Goal: Task Accomplishment & Management: Complete application form

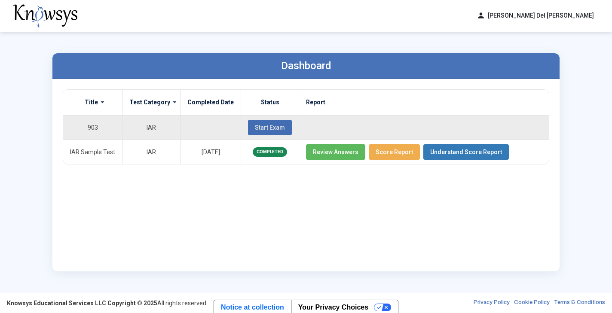
click at [265, 124] on span "Start Exam" at bounding box center [270, 127] width 30 height 7
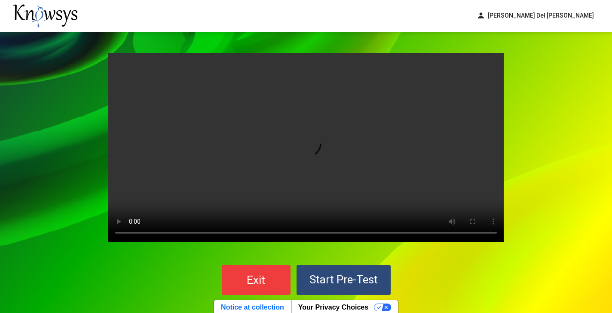
click at [306, 150] on video "Your browser does not support the video tag." at bounding box center [305, 147] width 395 height 189
drag, startPoint x: 257, startPoint y: 232, endPoint x: 275, endPoint y: 233, distance: 17.2
click at [275, 233] on video "Your browser does not support the video tag." at bounding box center [305, 147] width 395 height 189
drag, startPoint x: 279, startPoint y: 233, endPoint x: 329, endPoint y: 234, distance: 49.9
click at [329, 235] on video "Your browser does not support the video tag." at bounding box center [305, 147] width 395 height 189
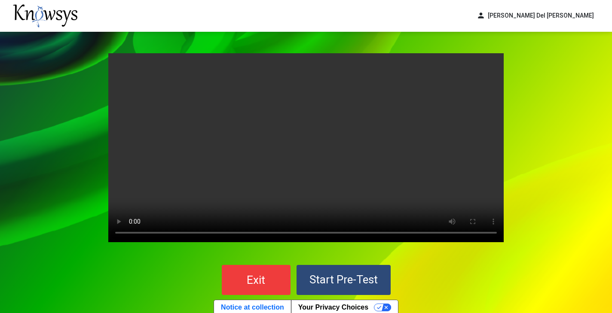
drag, startPoint x: 327, startPoint y: 233, endPoint x: 399, endPoint y: 235, distance: 72.2
click at [399, 235] on video "Your browser does not support the video tag." at bounding box center [305, 147] width 395 height 189
drag, startPoint x: 404, startPoint y: 236, endPoint x: 445, endPoint y: 241, distance: 41.5
click at [446, 241] on video "Your browser does not support the video tag." at bounding box center [305, 147] width 395 height 189
drag, startPoint x: 446, startPoint y: 234, endPoint x: 112, endPoint y: 232, distance: 334.7
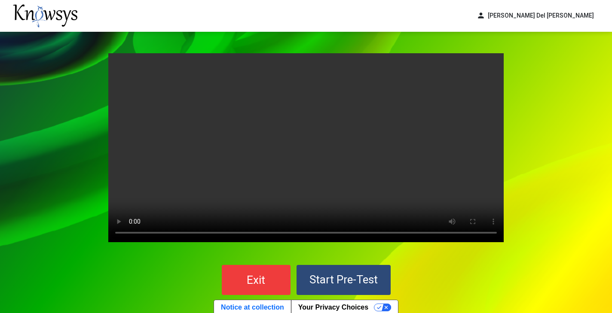
click at [112, 232] on video "Your browser does not support the video tag." at bounding box center [305, 147] width 395 height 189
click at [131, 233] on video "Your browser does not support the video tag." at bounding box center [305, 147] width 395 height 189
click at [158, 205] on video "Your browser does not support the video tag." at bounding box center [305, 147] width 395 height 189
click at [131, 234] on video "Your browser does not support the video tag." at bounding box center [305, 147] width 395 height 189
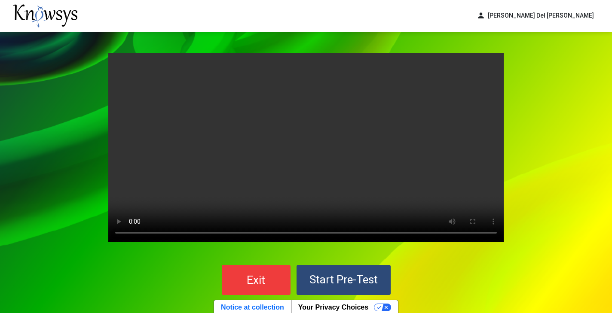
click at [129, 233] on video "Your browser does not support the video tag." at bounding box center [305, 147] width 395 height 189
click at [136, 233] on video "Your browser does not support the video tag." at bounding box center [305, 147] width 395 height 189
click at [131, 233] on video "Your browser does not support the video tag." at bounding box center [305, 147] width 395 height 189
click at [144, 232] on video "Your browser does not support the video tag." at bounding box center [305, 147] width 395 height 189
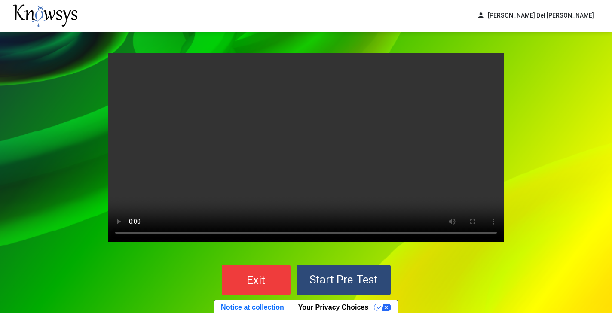
click at [144, 232] on video "Your browser does not support the video tag." at bounding box center [305, 147] width 395 height 189
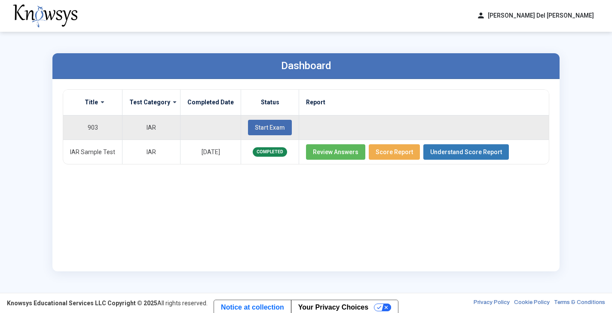
click at [266, 124] on span "Start Exam" at bounding box center [270, 127] width 30 height 7
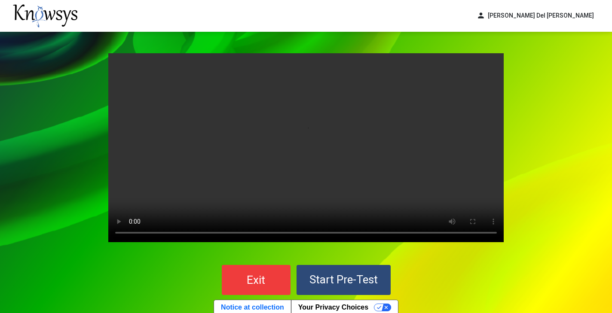
click at [341, 270] on button "Start Pre-Test" at bounding box center [343, 280] width 94 height 30
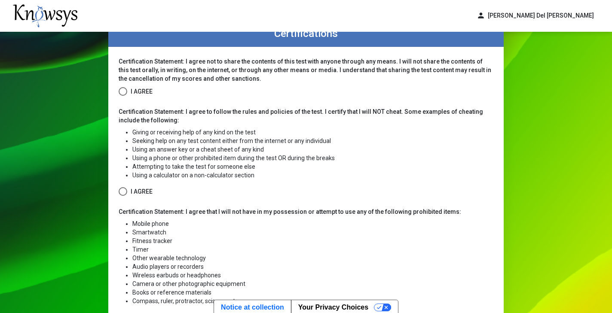
scroll to position [34, 0]
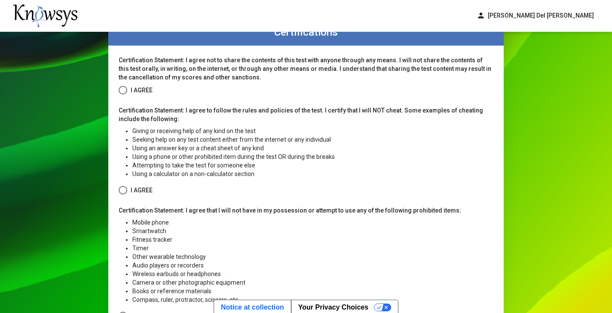
click at [124, 88] on span at bounding box center [123, 90] width 9 height 9
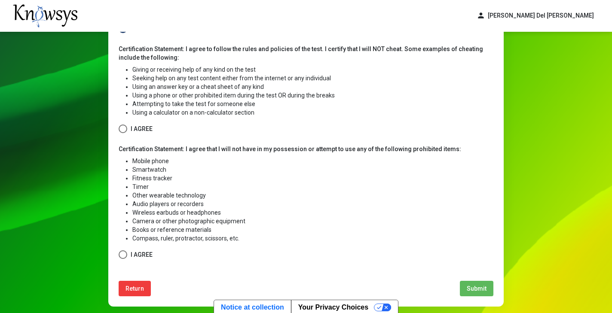
scroll to position [96, 0]
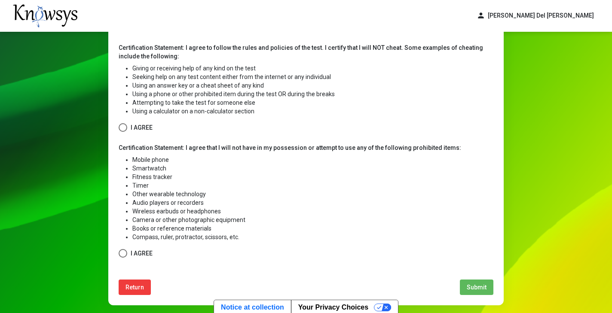
click at [122, 126] on span at bounding box center [123, 127] width 9 height 9
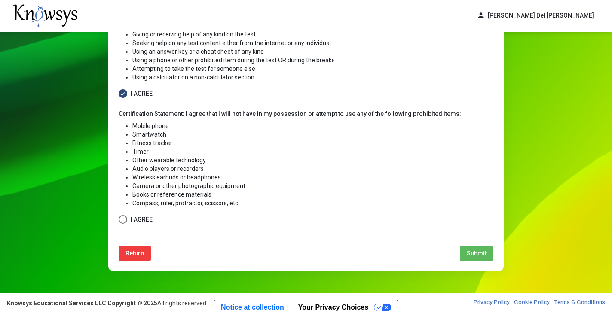
scroll to position [130, 0]
click at [135, 218] on span "I Agree" at bounding box center [142, 219] width 22 height 11
click at [483, 248] on button "Submit" at bounding box center [477, 253] width 34 height 15
select select
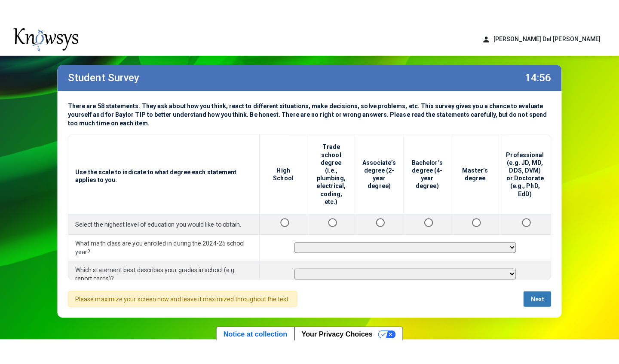
scroll to position [13, 0]
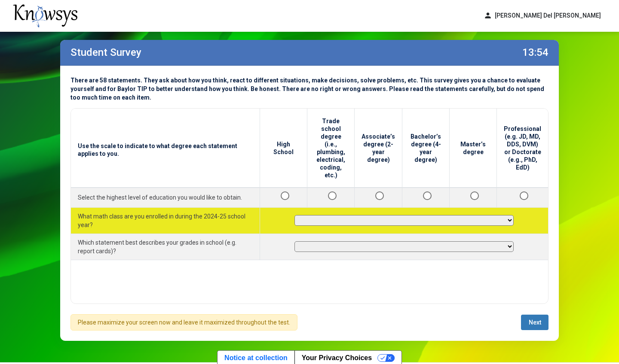
select select "*********"
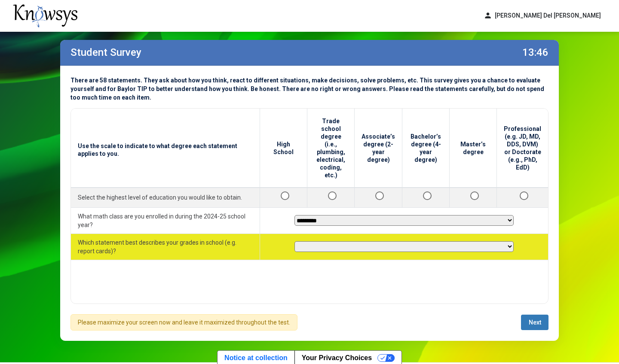
select select "********"
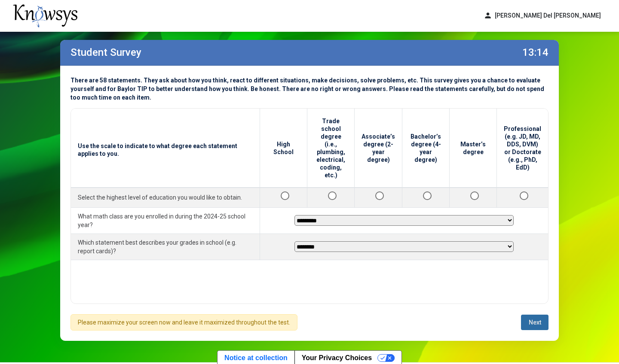
click at [542, 313] on button "Next" at bounding box center [534, 322] width 27 height 15
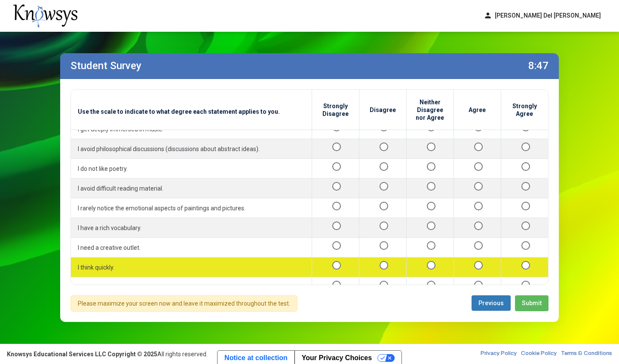
scroll to position [715, 0]
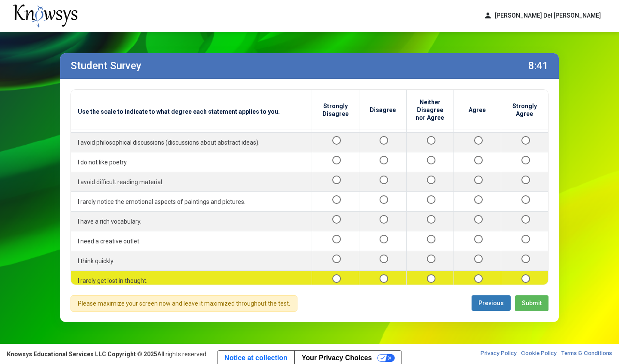
click at [384, 275] on div at bounding box center [382, 280] width 33 height 11
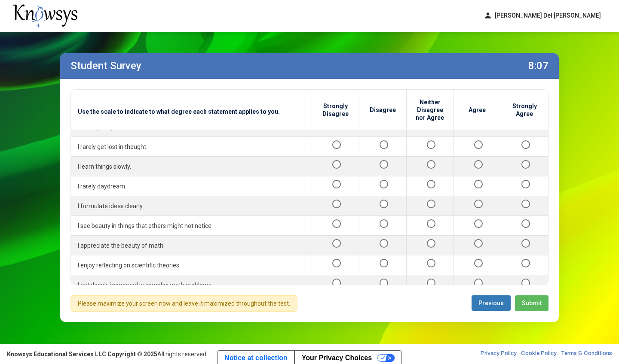
scroll to position [849, 0]
click at [524, 302] on span "Submit" at bounding box center [532, 303] width 20 height 7
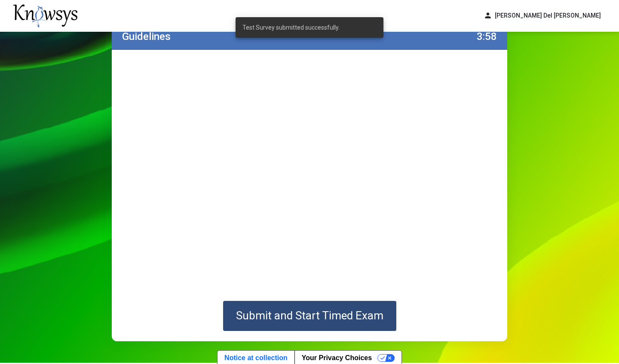
scroll to position [30, 0]
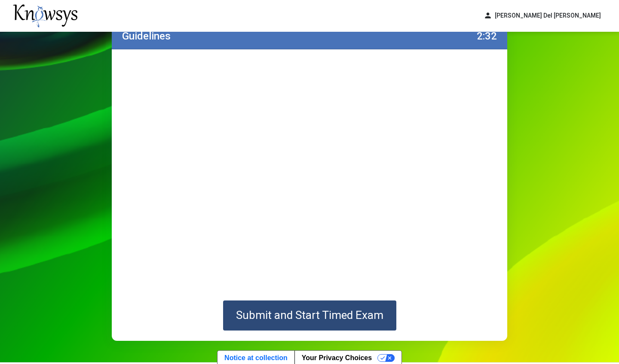
click at [333, 313] on span "Submit and Start Timed Exam" at bounding box center [309, 315] width 147 height 13
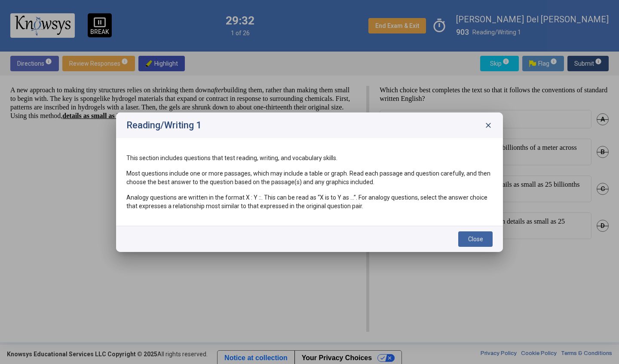
click at [477, 235] on button "Close" at bounding box center [475, 239] width 34 height 15
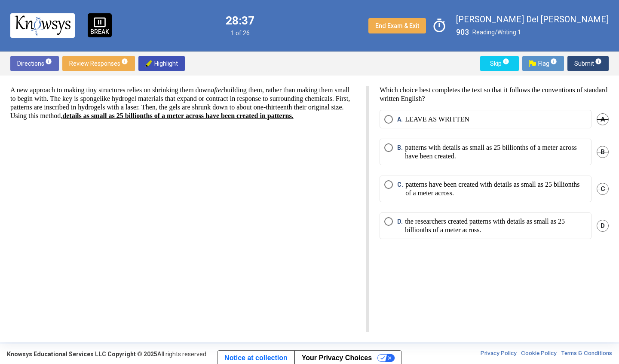
click at [472, 155] on p "patterns with details as small as 25 billionths of a meter across have been cre…" at bounding box center [496, 152] width 182 height 17
click at [529, 193] on p "patterns have been created with details as small as 25 billionths of a meter ac…" at bounding box center [495, 188] width 181 height 17
click at [516, 229] on p "the researchers created patterns with details as small as 25 billionths of a me…" at bounding box center [496, 225] width 182 height 17
click at [604, 117] on span "A" at bounding box center [602, 119] width 12 height 12
click at [601, 151] on span "B" at bounding box center [602, 152] width 12 height 12
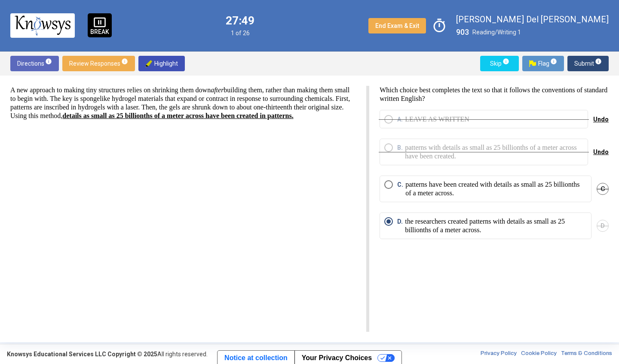
click at [600, 114] on div "Undo" at bounding box center [600, 119] width 15 height 18
click at [600, 120] on span "Undo" at bounding box center [600, 119] width 15 height 7
click at [602, 150] on span "Undo" at bounding box center [600, 152] width 15 height 7
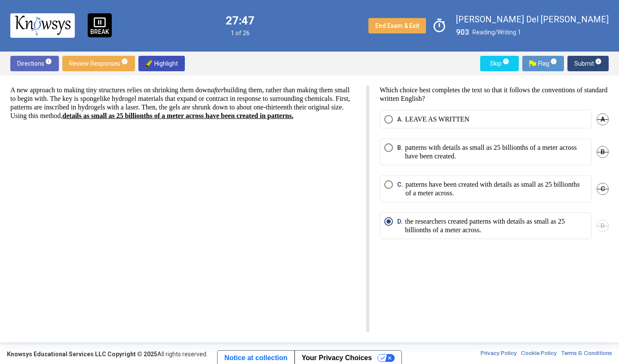
click at [580, 68] on span "Submit info" at bounding box center [587, 63] width 27 height 15
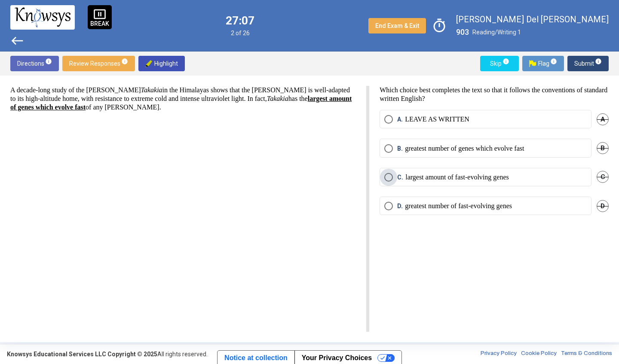
click at [421, 178] on p "largest amount of fast-evolving genes" at bounding box center [457, 177] width 104 height 9
click at [579, 66] on span "Submit info" at bounding box center [587, 63] width 27 height 15
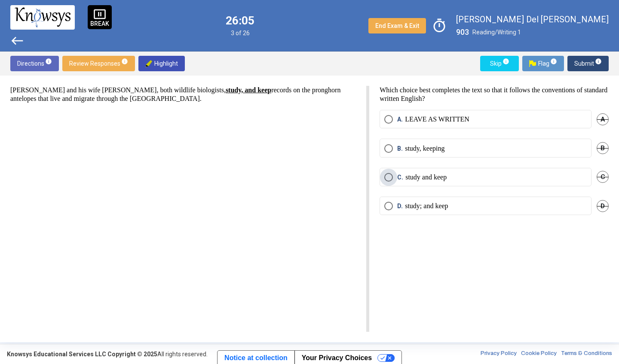
click at [408, 179] on p "study and keep" at bounding box center [425, 177] width 41 height 9
click at [578, 59] on span "Submit info" at bounding box center [587, 63] width 27 height 15
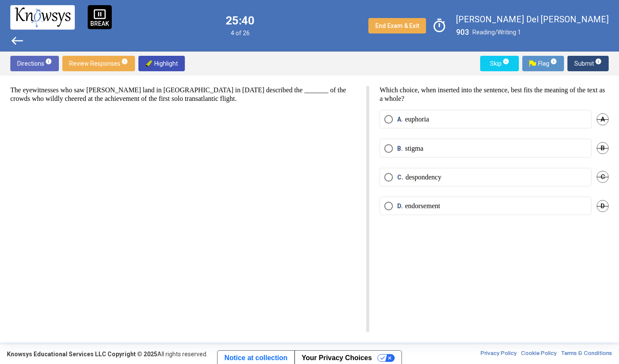
click at [385, 146] on span "Select an option" at bounding box center [388, 148] width 9 height 9
click at [387, 119] on span "Select an option" at bounding box center [388, 119] width 9 height 9
click at [581, 64] on span "Submit info" at bounding box center [587, 63] width 27 height 15
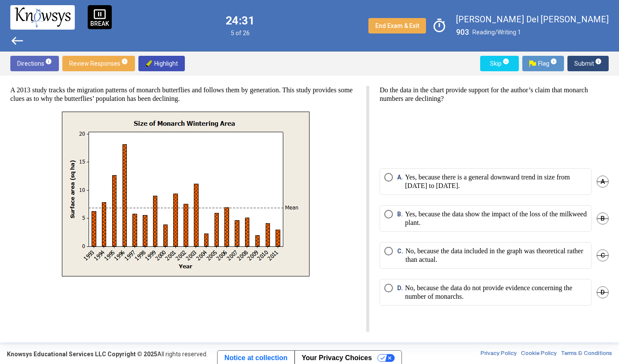
click at [470, 190] on mat-radio-button "A. Yes, because there is a general downward trend in size from [DATE] to [DATE]." at bounding box center [485, 181] width 212 height 27
click at [468, 181] on p "Yes, because there is a general downward trend in size from [DATE] to [DATE]." at bounding box center [496, 181] width 182 height 17
click at [582, 61] on span "Submit info" at bounding box center [587, 63] width 27 height 15
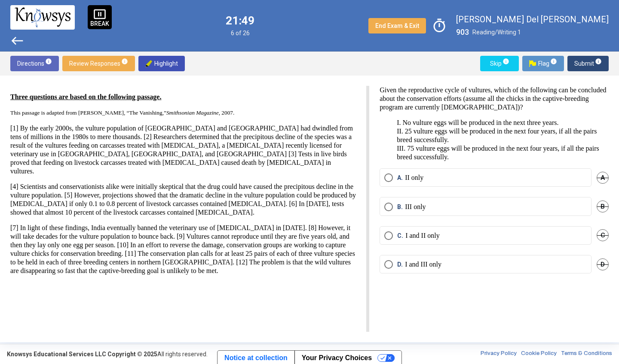
click at [426, 260] on mat-radio-button "D. I and III only" at bounding box center [485, 264] width 212 height 18
click at [389, 266] on span "Select an option" at bounding box center [388, 264] width 9 height 9
click at [388, 234] on span "Select an option" at bounding box center [388, 236] width 9 height 9
click at [577, 64] on span "Submit info" at bounding box center [587, 63] width 27 height 15
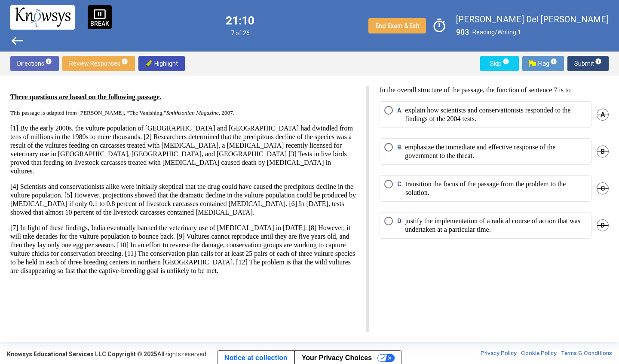
click at [388, 226] on span "Select an option" at bounding box center [388, 221] width 9 height 9
click at [445, 160] on p "emphasize the immediate and effective response of the government to the threat." at bounding box center [496, 151] width 182 height 17
click at [585, 64] on span "Submit info" at bounding box center [587, 63] width 27 height 15
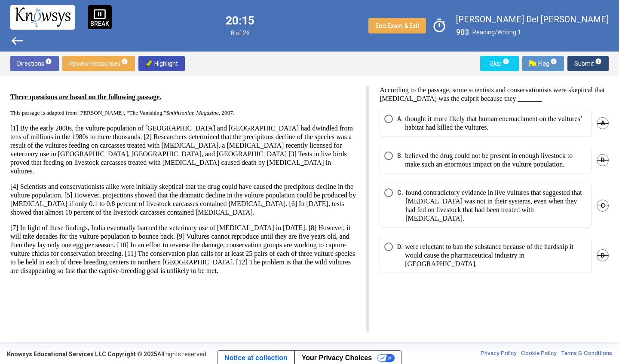
click at [479, 218] on p "found contradictory evidence in live vultures that suggested that [MEDICAL_DATA…" at bounding box center [495, 206] width 181 height 34
click at [577, 64] on span "Submit info" at bounding box center [587, 63] width 27 height 15
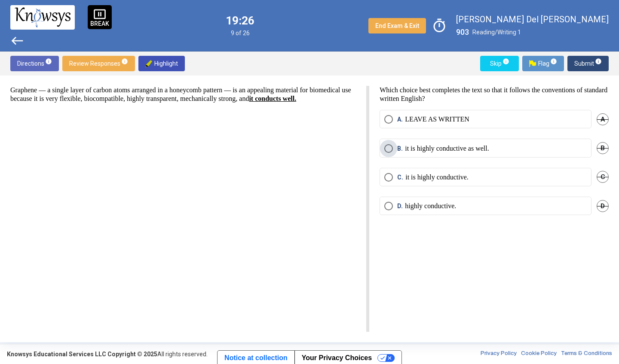
click at [405, 151] on p "it is highly conductive as well." at bounding box center [447, 148] width 84 height 9
click at [410, 208] on p "highly conductive." at bounding box center [430, 206] width 51 height 9
click at [581, 59] on span "Submit info" at bounding box center [587, 63] width 27 height 15
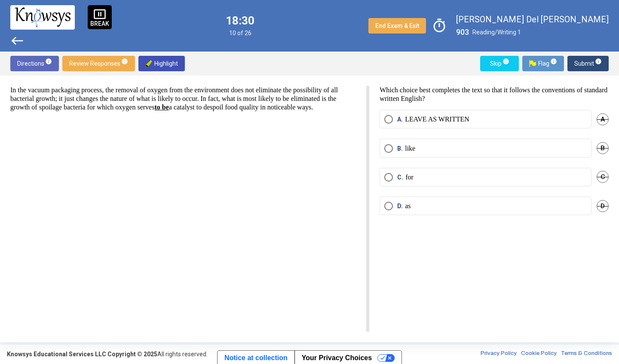
click at [389, 180] on span "Select an option" at bounding box center [388, 177] width 9 height 9
click at [577, 62] on span "Submit info" at bounding box center [587, 63] width 27 height 15
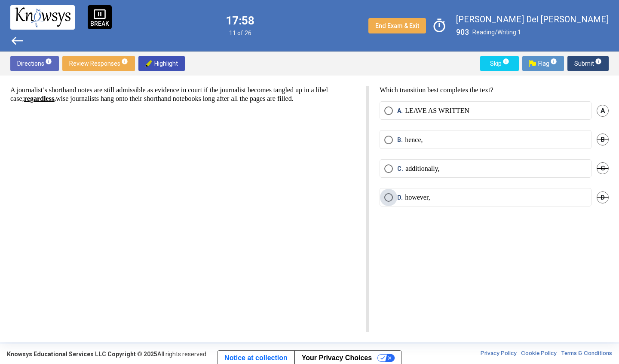
click at [388, 195] on span "Select an option" at bounding box center [388, 197] width 9 height 9
click at [577, 64] on span "Submit info" at bounding box center [587, 63] width 27 height 15
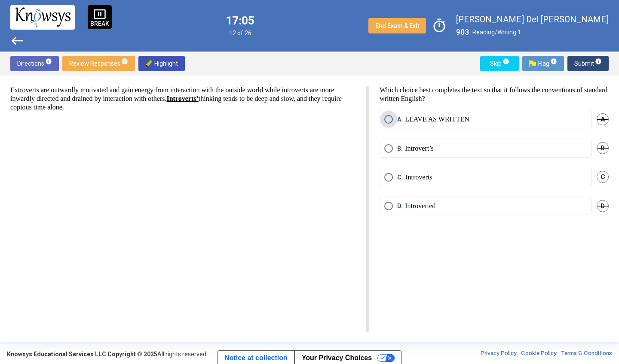
click at [397, 123] on span "A. LEAVE AS WRITTEN" at bounding box center [431, 119] width 76 height 9
click at [582, 65] on span "Submit info" at bounding box center [587, 63] width 27 height 15
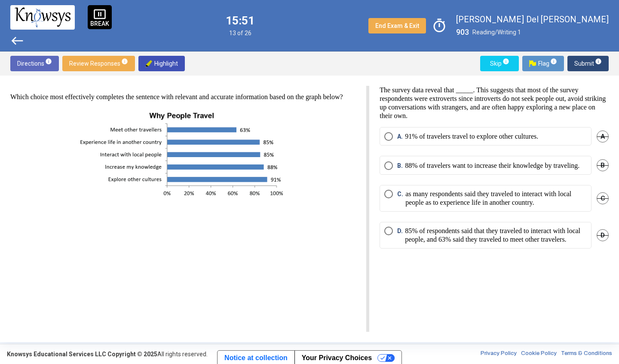
click at [434, 244] on p "85% of respondents said that they traveled to interact with local people, and 6…" at bounding box center [496, 235] width 182 height 17
click at [579, 62] on span "Submit info" at bounding box center [587, 63] width 27 height 15
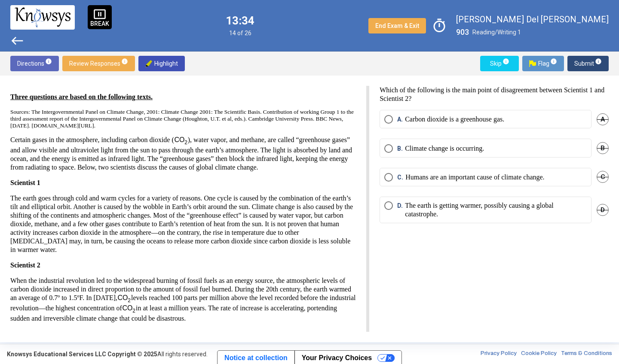
click at [385, 176] on span "Select an option" at bounding box center [388, 177] width 9 height 9
click at [580, 59] on span "Submit info" at bounding box center [587, 63] width 27 height 15
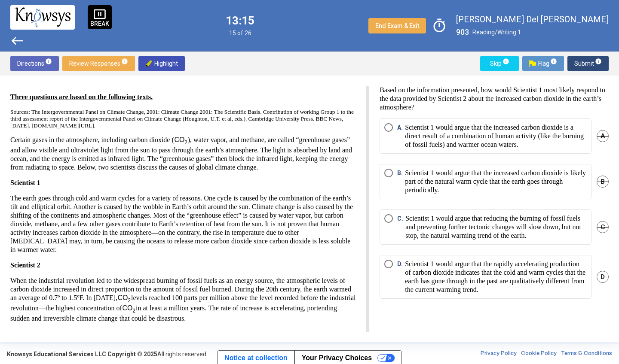
click at [493, 174] on p "Scientist 1 would argue that the increased carbon dioxide is likely part of the…" at bounding box center [496, 182] width 182 height 26
click at [533, 223] on p "Scientist 1 would argue that reducing the burning of fossil fuels and preventin…" at bounding box center [495, 227] width 181 height 26
click at [530, 192] on p "Scientist 1 would argue that the increased carbon dioxide is likely part of the…" at bounding box center [496, 182] width 182 height 26
click at [551, 216] on p "Scientist 1 would argue that reducing the burning of fossil fuels and preventin…" at bounding box center [495, 227] width 181 height 26
click at [577, 61] on span "Submit info" at bounding box center [587, 63] width 27 height 15
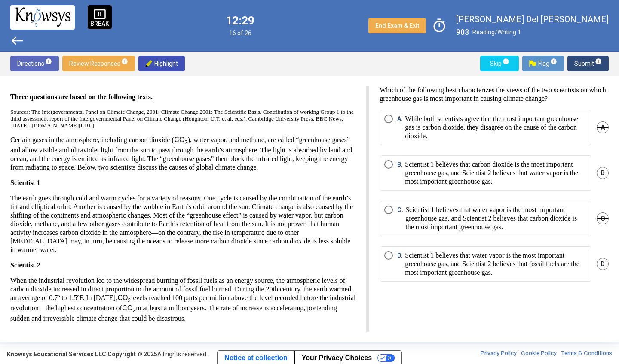
click at [451, 131] on p "While both scientists agree that the most important greenhouse gas is carbon di…" at bounding box center [496, 128] width 182 height 26
click at [576, 63] on span "Submit info" at bounding box center [587, 63] width 27 height 15
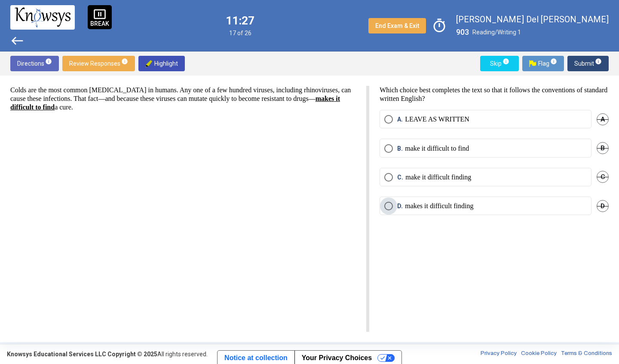
click at [414, 208] on p "makes it difficult finding" at bounding box center [439, 206] width 68 height 9
click at [580, 63] on span "Submit info" at bounding box center [587, 63] width 27 height 15
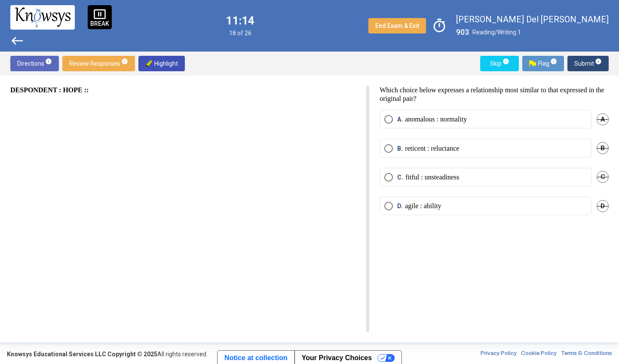
click at [443, 177] on p "fitful : unsteadiness" at bounding box center [432, 177] width 54 height 9
click at [577, 65] on span "Submit info" at bounding box center [587, 63] width 27 height 15
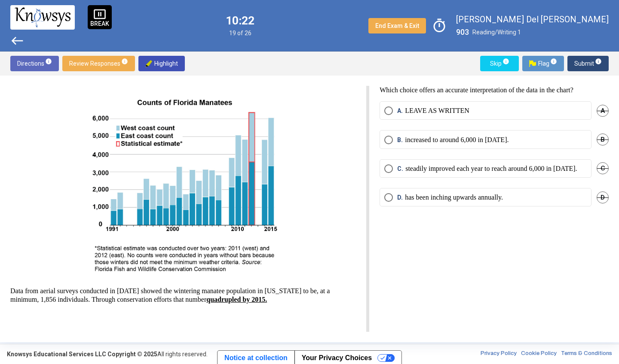
click at [395, 139] on span "B. increased to around 6,000 in [DATE]." at bounding box center [451, 140] width 116 height 9
click at [580, 62] on span "Submit info" at bounding box center [587, 63] width 27 height 15
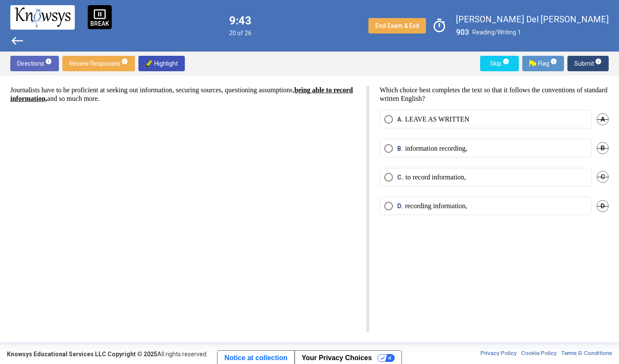
click at [386, 150] on span "Select an option" at bounding box center [388, 148] width 9 height 9
click at [581, 61] on span "Submit info" at bounding box center [587, 63] width 27 height 15
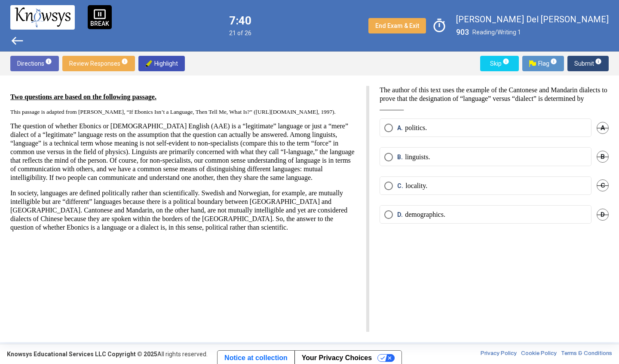
click at [397, 125] on span "A." at bounding box center [401, 128] width 8 height 9
click at [579, 65] on span "Submit info" at bounding box center [587, 63] width 27 height 15
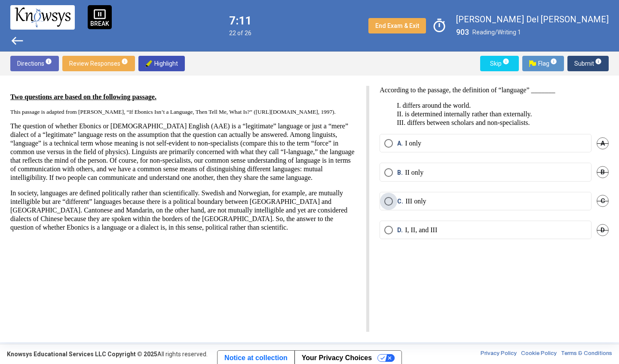
click at [400, 198] on span "C." at bounding box center [401, 201] width 8 height 9
click at [581, 64] on span "Submit info" at bounding box center [587, 63] width 27 height 15
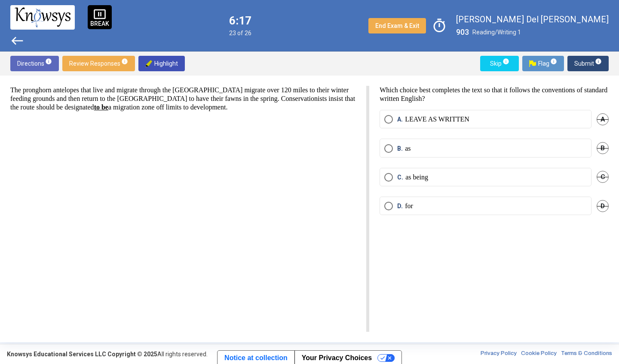
click at [391, 144] on span "Select an option" at bounding box center [388, 148] width 9 height 9
click at [578, 64] on span "Submit info" at bounding box center [587, 63] width 27 height 15
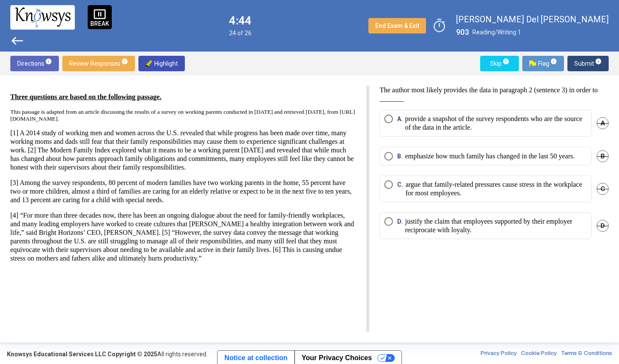
click at [506, 198] on p "argue that family-related pressures cause stress in the workplace for most empl…" at bounding box center [495, 188] width 181 height 17
click at [580, 64] on span "Submit info" at bounding box center [587, 63] width 27 height 15
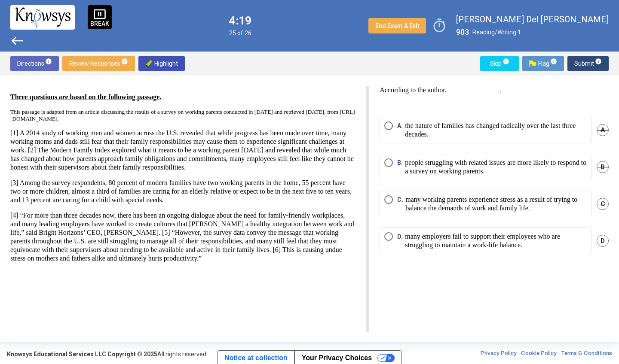
click at [534, 205] on p "many working parents experience stress as a result of trying to balance the dem…" at bounding box center [495, 203] width 181 height 17
click at [577, 64] on span "Submit info" at bounding box center [587, 63] width 27 height 15
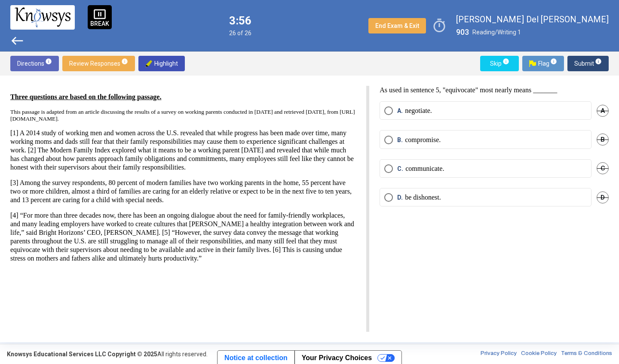
click at [432, 189] on mat-radio-button "D. be dishonest." at bounding box center [485, 197] width 212 height 18
click at [433, 198] on p "be dishonest." at bounding box center [423, 197] width 36 height 9
click at [584, 62] on span "Submit info" at bounding box center [587, 63] width 27 height 15
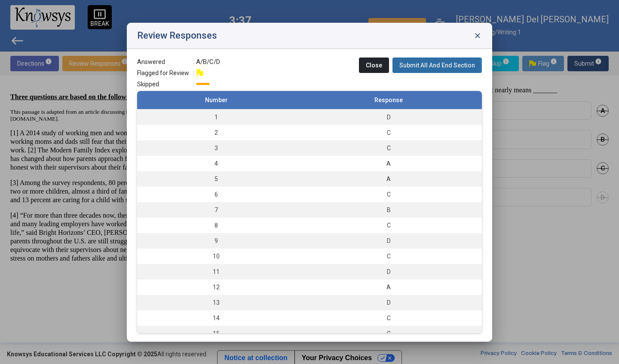
click at [431, 67] on span "Submit All And End Section" at bounding box center [437, 65] width 76 height 7
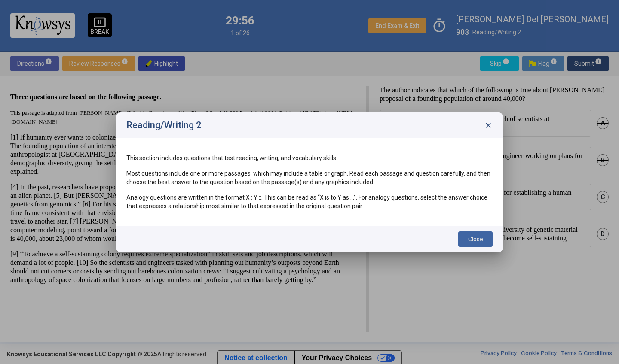
click at [472, 237] on span "Close" at bounding box center [475, 239] width 15 height 7
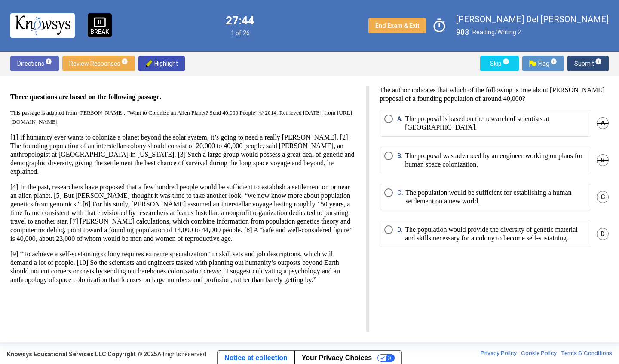
click at [473, 201] on p "The population would be sufficient for establishing a human settlement on a new…" at bounding box center [495, 197] width 181 height 17
click at [484, 239] on p "The population would provide the diversity of genetic material and skills neces…" at bounding box center [496, 234] width 182 height 17
click at [580, 66] on span "Submit info" at bounding box center [587, 63] width 27 height 15
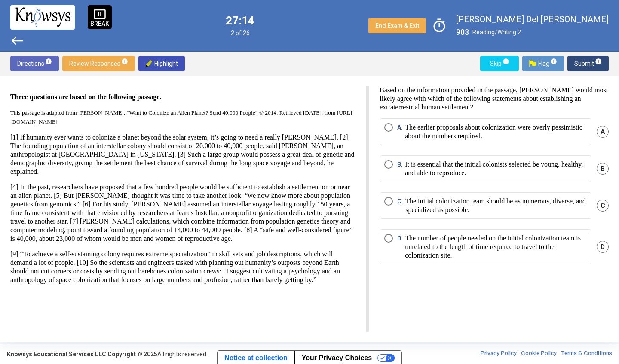
click at [477, 176] on p "It is essential that the initial colonists selected be young, healthy, and able…" at bounding box center [496, 168] width 182 height 17
click at [581, 64] on span "Submit info" at bounding box center [587, 63] width 27 height 15
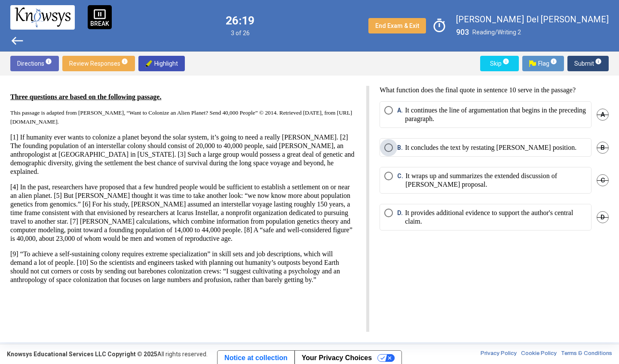
click at [522, 151] on p "It concludes the text by restating [PERSON_NAME] position." at bounding box center [490, 148] width 171 height 9
click at [577, 63] on span "Submit info" at bounding box center [587, 63] width 27 height 15
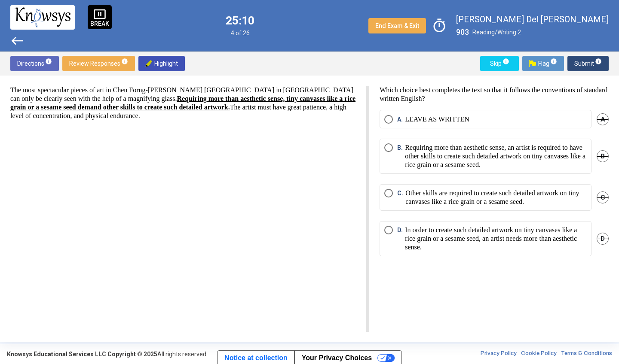
click at [489, 162] on p "Requiring more than aesthetic sense, an artist is required to have other skills…" at bounding box center [496, 157] width 182 height 26
click at [583, 61] on span "Submit info" at bounding box center [587, 63] width 27 height 15
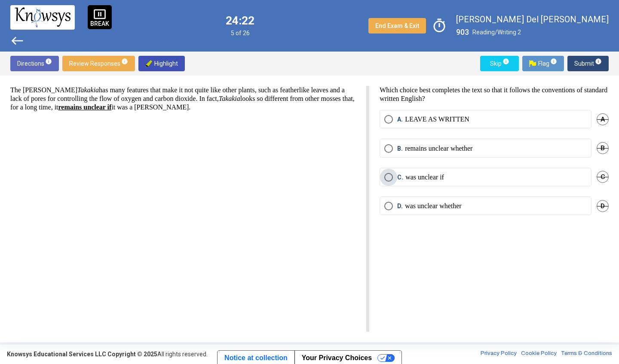
click at [407, 179] on p "was unclear if" at bounding box center [424, 177] width 39 height 9
click at [575, 62] on span "Submit info" at bounding box center [587, 63] width 27 height 15
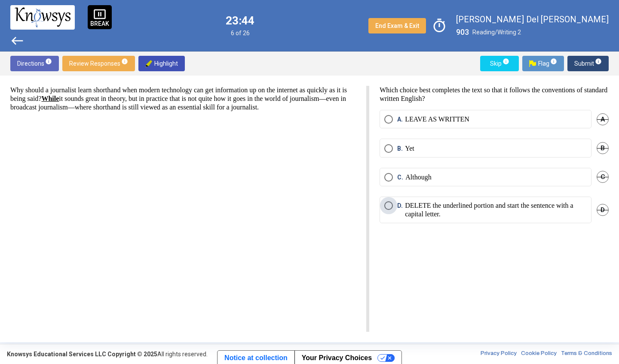
click at [391, 206] on span "Select an option" at bounding box center [388, 206] width 9 height 9
click at [576, 64] on span "Submit info" at bounding box center [587, 63] width 27 height 15
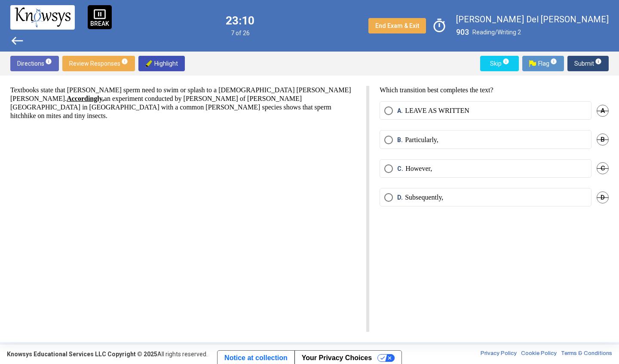
click at [391, 170] on span "Select an option" at bounding box center [388, 169] width 9 height 9
click at [580, 64] on span "Submit info" at bounding box center [587, 63] width 27 height 15
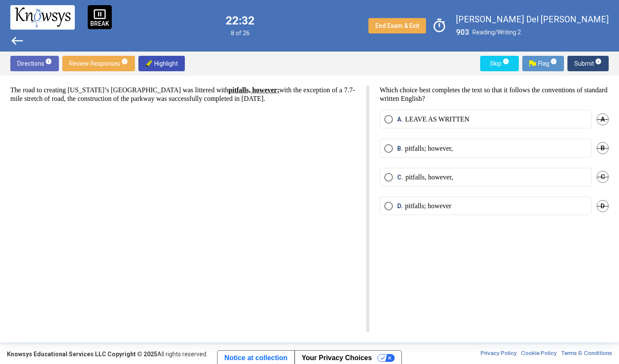
click at [424, 151] on p "pitfalls; however," at bounding box center [429, 148] width 48 height 9
click at [587, 62] on span "Submit info" at bounding box center [587, 63] width 27 height 15
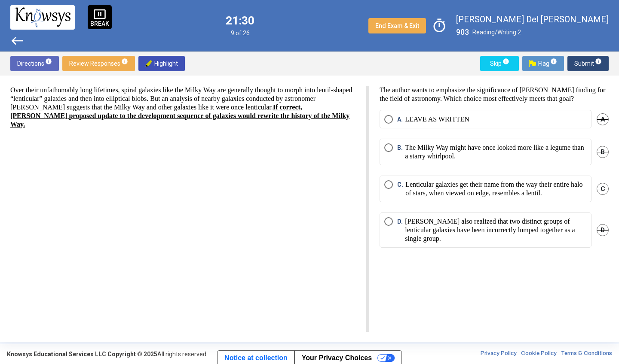
click at [385, 118] on span "Select an option" at bounding box center [388, 119] width 9 height 9
click at [574, 65] on span "Submit info" at bounding box center [587, 63] width 27 height 15
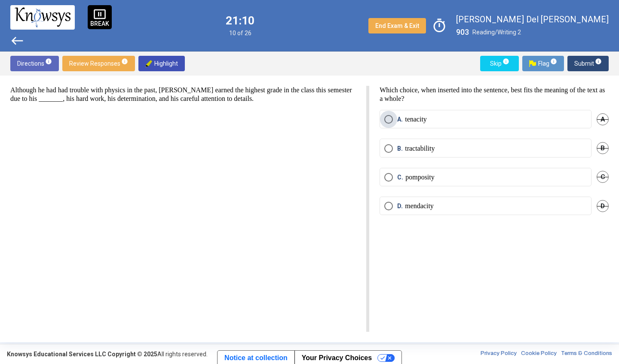
click at [411, 119] on p "tenacity" at bounding box center [416, 119] width 22 height 9
click at [583, 66] on span "Submit info" at bounding box center [587, 63] width 27 height 15
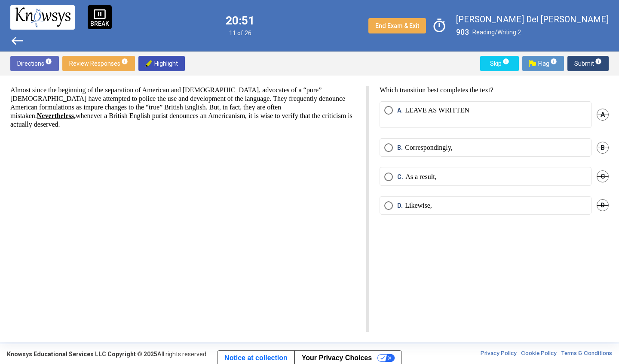
click at [395, 107] on span "A. LEAVE AS WRITTEN" at bounding box center [431, 114] width 76 height 17
click at [388, 175] on span "Select an option" at bounding box center [388, 177] width 9 height 9
click at [579, 61] on span "Submit info" at bounding box center [587, 63] width 27 height 15
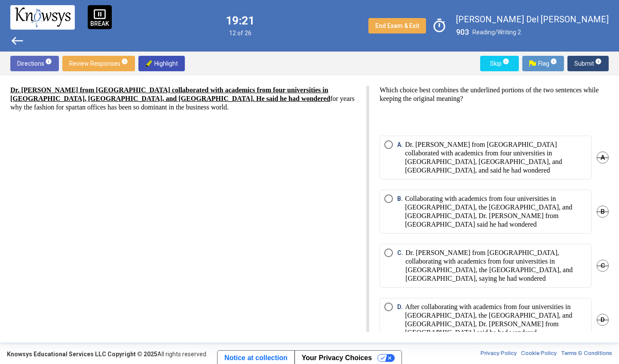
click at [462, 209] on p "Collaborating with academics from four universities in [GEOGRAPHIC_DATA], the […" at bounding box center [496, 212] width 182 height 34
click at [437, 303] on p "After collaborating with academics from four universities in [GEOGRAPHIC_DATA],…" at bounding box center [496, 320] width 182 height 34
click at [582, 65] on span "Submit info" at bounding box center [587, 63] width 27 height 15
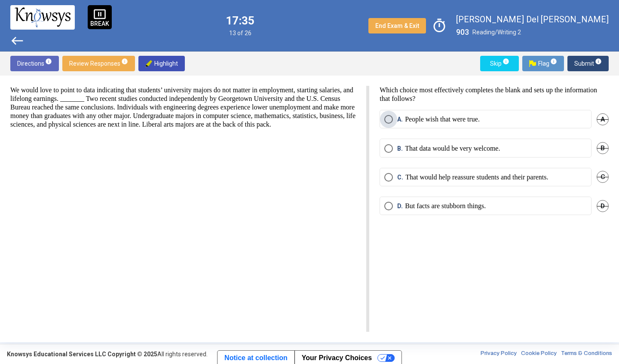
click at [389, 116] on span "Select an option" at bounding box center [388, 119] width 9 height 9
click at [583, 61] on span "Submit info" at bounding box center [587, 63] width 27 height 15
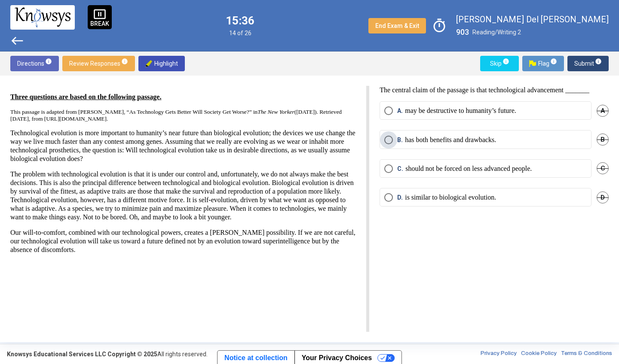
click at [439, 144] on p "has both benefits and drawbacks." at bounding box center [450, 140] width 91 height 9
click at [467, 120] on mat-radio-button "A. may be destructive to humanity’s future." at bounding box center [485, 110] width 212 height 18
click at [465, 115] on p "may be destructive to humanity’s future." at bounding box center [460, 111] width 111 height 9
click at [582, 63] on span "Submit info" at bounding box center [587, 63] width 27 height 15
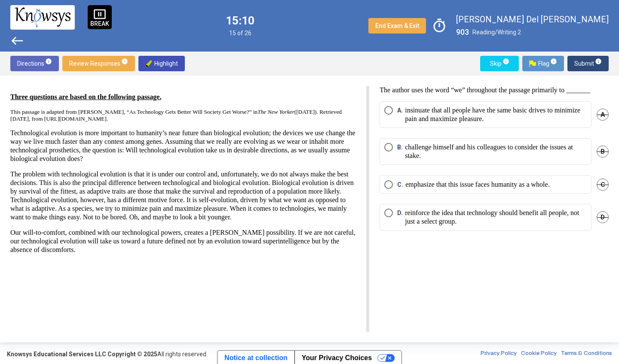
click at [486, 189] on p "emphasize that this issue faces humanity as a whole." at bounding box center [477, 184] width 144 height 9
click at [582, 66] on span "Submit info" at bounding box center [587, 63] width 27 height 15
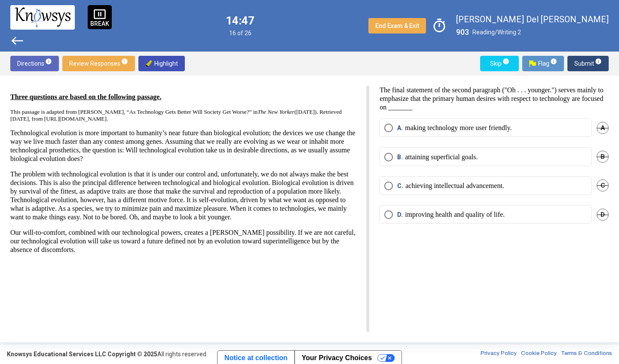
click at [446, 219] on p "improving health and quality of life." at bounding box center [455, 215] width 100 height 9
click at [583, 60] on span "Submit info" at bounding box center [587, 63] width 27 height 15
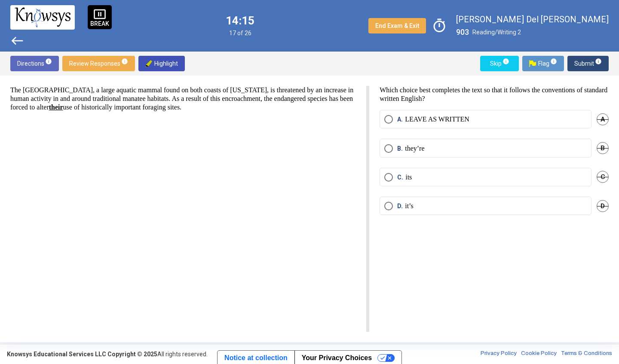
click at [395, 179] on span "C. its" at bounding box center [402, 177] width 19 height 9
click at [578, 67] on span "Submit info" at bounding box center [587, 63] width 27 height 15
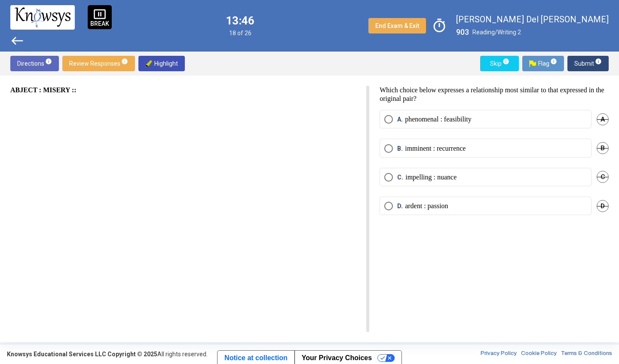
click at [486, 122] on label "A. phenomenal : feasibility" at bounding box center [485, 119] width 202 height 9
click at [575, 64] on span "Submit info" at bounding box center [587, 63] width 27 height 15
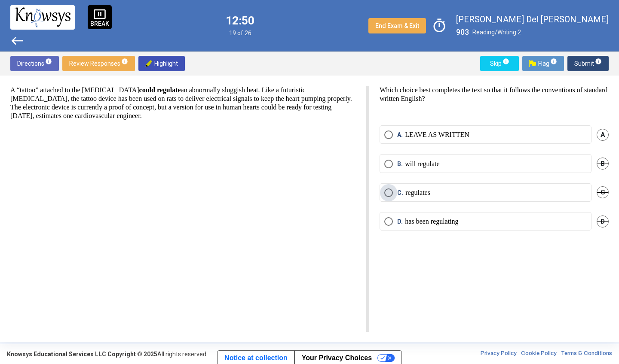
click at [416, 192] on p "regulates" at bounding box center [417, 193] width 25 height 9
click at [394, 132] on span "A. LEAVE AS WRITTEN" at bounding box center [431, 135] width 76 height 9
click at [576, 60] on span "Submit info" at bounding box center [587, 63] width 27 height 15
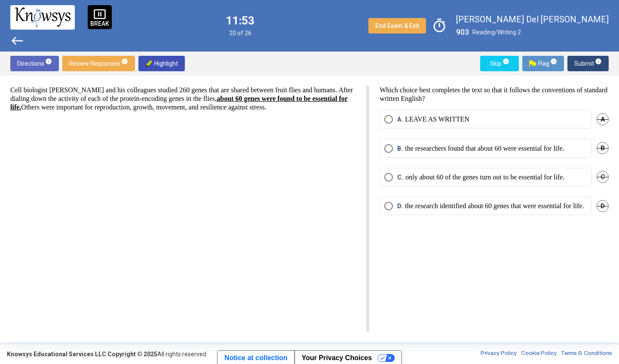
click at [397, 182] on span "C." at bounding box center [401, 177] width 8 height 9
click at [588, 62] on span "Submit info" at bounding box center [587, 63] width 27 height 15
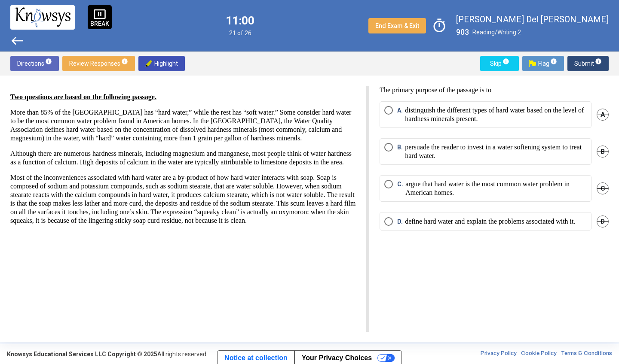
click at [312, 225] on p "Most of the inconveniences associated with hard water are a by-product of how h…" at bounding box center [182, 200] width 345 height 52
click at [422, 148] on p "persuade the reader to invest in a water softening system to treat hard water." at bounding box center [496, 151] width 182 height 17
click at [421, 114] on p "distinguish the different types of hard water based on the level of hardness mi…" at bounding box center [496, 114] width 182 height 17
click at [580, 61] on span "Submit info" at bounding box center [587, 63] width 27 height 15
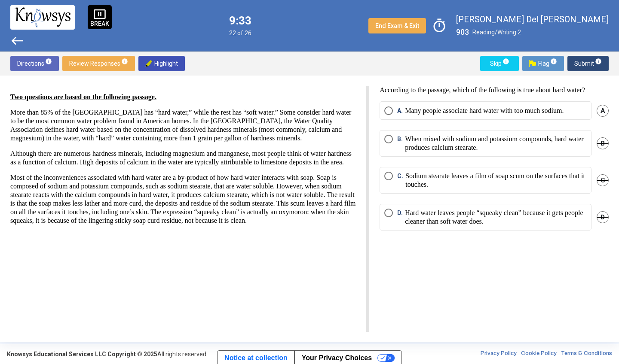
click at [390, 144] on label "B. When mixed with sodium and potassium compounds, hard water produces calcium …" at bounding box center [485, 143] width 202 height 17
click at [584, 64] on span "Submit info" at bounding box center [587, 63] width 27 height 15
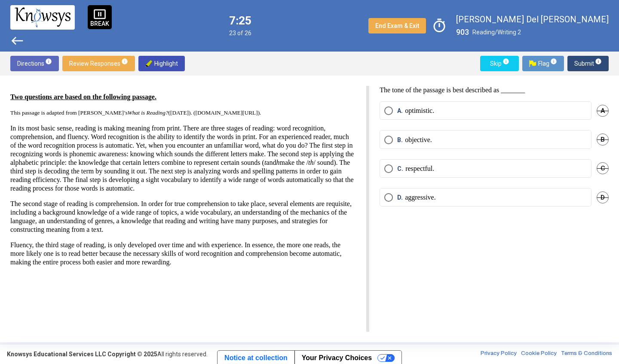
click at [414, 142] on p "objective." at bounding box center [418, 140] width 27 height 9
click at [577, 66] on span "Submit info" at bounding box center [587, 63] width 27 height 15
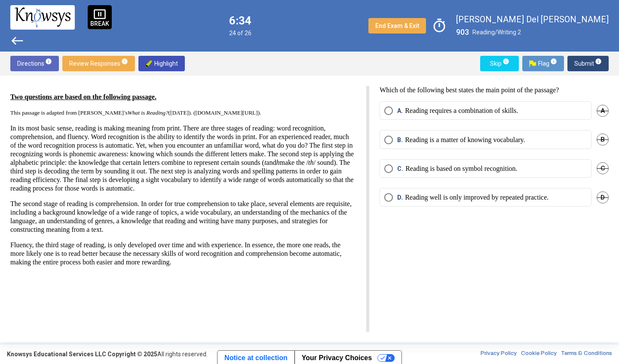
click at [470, 112] on p "Reading requires a combination of skills." at bounding box center [461, 111] width 113 height 9
click at [577, 64] on span "Submit info" at bounding box center [587, 63] width 27 height 15
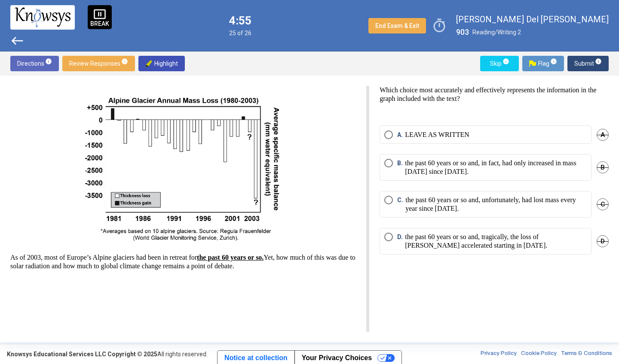
click at [548, 135] on label "A. LEAVE AS WRITTEN" at bounding box center [485, 135] width 202 height 9
click at [577, 63] on span "Submit info" at bounding box center [587, 63] width 27 height 15
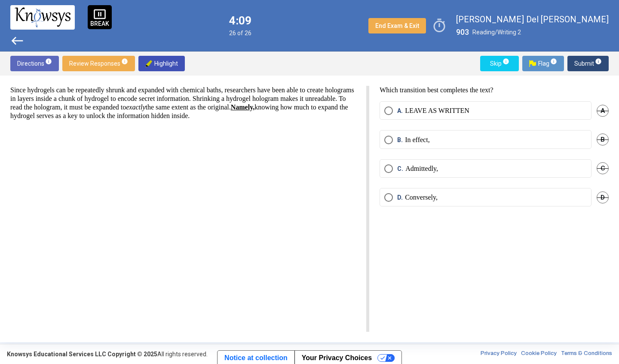
click at [388, 140] on span "Select an option" at bounding box center [388, 140] width 9 height 9
click at [278, 191] on div "Since hydrogels can be repeatedly shrunk and expanded with chemical baths, rese…" at bounding box center [189, 209] width 359 height 246
click at [584, 64] on span "Submit info" at bounding box center [587, 63] width 27 height 15
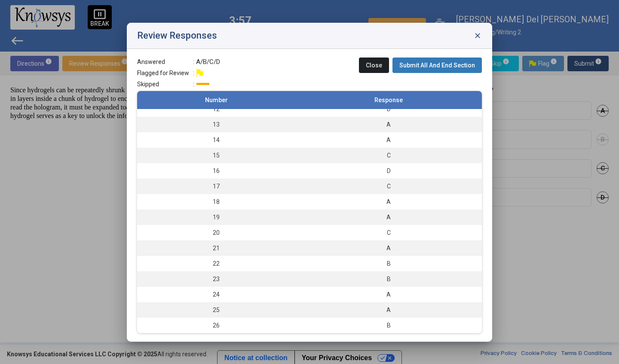
scroll to position [178, 0]
click at [428, 70] on button "Submit All And End Section" at bounding box center [436, 65] width 89 height 15
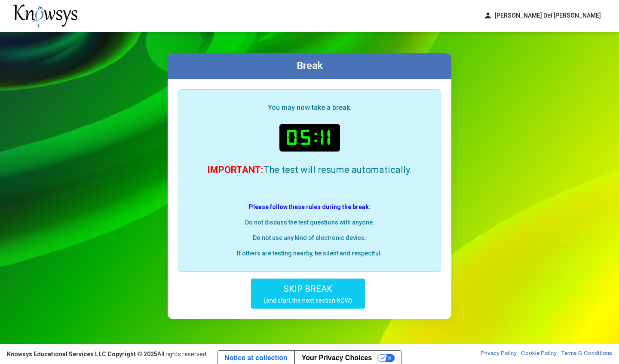
click at [317, 293] on span "SKIP BREAK" at bounding box center [308, 289] width 49 height 10
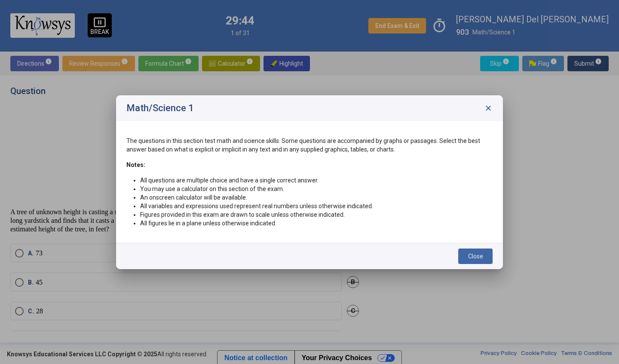
click at [470, 257] on span "Close" at bounding box center [475, 256] width 15 height 7
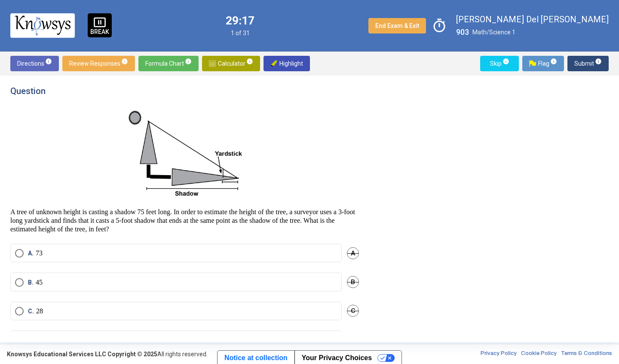
click at [218, 60] on span "Calculator info" at bounding box center [231, 63] width 44 height 15
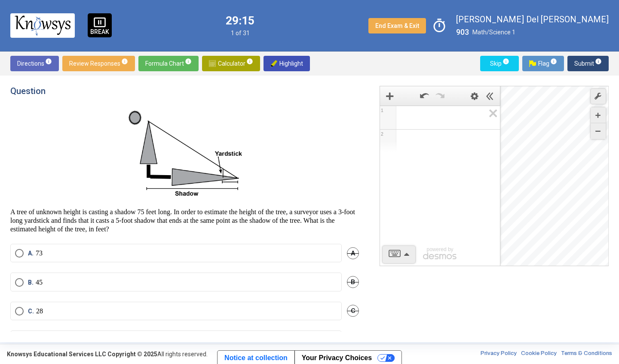
click at [402, 116] on div "Expression List" at bounding box center [440, 116] width 120 height 21
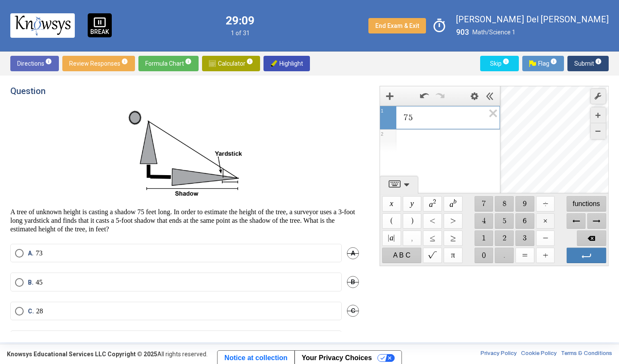
click at [546, 222] on span "$$ ×" at bounding box center [545, 221] width 19 height 15
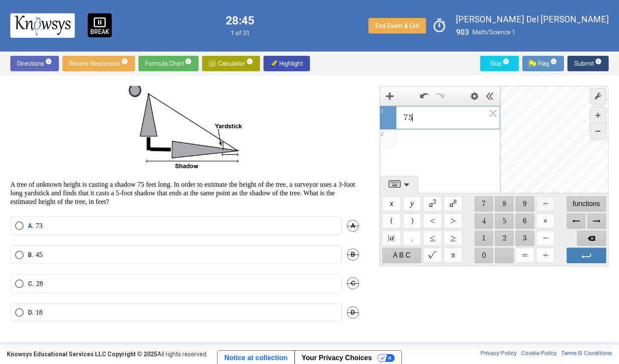
click at [543, 202] on span "$$ ÷" at bounding box center [545, 203] width 19 height 15
click at [583, 236] on span "Backspace" at bounding box center [591, 238] width 29 height 15
click at [548, 217] on span "$$ ×" at bounding box center [545, 221] width 19 height 15
click at [504, 221] on span "$$ 5" at bounding box center [504, 221] width 19 height 15
click at [587, 235] on span "Backspace" at bounding box center [591, 238] width 29 height 15
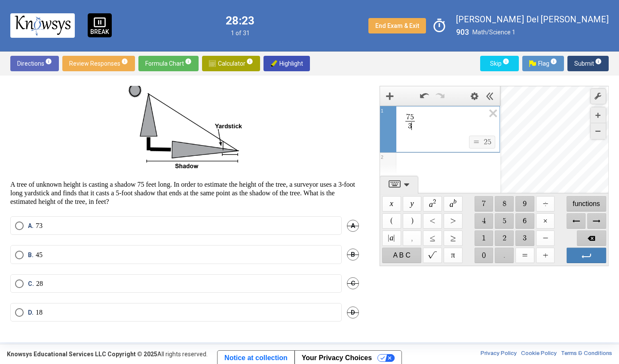
click at [477, 141] on span "=" at bounding box center [475, 142] width 9 height 8
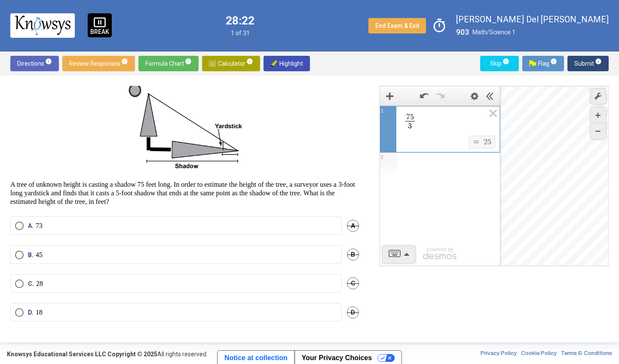
click at [477, 140] on span "=" at bounding box center [475, 142] width 9 height 8
click at [461, 128] on span "7 5 3 ​" at bounding box center [444, 122] width 82 height 19
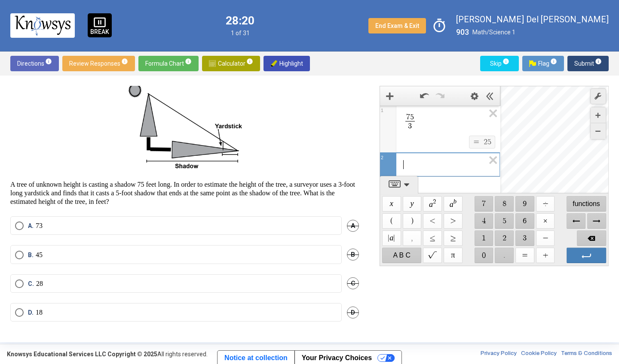
scroll to position [13, 0]
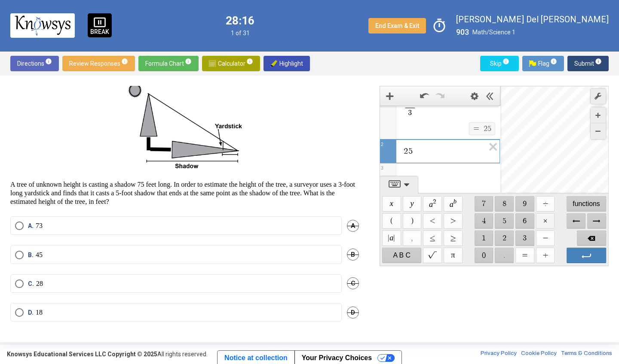
click at [545, 221] on span "$$ ×" at bounding box center [545, 221] width 19 height 15
click at [589, 230] on div "Keypad" at bounding box center [591, 238] width 31 height 17
click at [589, 232] on span "Backspace" at bounding box center [591, 238] width 29 height 15
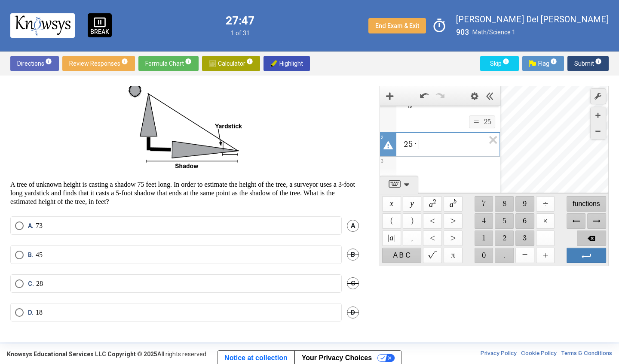
click at [589, 232] on span "Backspace" at bounding box center [591, 238] width 29 height 15
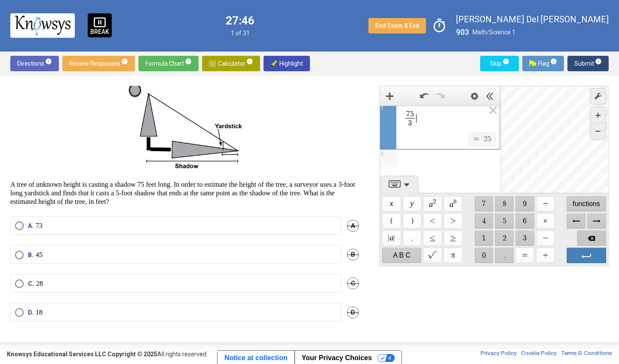
scroll to position [0, 0]
click at [589, 232] on span "Backspace" at bounding box center [591, 238] width 29 height 15
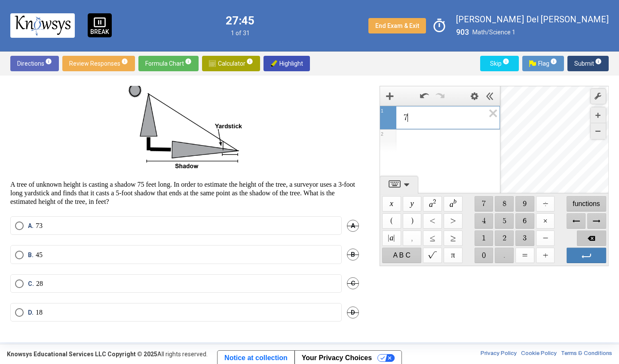
click at [589, 232] on span "Backspace" at bounding box center [591, 238] width 29 height 15
click at [543, 218] on span "$$ ×" at bounding box center [545, 221] width 19 height 15
click at [583, 251] on span "Enter" at bounding box center [586, 255] width 39 height 15
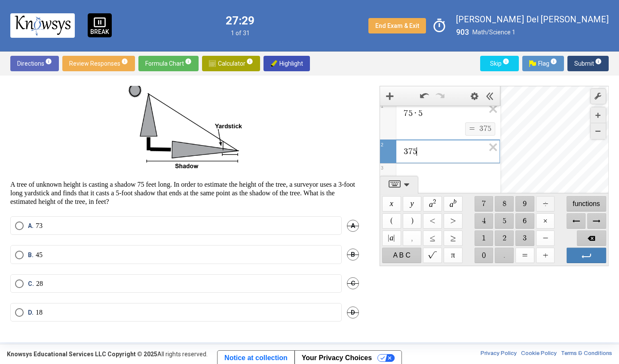
click at [546, 202] on span "$$ ÷" at bounding box center [545, 203] width 19 height 15
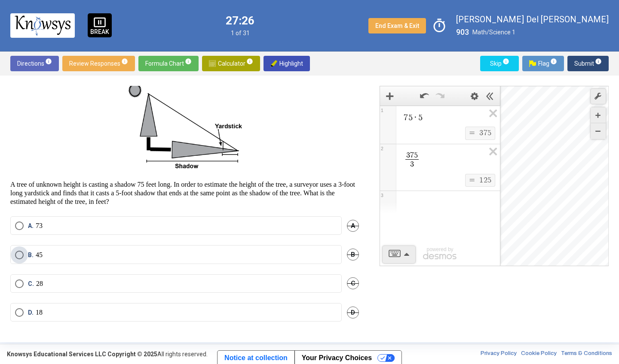
click at [185, 256] on label "B. 45" at bounding box center [176, 255] width 322 height 9
click at [583, 64] on span "Submit info" at bounding box center [587, 63] width 27 height 15
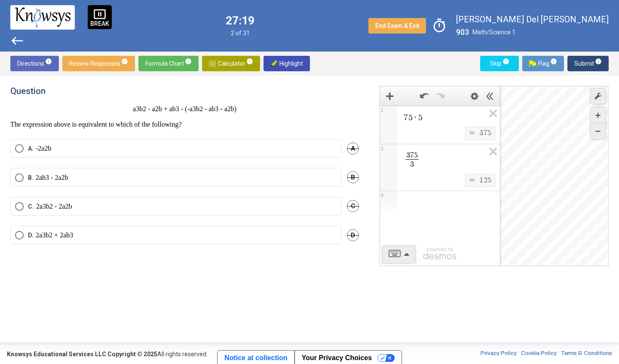
click at [239, 62] on span "Calculator info" at bounding box center [231, 63] width 44 height 15
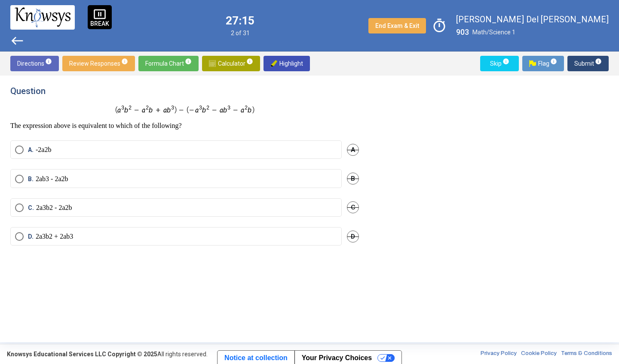
click at [192, 81] on div "Question The expression above is equivalent to which of the following? A. - 2 a…" at bounding box center [309, 209] width 619 height 267
click at [117, 211] on label "C." at bounding box center [176, 210] width 322 height 10
click at [582, 63] on span "Submit info" at bounding box center [587, 63] width 27 height 15
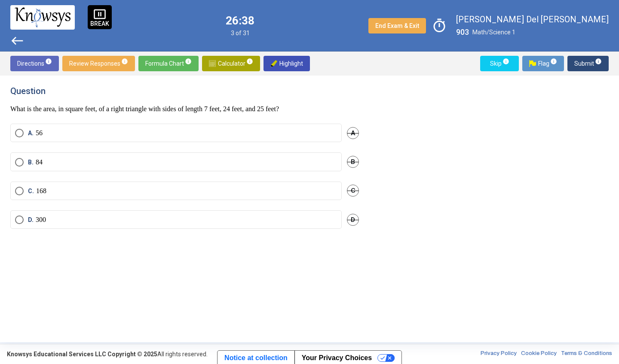
click at [217, 63] on span "Calculator info" at bounding box center [231, 63] width 44 height 15
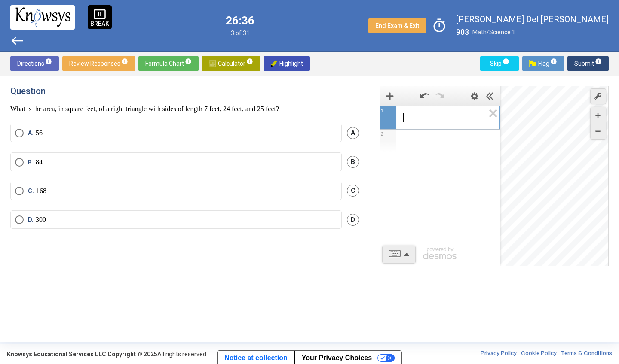
click at [431, 113] on span "​" at bounding box center [444, 118] width 82 height 10
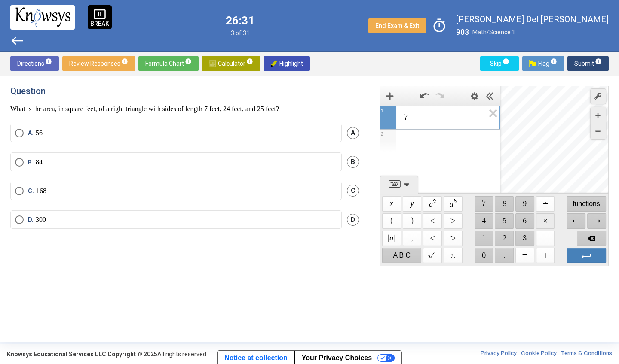
click at [546, 220] on span "$$ ×" at bounding box center [545, 221] width 19 height 15
click at [544, 219] on span "$$ ×" at bounding box center [545, 221] width 19 height 15
click at [586, 233] on span "Backspace" at bounding box center [591, 238] width 29 height 15
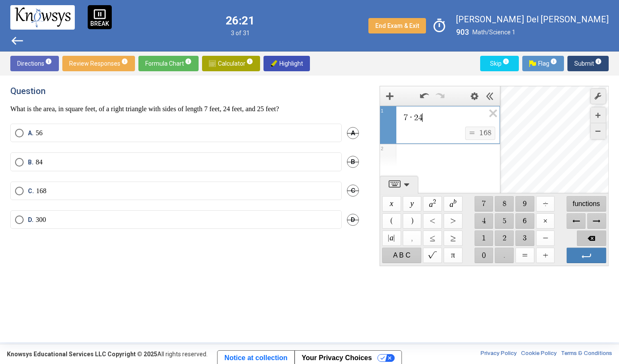
click at [586, 233] on span "Backspace" at bounding box center [591, 238] width 29 height 15
click at [546, 256] on span "$$ +" at bounding box center [545, 255] width 19 height 15
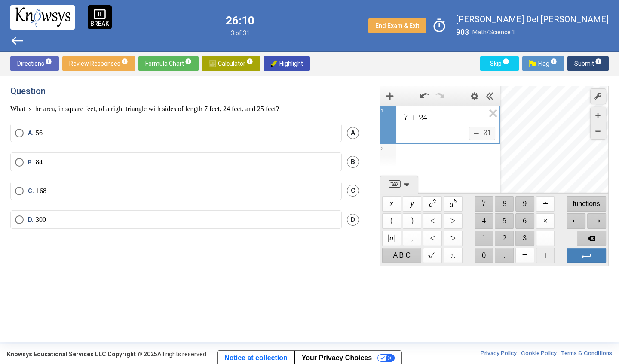
click at [545, 257] on span "$$ +" at bounding box center [545, 255] width 19 height 15
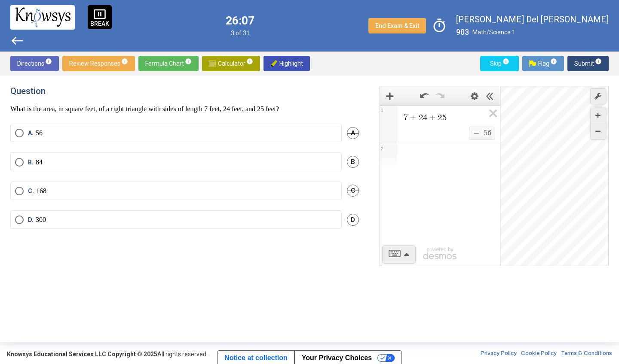
click at [104, 126] on mat-radio-button "A. 56" at bounding box center [175, 133] width 331 height 18
click at [190, 137] on label "A. 56" at bounding box center [176, 133] width 322 height 9
click at [579, 61] on span "Submit info" at bounding box center [587, 63] width 27 height 15
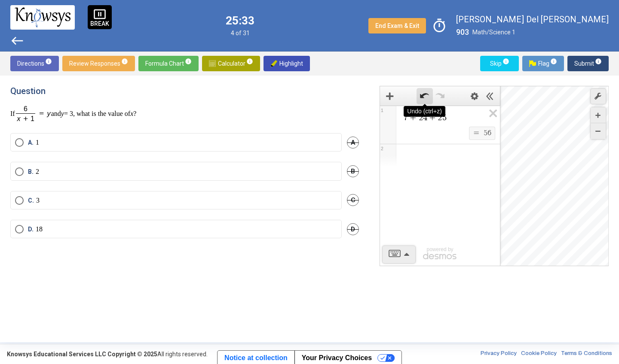
click at [423, 95] on icon "Undo" at bounding box center [424, 95] width 9 height 9
click at [444, 95] on icon "Redo" at bounding box center [439, 95] width 9 height 9
click at [389, 98] on icon "Add Item" at bounding box center [390, 96] width 8 height 8
click at [411, 155] on div "Expression List" at bounding box center [440, 155] width 120 height 22
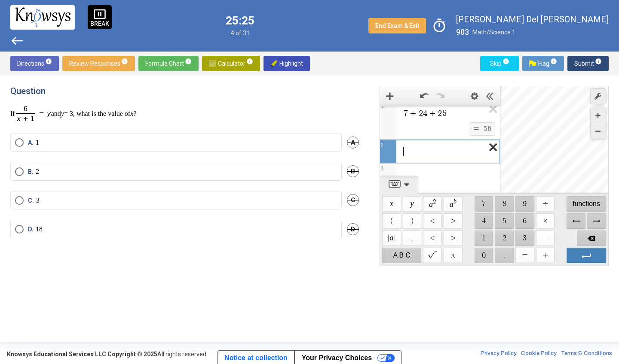
click at [497, 146] on icon "Expression List" at bounding box center [489, 150] width 19 height 20
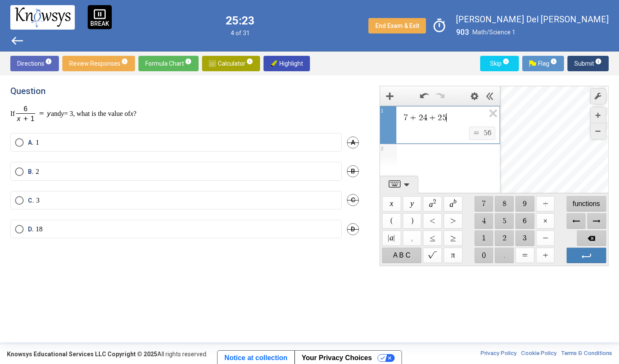
click at [120, 174] on label "B. 2" at bounding box center [176, 172] width 322 height 9
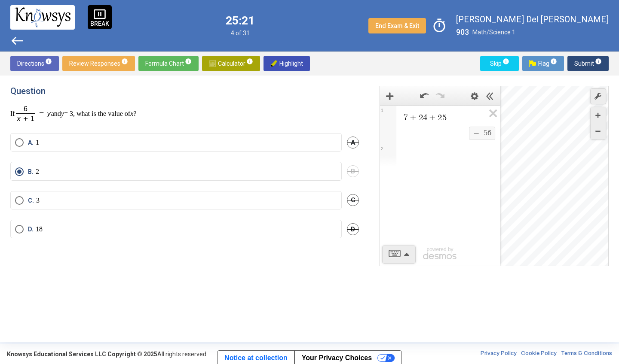
click at [590, 62] on span "Submit info" at bounding box center [587, 63] width 27 height 15
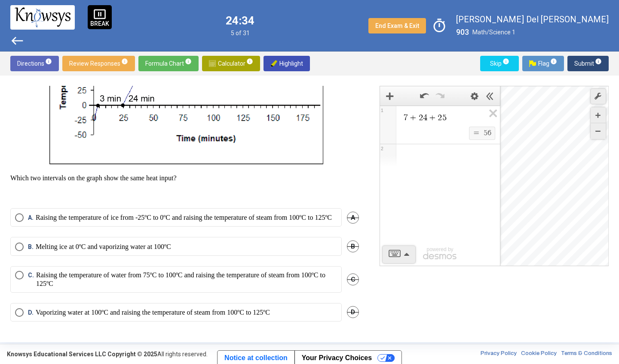
scroll to position [199, 0]
click at [263, 215] on p "Raising the temperature of ice from -25ºC to 0ºC and raising the temperature of…" at bounding box center [184, 218] width 296 height 9
click at [239, 243] on label "B. Melting ice at 0ºC and vaporizing water at 100ºC" at bounding box center [176, 247] width 322 height 9
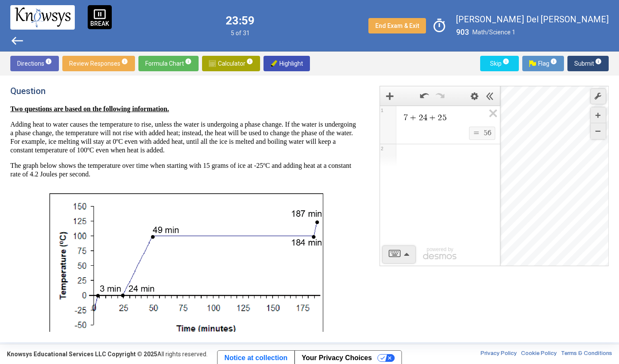
scroll to position [0, 0]
click at [578, 62] on span "Submit info" at bounding box center [587, 63] width 27 height 15
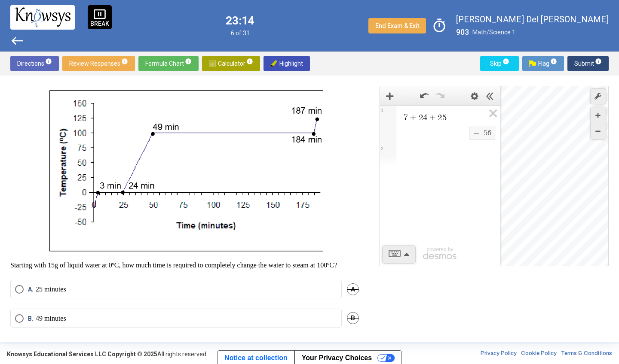
scroll to position [98, 0]
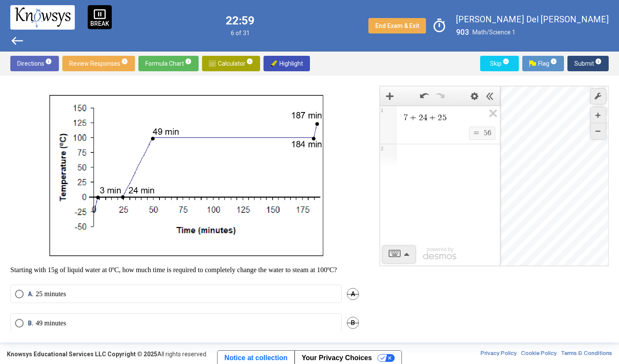
click at [453, 127] on div "$$ = $$ 5 6" at bounding box center [450, 134] width 95 height 14
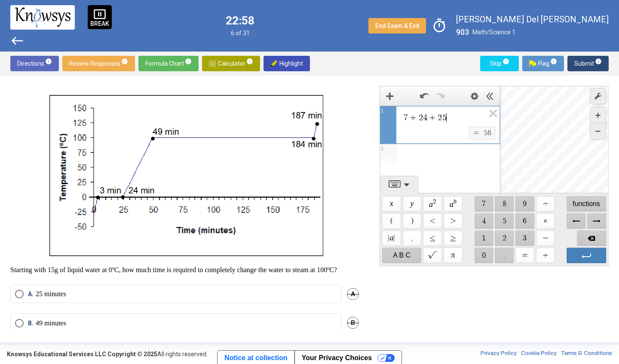
click at [457, 120] on span "7 + 2 4 + 2 5 ​" at bounding box center [444, 118] width 82 height 10
click at [540, 253] on span "$$ +" at bounding box center [545, 255] width 19 height 15
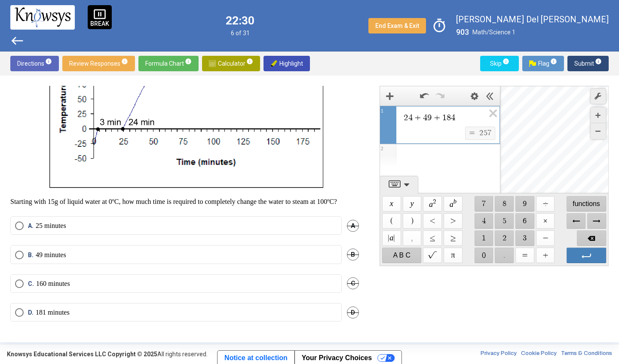
scroll to position [175, 0]
click at [174, 313] on label "D. 181 minutes" at bounding box center [176, 312] width 322 height 9
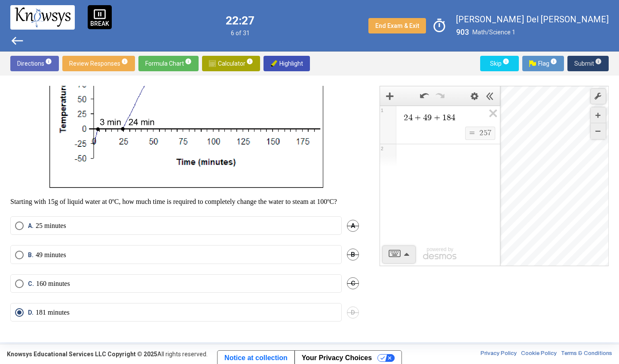
click at [573, 68] on button "Submit info" at bounding box center [587, 63] width 41 height 15
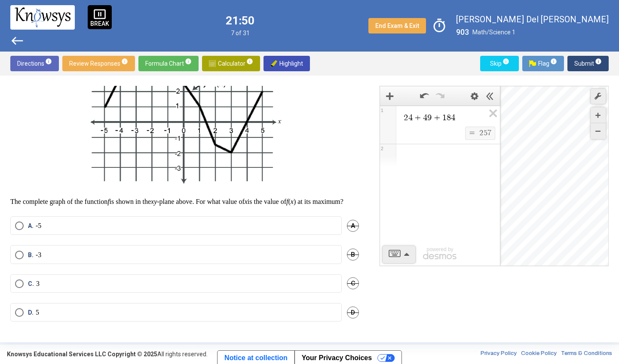
scroll to position [108, 0]
click at [36, 313] on p "5" at bounding box center [37, 312] width 3 height 9
click at [584, 63] on span "Submit info" at bounding box center [587, 63] width 27 height 15
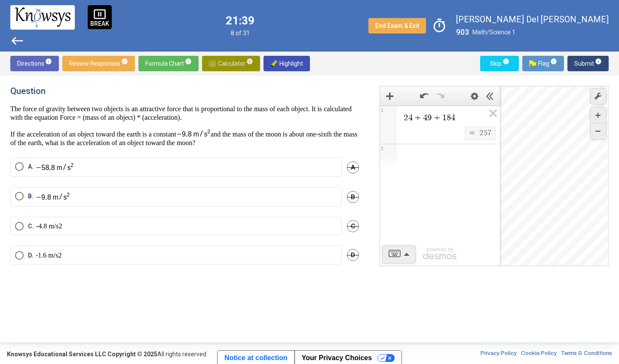
click at [223, 60] on span "Calculator info" at bounding box center [231, 63] width 44 height 15
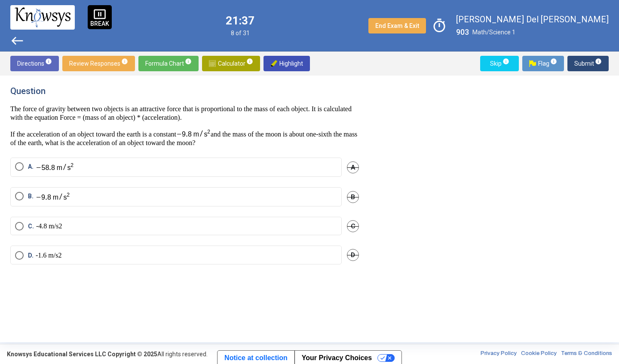
click at [187, 117] on p "The force of gravity between two objects is an attractive force that is proport…" at bounding box center [184, 113] width 348 height 17
click at [214, 62] on span "Calculator info" at bounding box center [231, 63] width 44 height 15
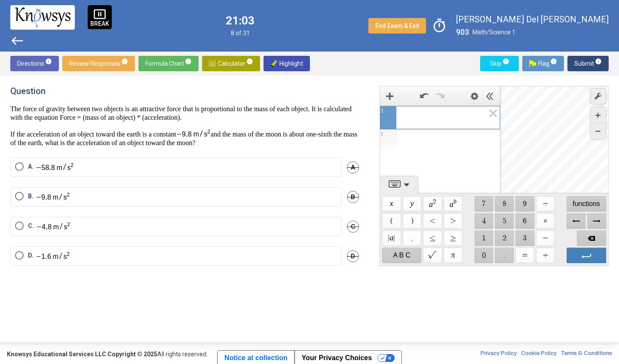
click at [98, 195] on label "B." at bounding box center [176, 197] width 322 height 10
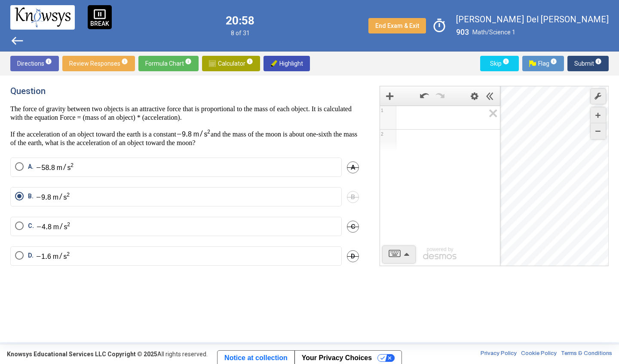
click at [88, 231] on mat-radio-button "C." at bounding box center [175, 226] width 331 height 19
click at [17, 225] on span "Select an option" at bounding box center [19, 226] width 9 height 9
click at [580, 62] on span "Submit info" at bounding box center [587, 63] width 27 height 15
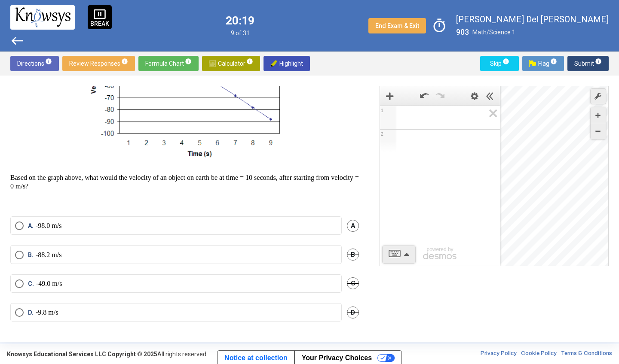
scroll to position [127, 0]
click at [90, 253] on label "B. -88.2 m/s" at bounding box center [176, 255] width 322 height 9
click at [583, 63] on span "Submit info" at bounding box center [587, 63] width 27 height 15
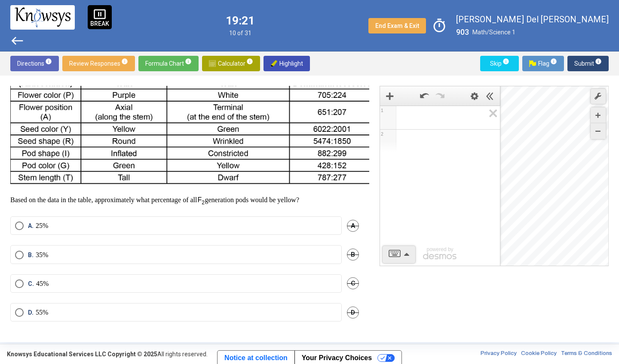
scroll to position [102, 0]
click at [24, 282] on mat-radio-button "C. 45%" at bounding box center [175, 284] width 331 height 18
click at [14, 277] on mat-radio-button "C. 45%" at bounding box center [175, 284] width 331 height 18
click at [19, 280] on span "Select an option" at bounding box center [19, 284] width 9 height 9
click at [581, 61] on span "Submit info" at bounding box center [587, 63] width 27 height 15
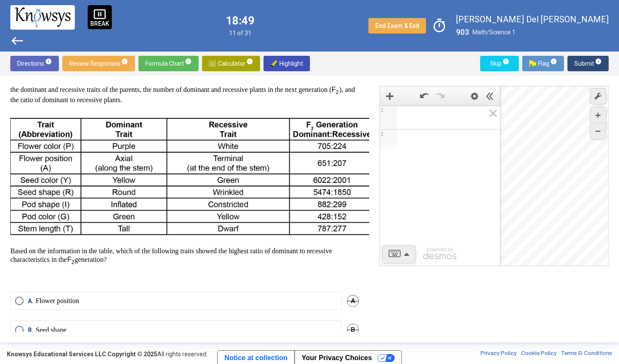
scroll to position [126, 0]
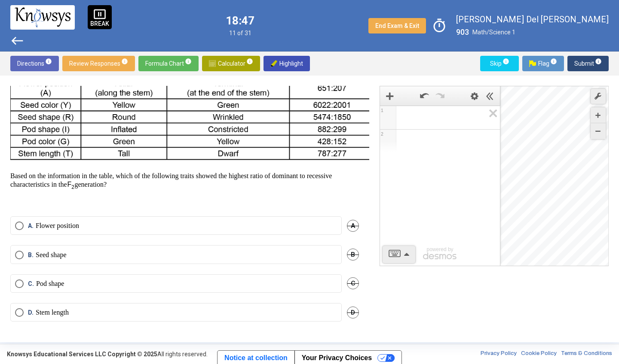
click at [56, 222] on p "Flower position" at bounding box center [57, 226] width 43 height 9
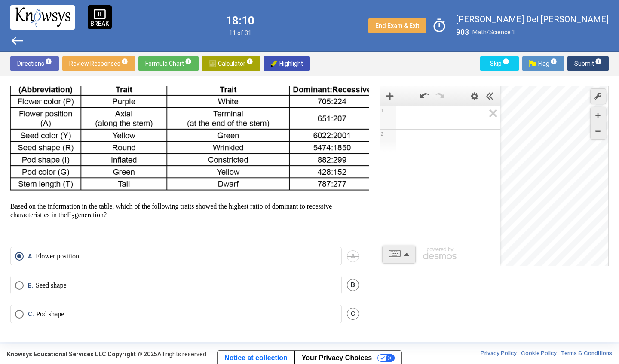
scroll to position [95, 0]
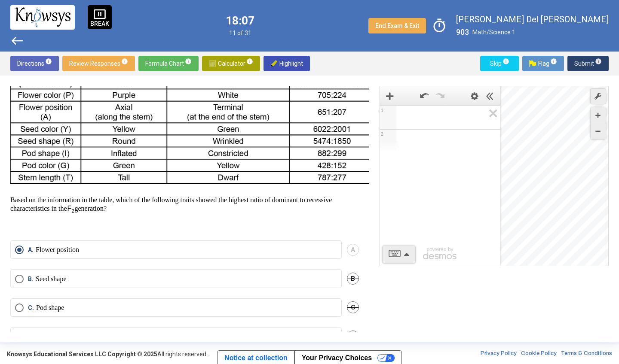
click at [585, 60] on span "Submit info" at bounding box center [587, 63] width 27 height 15
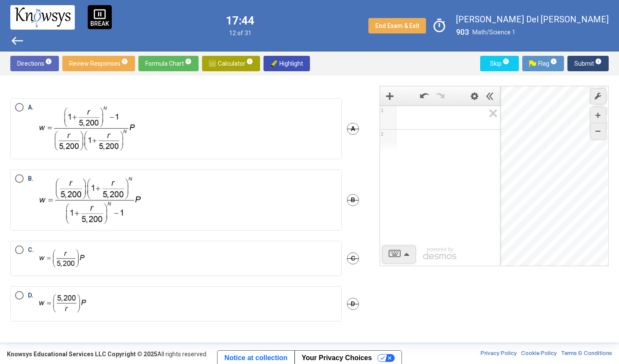
scroll to position [89, 0]
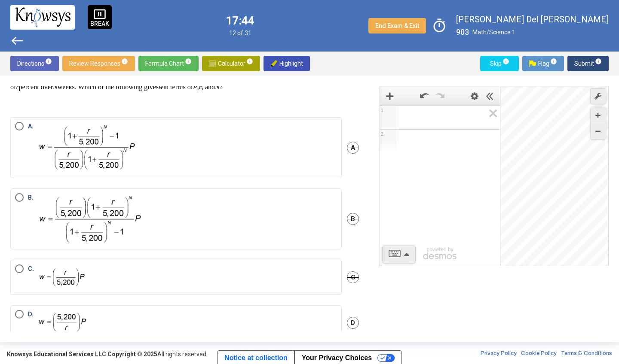
click at [243, 156] on label "A." at bounding box center [176, 148] width 322 height 52
click at [229, 211] on label "B." at bounding box center [176, 219] width 322 height 52
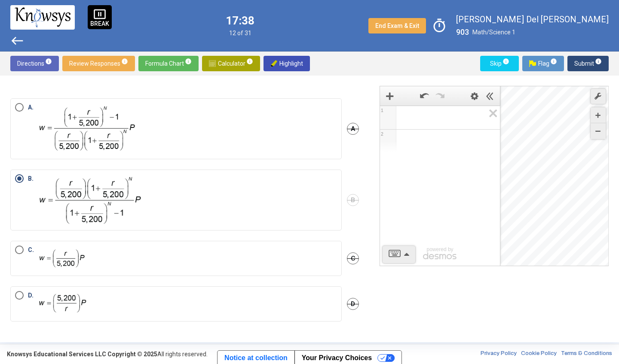
scroll to position [108, 0]
click at [579, 65] on span "Submit info" at bounding box center [587, 63] width 27 height 15
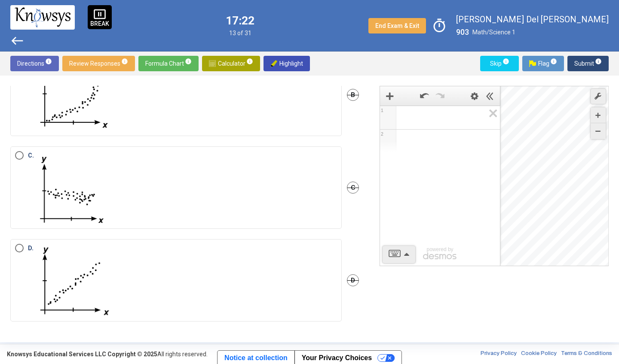
scroll to position [163, 0]
click at [67, 285] on img "Select an option" at bounding box center [74, 280] width 77 height 73
click at [582, 60] on span "Submit info" at bounding box center [587, 63] width 27 height 15
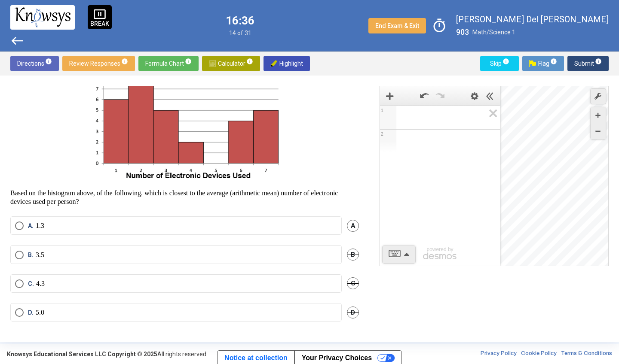
scroll to position [55, 0]
click at [56, 313] on mat-radio-button "D. 5.0" at bounding box center [175, 312] width 331 height 18
click at [54, 313] on label "D. 5.0" at bounding box center [176, 312] width 322 height 9
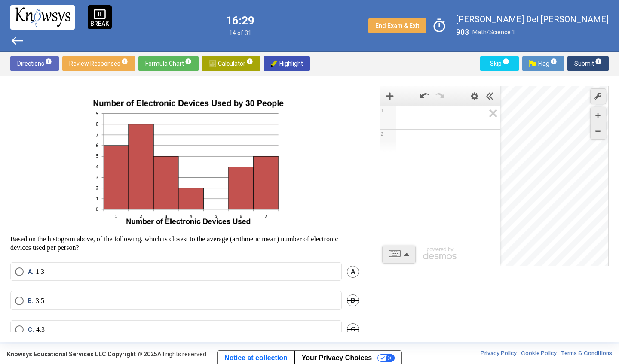
scroll to position [0, 0]
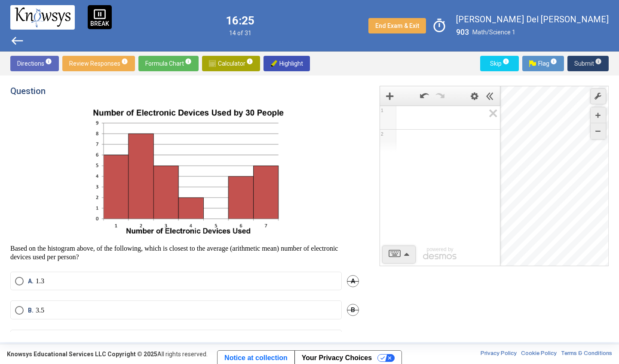
click at [582, 64] on span "Submit info" at bounding box center [587, 63] width 27 height 15
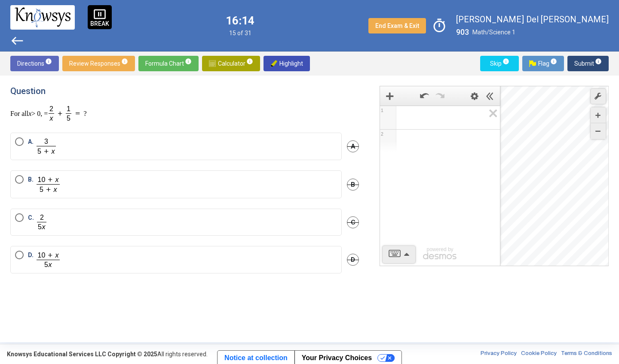
click at [61, 148] on label "A." at bounding box center [176, 146] width 322 height 18
click at [580, 64] on span "Submit info" at bounding box center [587, 63] width 27 height 15
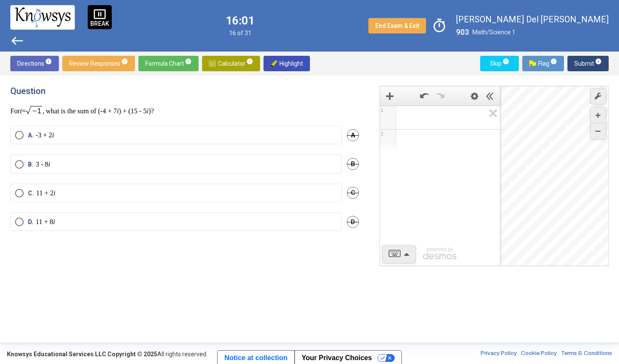
click at [162, 132] on label "A. -3 + 2 i" at bounding box center [176, 135] width 322 height 9
click at [125, 161] on label "B. 3 - 8 i" at bounding box center [176, 164] width 322 height 9
click at [580, 64] on span "Submit info" at bounding box center [587, 63] width 27 height 15
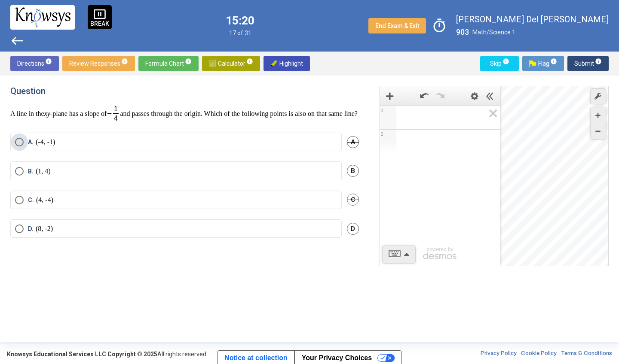
click at [100, 147] on label "A. (-4, -1)" at bounding box center [176, 142] width 322 height 9
click at [585, 61] on span "Submit info" at bounding box center [587, 63] width 27 height 15
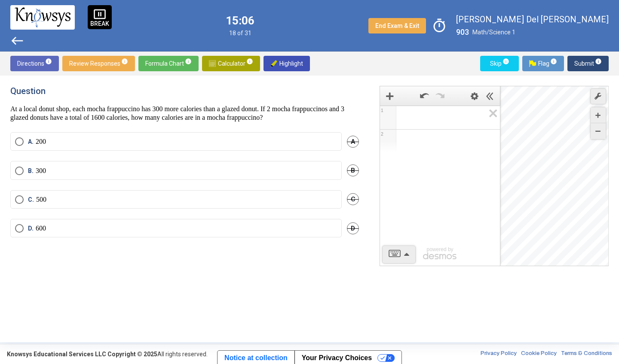
click at [420, 118] on span "Expression 1:" at bounding box center [444, 118] width 82 height 10
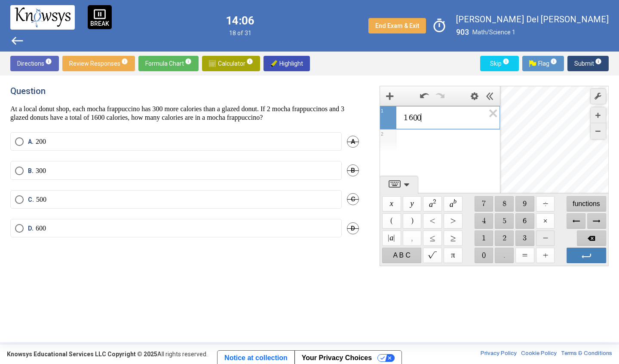
click at [545, 241] on span "$$ −" at bounding box center [545, 238] width 19 height 15
click at [528, 237] on span "$$ 3" at bounding box center [524, 238] width 19 height 15
click at [587, 239] on span "Backspace" at bounding box center [591, 238] width 29 height 15
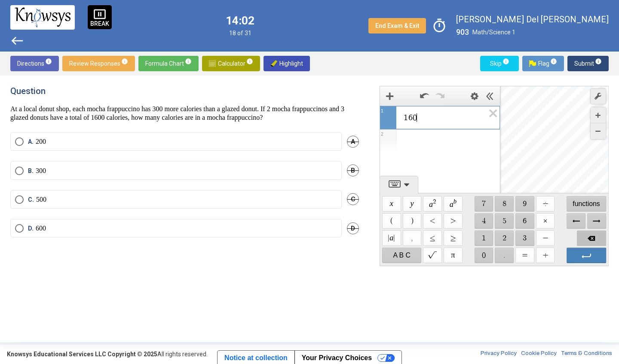
click at [587, 239] on span "Backspace" at bounding box center [591, 238] width 29 height 15
click at [544, 208] on span "$$ ÷" at bounding box center [545, 203] width 19 height 15
click at [63, 230] on label "D. 600" at bounding box center [176, 228] width 322 height 9
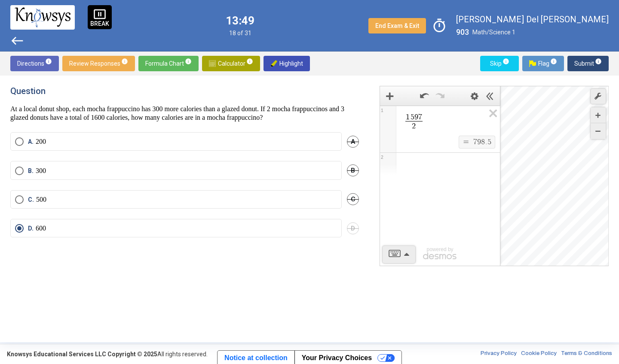
click at [583, 63] on span "Submit info" at bounding box center [587, 63] width 27 height 15
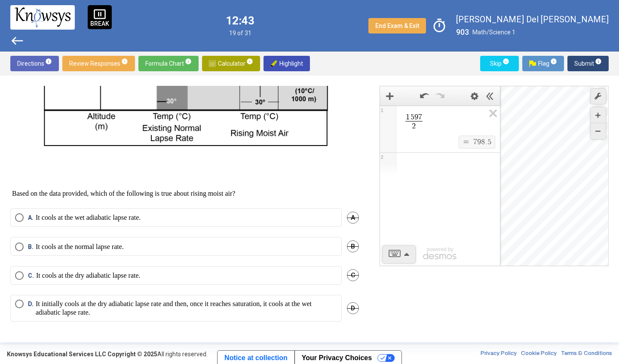
scroll to position [328, 0]
click at [134, 223] on mat-radio-button "A. It cools at the wet adiabatic lapse rate." at bounding box center [175, 217] width 331 height 18
click at [128, 218] on p "It cools at the wet adiabatic lapse rate." at bounding box center [88, 218] width 105 height 9
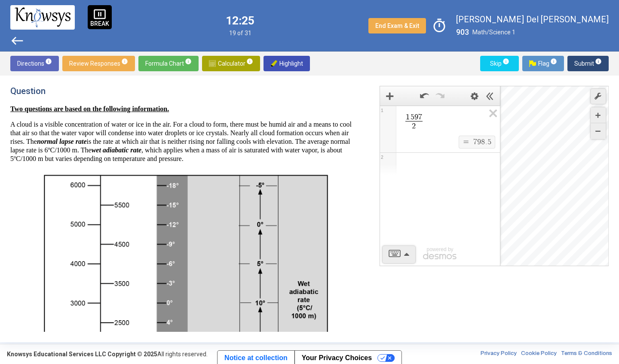
scroll to position [0, 0]
click at [584, 64] on span "Submit info" at bounding box center [587, 63] width 27 height 15
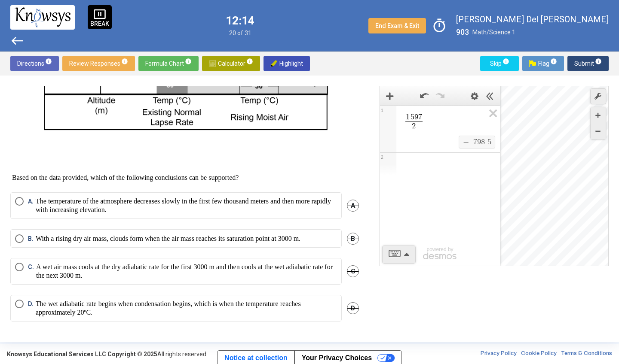
scroll to position [343, 0]
click at [124, 278] on p "A wet air mass cools at the dry adiabatic rate for the first 3000 m and then co…" at bounding box center [186, 271] width 301 height 17
click at [576, 63] on span "Submit info" at bounding box center [587, 63] width 27 height 15
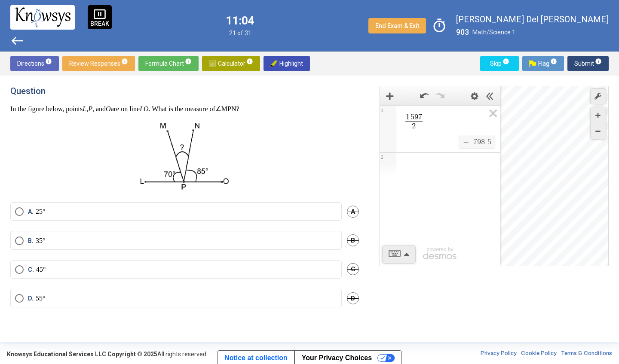
scroll to position [0, 0]
click at [576, 63] on span "Submit info" at bounding box center [587, 63] width 27 height 15
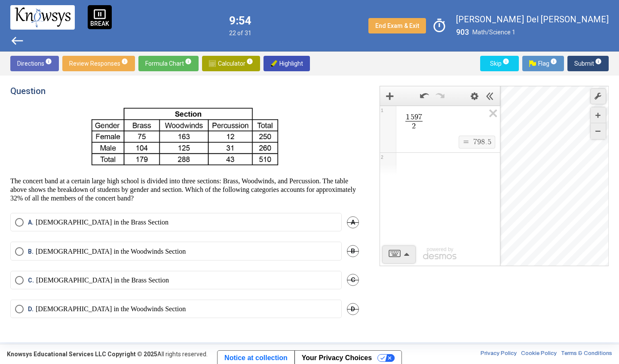
click at [166, 220] on label "A. [DEMOGRAPHIC_DATA] in the Brass Section" at bounding box center [176, 222] width 322 height 9
click at [582, 63] on span "Submit info" at bounding box center [587, 63] width 27 height 15
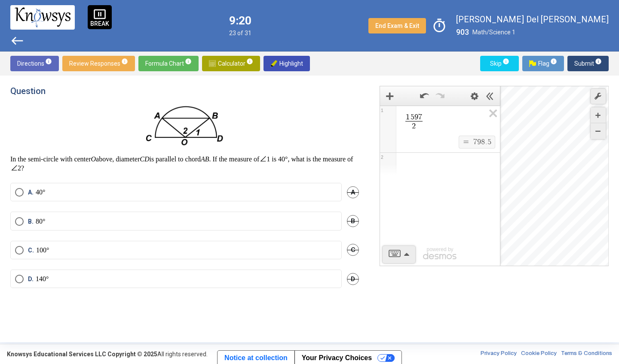
click at [103, 246] on label "C. 100°" at bounding box center [176, 250] width 322 height 9
click at [586, 61] on span "Submit info" at bounding box center [587, 63] width 27 height 15
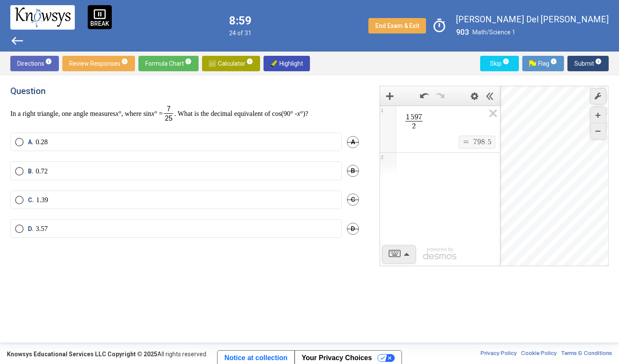
click at [469, 125] on span "1 5 9 7 2 ​" at bounding box center [444, 122] width 82 height 19
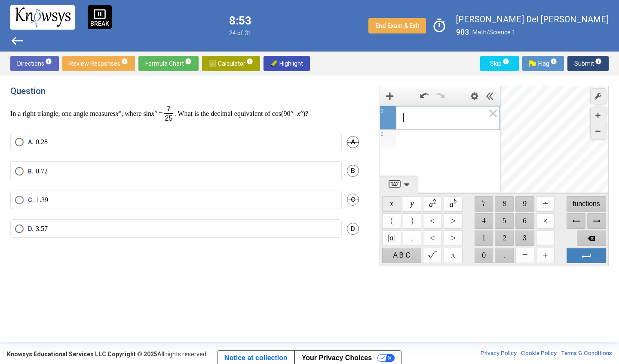
click at [393, 208] on span "$$ x" at bounding box center [391, 203] width 19 height 15
click at [546, 234] on span "$$ −" at bounding box center [545, 238] width 19 height 15
click at [523, 203] on span "$$ 9" at bounding box center [524, 203] width 19 height 15
click at [480, 258] on span "$$ 0" at bounding box center [483, 255] width 19 height 15
click at [592, 254] on span "Enter" at bounding box center [586, 255] width 39 height 15
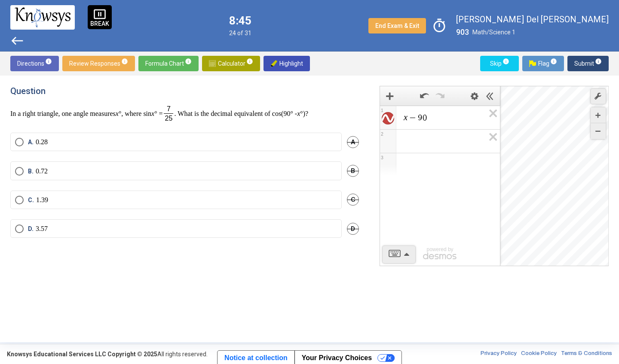
click at [522, 143] on div "Desmos Graphing Calculator" at bounding box center [554, 176] width 109 height 180
click at [602, 128] on div "Zoom Out" at bounding box center [597, 131] width 15 height 16
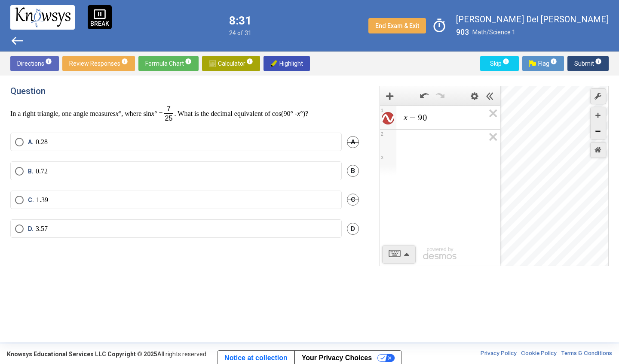
click at [602, 128] on div "Zoom Out" at bounding box center [597, 131] width 15 height 16
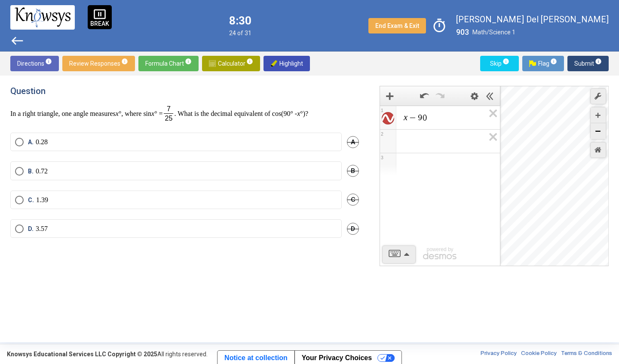
click at [602, 128] on div "Zoom Out" at bounding box center [597, 131] width 15 height 16
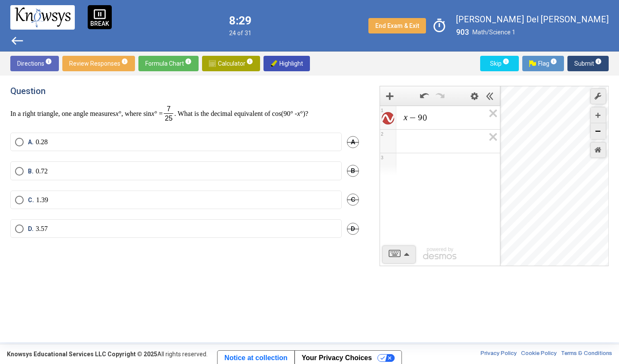
click at [602, 128] on div "Zoom Out" at bounding box center [597, 131] width 15 height 16
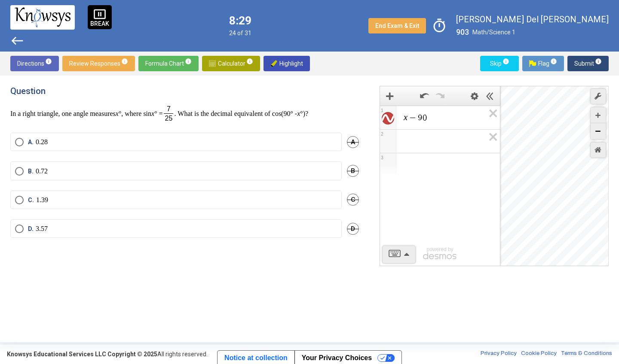
click at [602, 128] on div "Zoom Out" at bounding box center [597, 131] width 15 height 16
click at [600, 125] on div "Zoom Out" at bounding box center [597, 131] width 15 height 16
click at [598, 119] on div "Zoom In" at bounding box center [597, 115] width 15 height 16
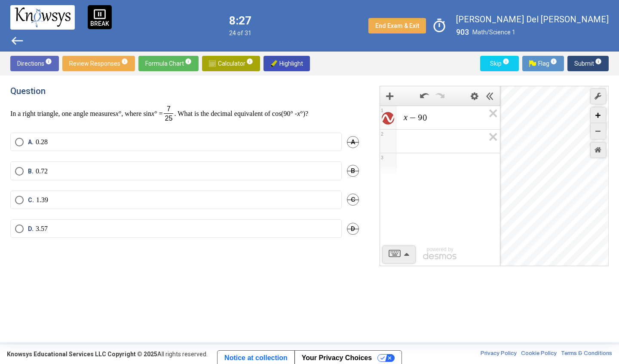
click at [598, 119] on div "Zoom In" at bounding box center [597, 115] width 15 height 16
click at [16, 169] on span "Select an option" at bounding box center [19, 171] width 9 height 9
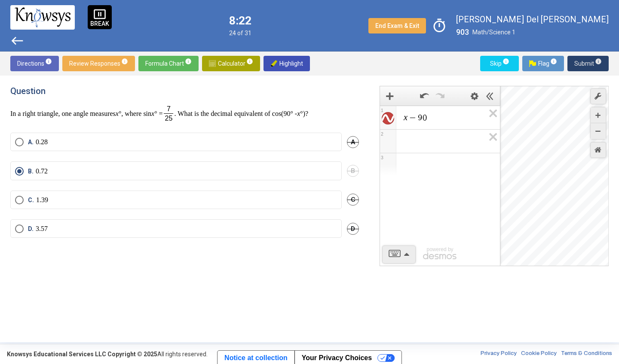
click at [577, 59] on span "Submit info" at bounding box center [587, 63] width 27 height 15
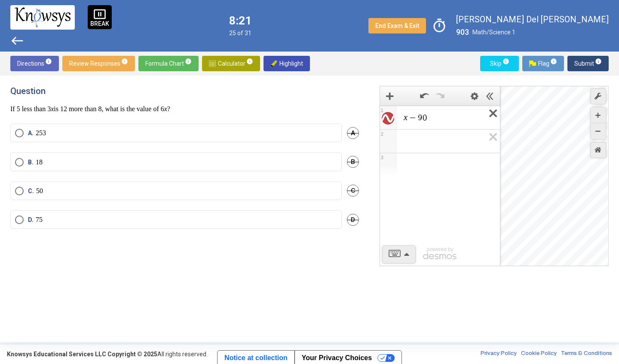
click at [492, 115] on icon "Expression List" at bounding box center [489, 116] width 19 height 20
click at [598, 110] on div "Zoom In" at bounding box center [597, 115] width 15 height 16
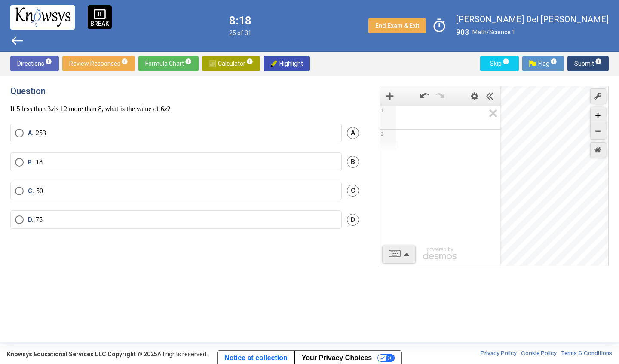
click at [598, 110] on div "Zoom In" at bounding box center [597, 115] width 15 height 16
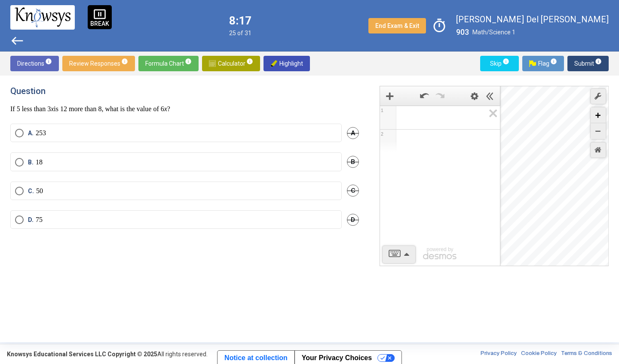
click at [598, 110] on div "Zoom In" at bounding box center [597, 115] width 15 height 16
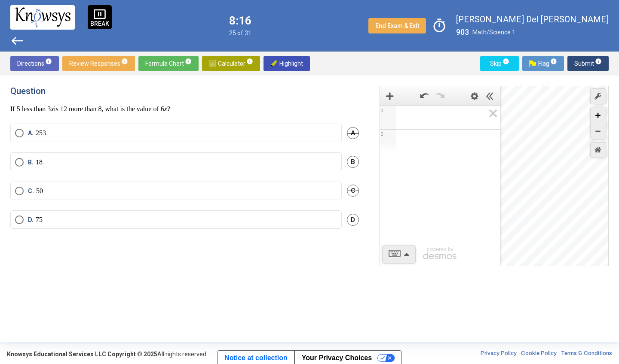
click at [598, 110] on div "Zoom In" at bounding box center [597, 115] width 15 height 16
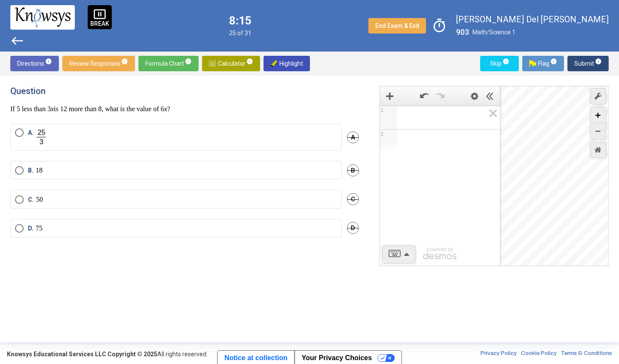
click at [598, 110] on div "Zoom In" at bounding box center [597, 115] width 15 height 16
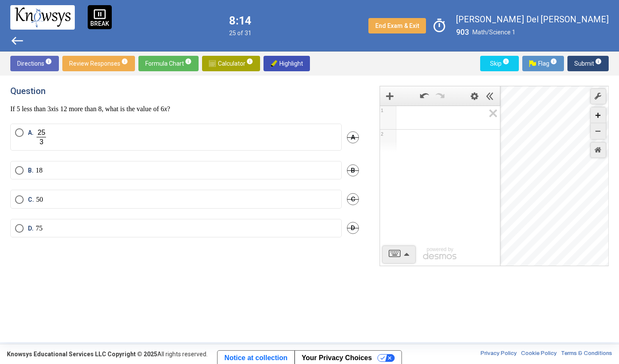
click at [598, 110] on div "Zoom In" at bounding box center [597, 115] width 15 height 16
click at [599, 131] on icon "Zoom Out" at bounding box center [597, 131] width 5 height 5
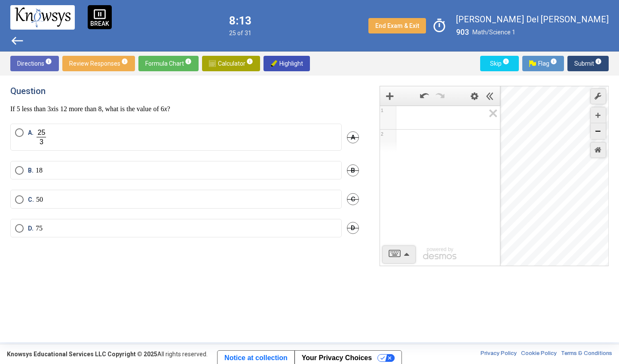
click at [599, 131] on icon "Zoom Out" at bounding box center [597, 131] width 5 height 5
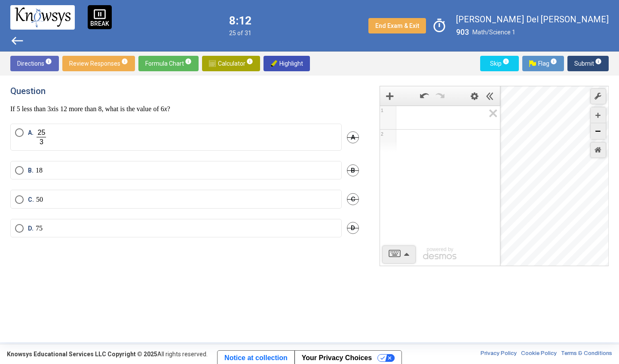
click at [599, 131] on icon "Zoom Out" at bounding box center [597, 131] width 5 height 5
click at [593, 119] on div "Zoom In" at bounding box center [597, 115] width 15 height 16
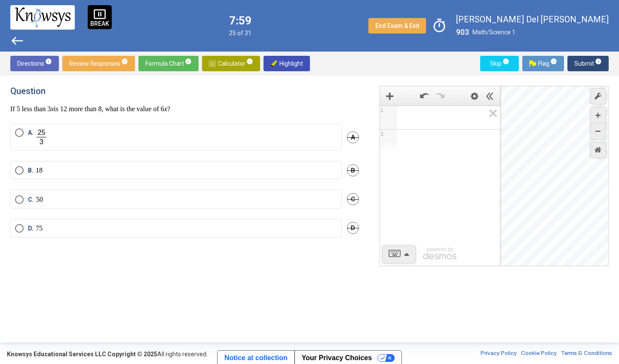
click at [163, 148] on mat-radio-button "A." at bounding box center [175, 137] width 331 height 27
click at [159, 141] on label "A." at bounding box center [176, 137] width 322 height 18
click at [208, 171] on label "B. 18" at bounding box center [176, 170] width 322 height 9
click at [586, 63] on span "Submit info" at bounding box center [587, 63] width 27 height 15
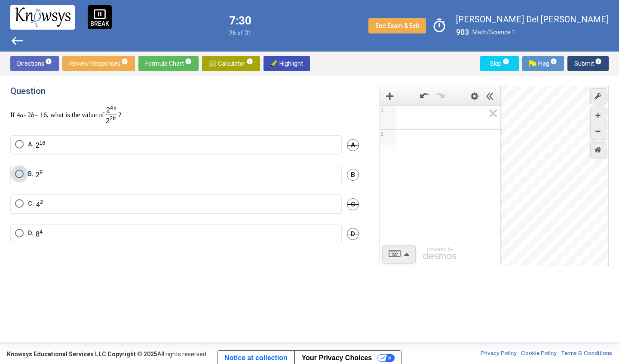
click at [65, 174] on label "B." at bounding box center [176, 175] width 322 height 10
click at [585, 64] on span "Submit info" at bounding box center [587, 63] width 27 height 15
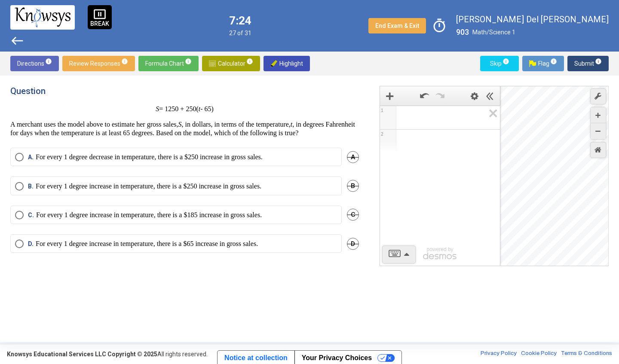
click at [249, 263] on div "D. For every 1 degree increase in temperature, there is a $65 increase in gross…" at bounding box center [184, 249] width 348 height 29
click at [144, 162] on p "For every 1 degree decrease in temperature, there is a $250 increase in gross s…" at bounding box center [149, 157] width 227 height 9
click at [143, 191] on p "For every 1 degree increase in temperature, there is a $250 increase in gross s…" at bounding box center [149, 186] width 226 height 9
click at [582, 62] on span "Submit info" at bounding box center [587, 63] width 27 height 15
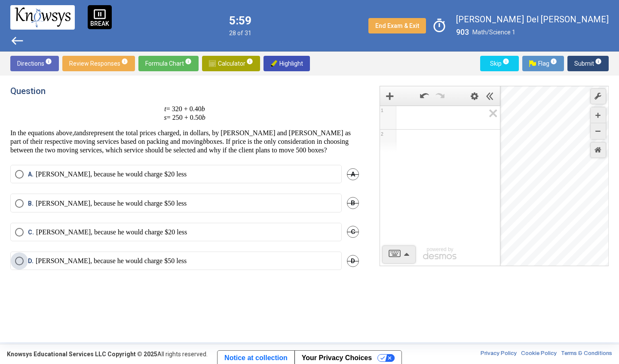
click at [187, 266] on label "[PERSON_NAME], because he would charge $50 less" at bounding box center [176, 261] width 322 height 9
click at [578, 64] on span "Submit info" at bounding box center [587, 63] width 27 height 15
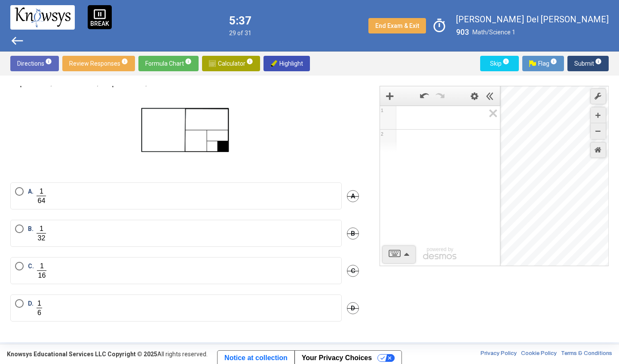
scroll to position [34, 0]
click at [89, 281] on mat-radio-button "C." at bounding box center [175, 270] width 331 height 27
click at [86, 313] on label "D." at bounding box center [176, 308] width 322 height 18
click at [74, 239] on label "B." at bounding box center [176, 234] width 322 height 18
click at [581, 61] on span "Submit info" at bounding box center [587, 63] width 27 height 15
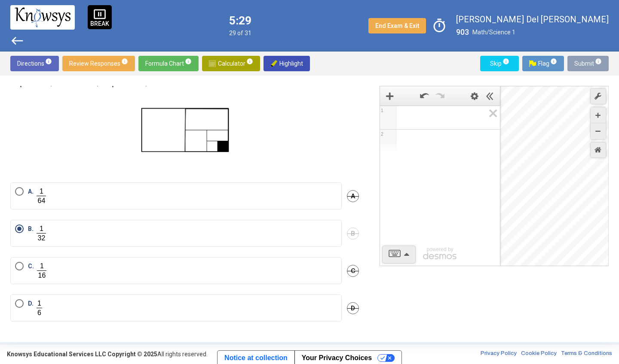
scroll to position [0, 0]
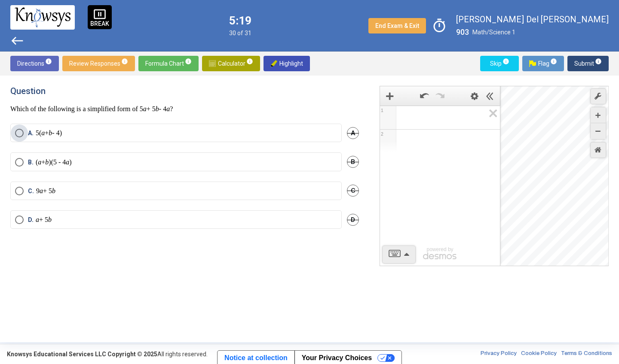
click at [194, 131] on label "A. 5( a + b - 4)" at bounding box center [176, 133] width 322 height 9
click at [580, 60] on span "Submit info" at bounding box center [587, 63] width 27 height 15
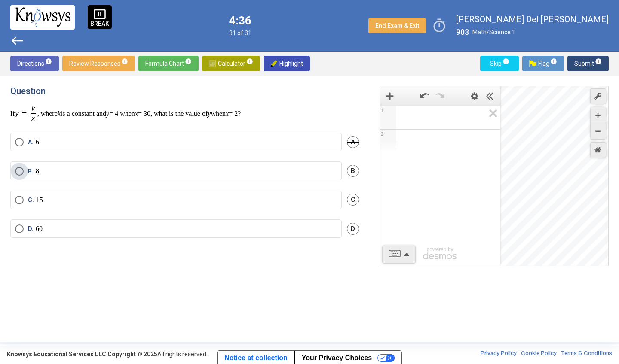
click at [132, 173] on label "B. 8" at bounding box center [176, 171] width 322 height 9
click at [581, 62] on span "Submit info" at bounding box center [587, 63] width 27 height 15
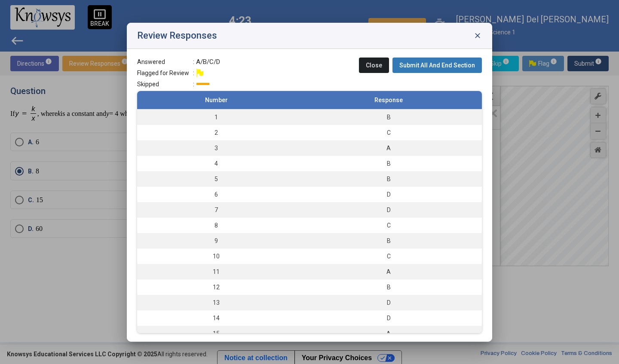
click at [429, 62] on span "Submit All And End Section" at bounding box center [437, 65] width 76 height 7
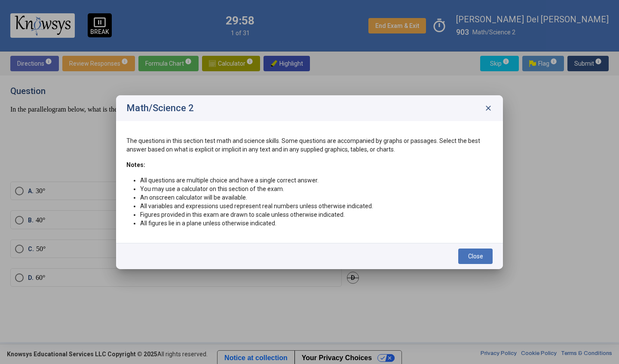
click at [488, 106] on span "close" at bounding box center [488, 108] width 9 height 9
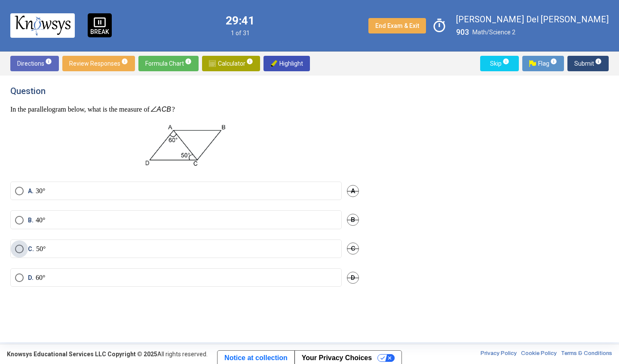
click at [66, 248] on label "C. 50°" at bounding box center [176, 249] width 322 height 9
click at [85, 224] on mat-radio-button "B. 40°" at bounding box center [175, 220] width 331 height 18
click at [585, 65] on span "Submit info" at bounding box center [587, 63] width 27 height 15
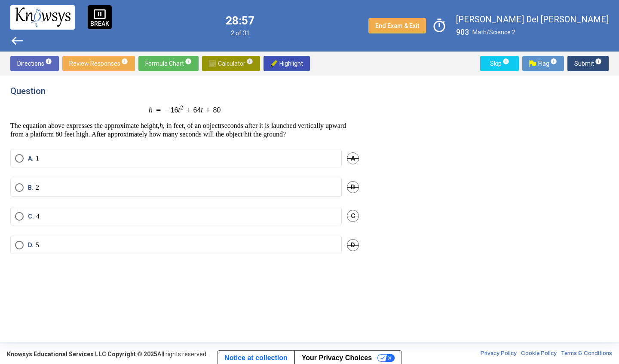
click at [215, 65] on span "Calculator info" at bounding box center [231, 63] width 44 height 15
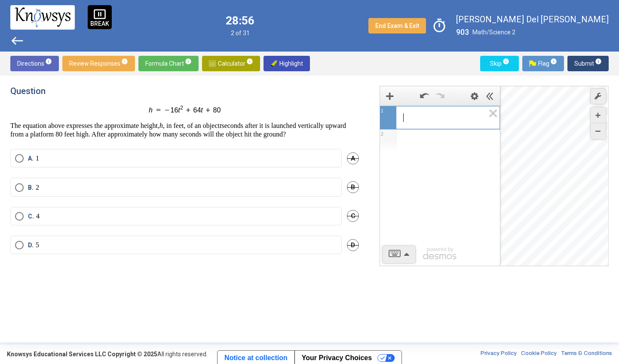
click at [421, 123] on div "​" at bounding box center [439, 116] width 119 height 21
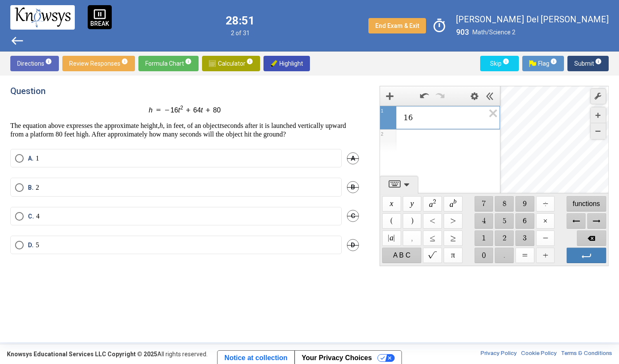
click at [541, 253] on span "$$ +" at bounding box center [545, 255] width 19 height 15
click at [520, 223] on span "$$ 6" at bounding box center [524, 221] width 19 height 15
click at [479, 221] on span "$$ 4" at bounding box center [483, 221] width 19 height 15
click at [592, 233] on span "Backspace" at bounding box center [591, 238] width 29 height 15
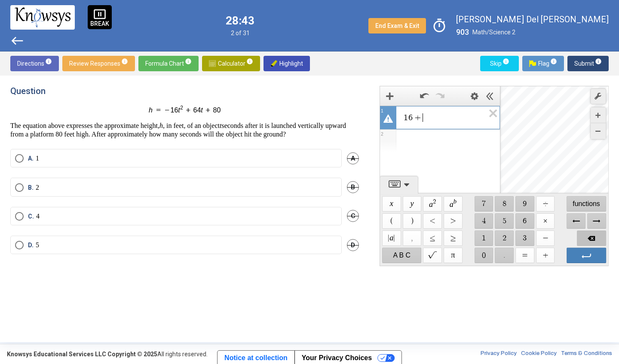
click at [592, 233] on span "Backspace" at bounding box center [591, 238] width 29 height 15
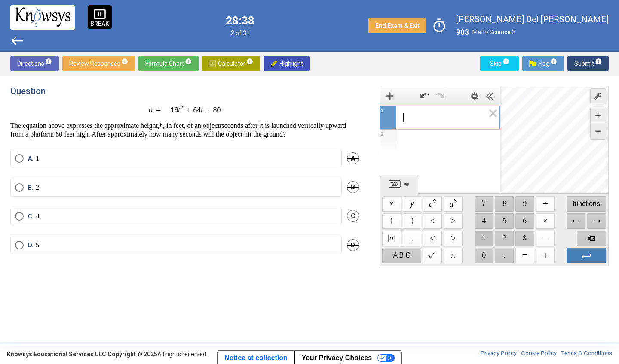
click at [492, 235] on span "$$ 1" at bounding box center [483, 238] width 19 height 15
click at [520, 223] on span "$$ 6" at bounding box center [524, 221] width 19 height 15
click at [547, 221] on span "$$ ×" at bounding box center [545, 221] width 19 height 15
click at [484, 233] on span "$$ 1" at bounding box center [483, 238] width 19 height 15
click at [528, 215] on span "$$ 6" at bounding box center [524, 221] width 19 height 15
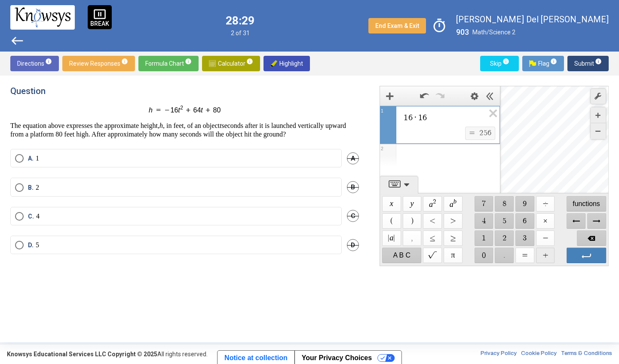
click at [544, 254] on span "$$ +" at bounding box center [545, 255] width 19 height 15
drag, startPoint x: 524, startPoint y: 222, endPoint x: 507, endPoint y: 222, distance: 16.8
click at [524, 222] on span "$$ 6" at bounding box center [524, 221] width 19 height 15
click at [482, 221] on span "$$ 4" at bounding box center [483, 221] width 19 height 15
click at [544, 205] on span "$$ ÷" at bounding box center [545, 203] width 19 height 15
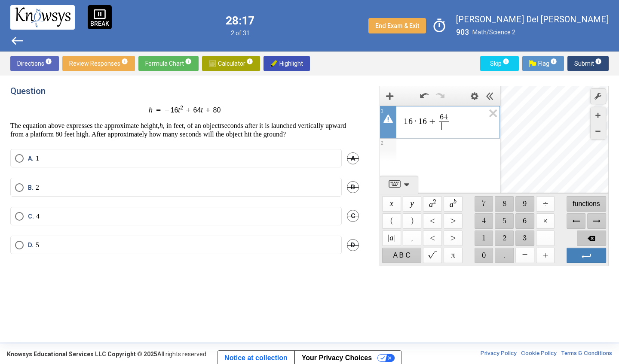
click at [581, 237] on span "Backspace" at bounding box center [591, 238] width 29 height 15
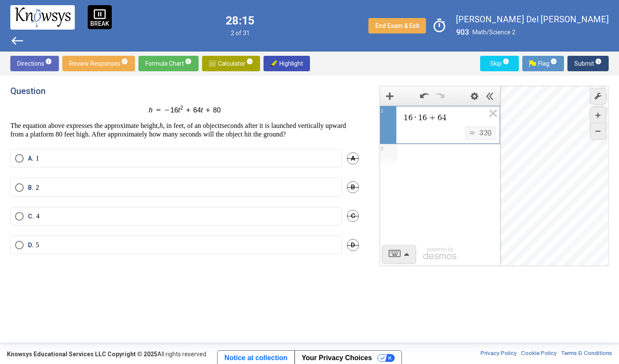
click at [477, 135] on div "$$ =" at bounding box center [473, 132] width 12 height 9
click at [453, 153] on div "Expression List" at bounding box center [440, 155] width 120 height 22
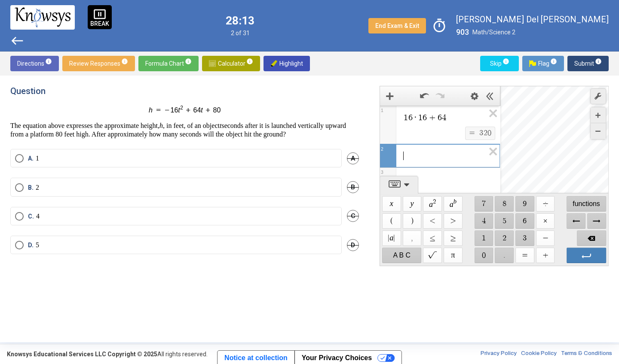
scroll to position [4, 0]
click at [538, 205] on span "$$ ÷" at bounding box center [545, 203] width 19 height 15
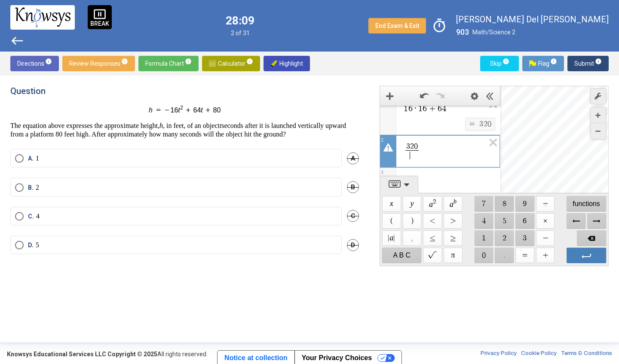
click at [505, 202] on span "$$ 8" at bounding box center [504, 203] width 19 height 15
click at [485, 255] on span "$$ 0" at bounding box center [483, 255] width 19 height 15
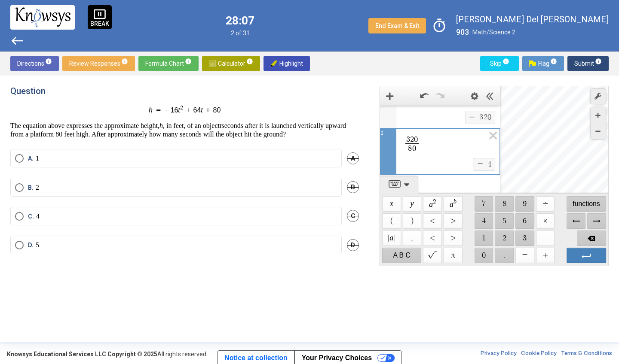
scroll to position [0, 0]
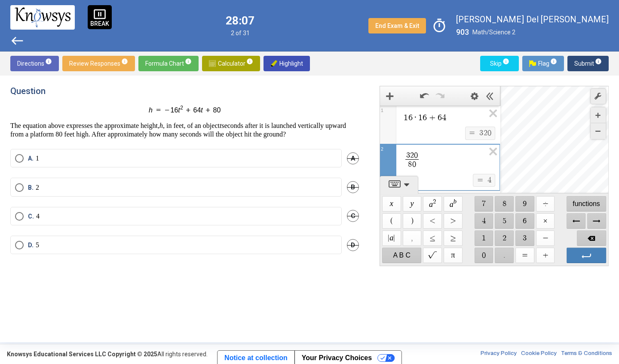
click at [158, 221] on label "C. 4" at bounding box center [176, 216] width 322 height 9
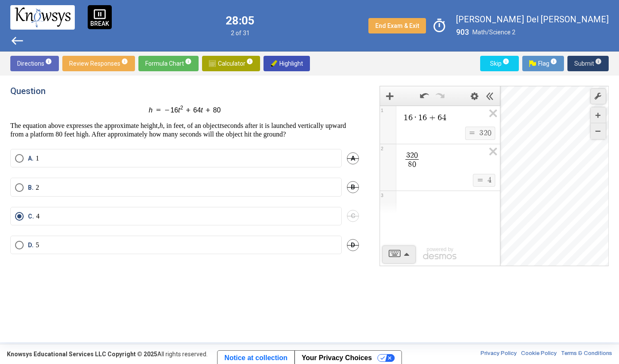
click at [581, 63] on span "Submit info" at bounding box center [587, 63] width 27 height 15
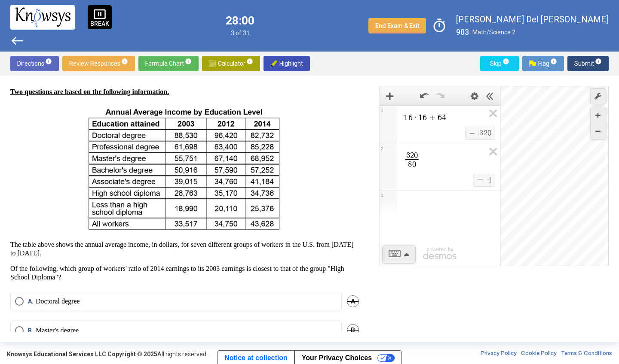
scroll to position [26, 0]
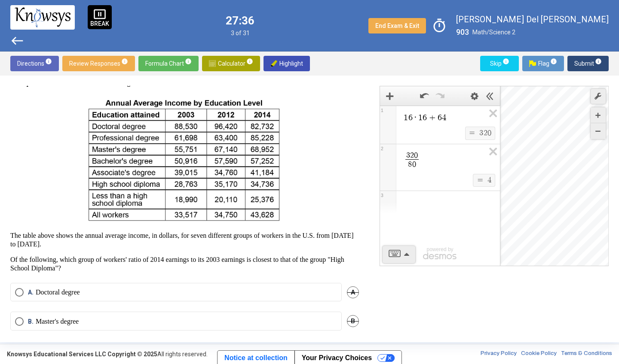
click at [353, 69] on div "Directions info Review Responses info Formula Chart info Calculator info Highli…" at bounding box center [309, 64] width 619 height 24
click at [87, 289] on label "A. Doctoral degree" at bounding box center [176, 292] width 322 height 9
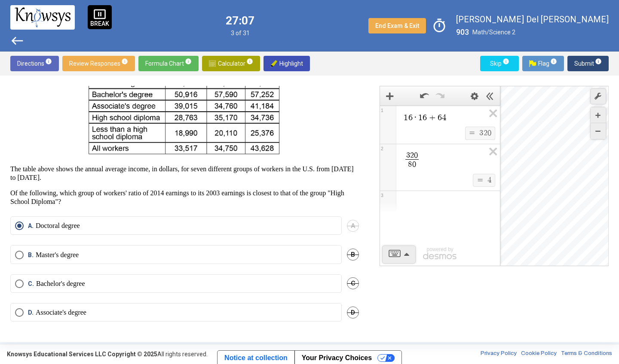
scroll to position [93, 0]
click at [583, 58] on span "Submit info" at bounding box center [587, 63] width 27 height 15
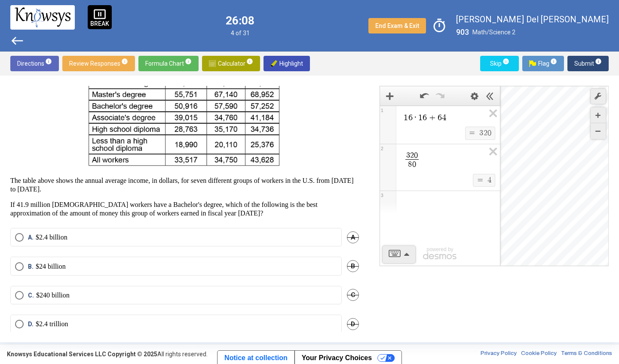
scroll to position [89, 0]
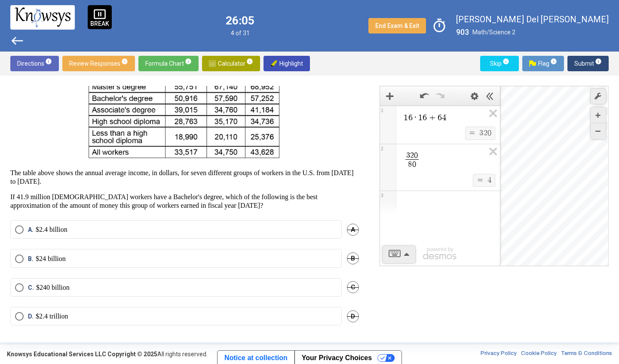
click at [84, 291] on label "C. $240 billion" at bounding box center [176, 288] width 322 height 9
click at [574, 65] on span "Submit info" at bounding box center [587, 63] width 27 height 15
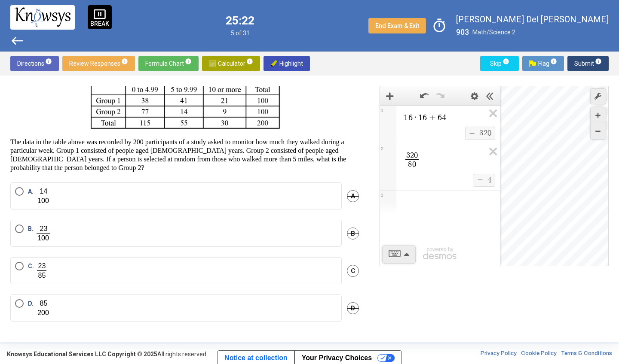
scroll to position [33, 0]
click at [98, 313] on mat-radio-button "D." at bounding box center [175, 308] width 331 height 27
click at [104, 306] on label "D." at bounding box center [176, 308] width 322 height 18
click at [584, 60] on span "Submit info" at bounding box center [587, 63] width 27 height 15
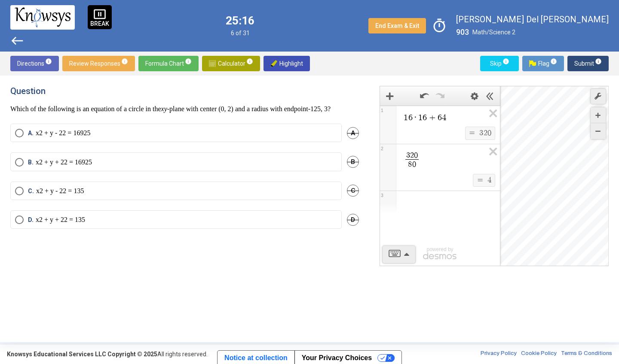
scroll to position [0, 0]
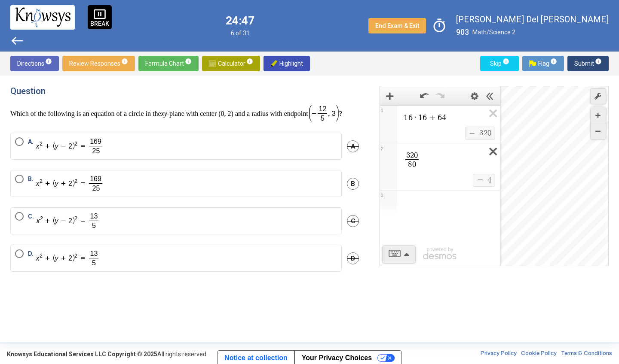
click at [495, 150] on icon "Expression List" at bounding box center [489, 154] width 19 height 20
click at [489, 117] on icon "Expression List" at bounding box center [489, 116] width 19 height 20
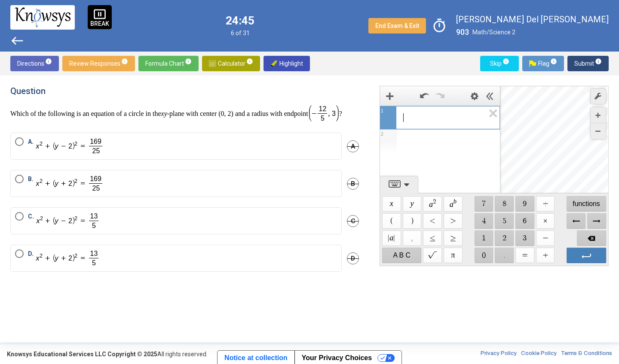
click at [472, 116] on span "​" at bounding box center [444, 118] width 82 height 10
click at [549, 220] on span "$$ ×" at bounding box center [545, 221] width 19 height 15
click at [91, 197] on mat-radio-button "B." at bounding box center [175, 183] width 331 height 27
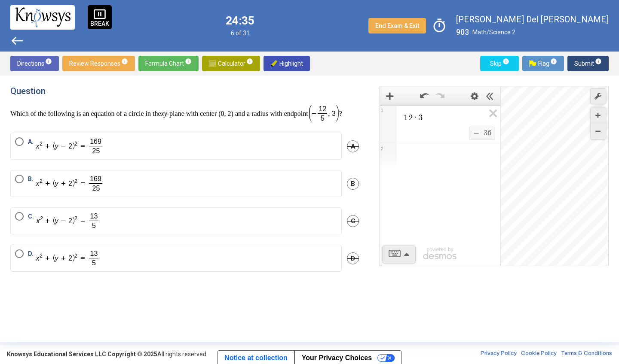
click at [91, 197] on mat-radio-button "B." at bounding box center [175, 183] width 331 height 27
click at [90, 192] on img "Select an option" at bounding box center [70, 184] width 68 height 18
click at [577, 62] on span "Submit info" at bounding box center [587, 63] width 27 height 15
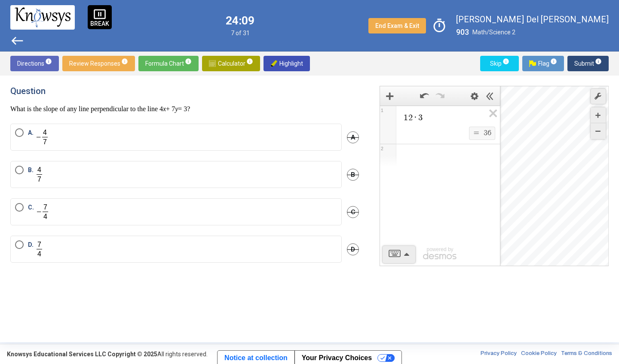
click at [129, 245] on label "D." at bounding box center [176, 250] width 322 height 18
click at [583, 56] on span "Submit info" at bounding box center [587, 63] width 27 height 15
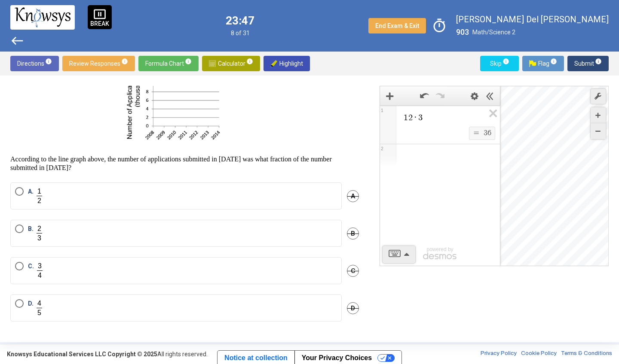
scroll to position [79, 0]
click at [493, 110] on icon "Expression List" at bounding box center [489, 116] width 19 height 20
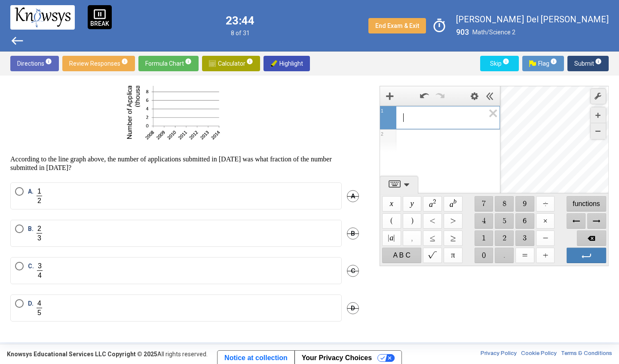
click at [443, 118] on span "​" at bounding box center [444, 118] width 82 height 10
click at [483, 241] on span "$$ 1" at bounding box center [483, 238] width 19 height 15
click at [503, 240] on span "$$ 2" at bounding box center [504, 238] width 19 height 15
click at [544, 205] on span "$$ ÷" at bounding box center [545, 203] width 19 height 15
click at [480, 241] on span "$$ 1" at bounding box center [483, 238] width 19 height 15
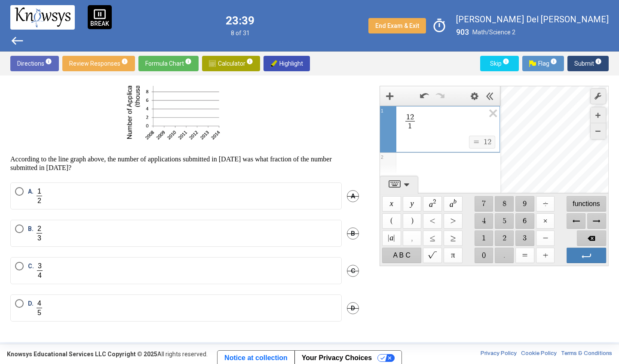
click at [505, 204] on span "$$ 8" at bounding box center [504, 203] width 19 height 15
click at [73, 308] on label "D." at bounding box center [176, 308] width 322 height 18
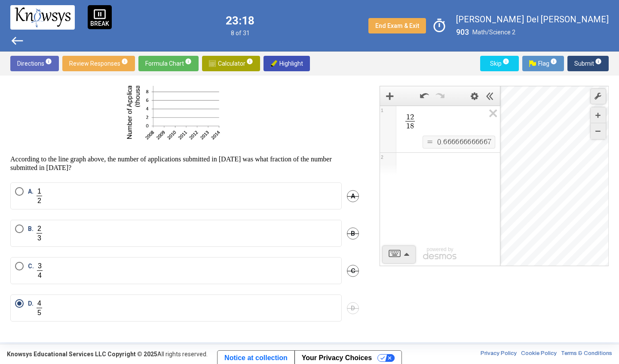
click at [187, 224] on mat-radio-button "B." at bounding box center [175, 233] width 331 height 27
click at [176, 238] on label "B." at bounding box center [176, 234] width 322 height 18
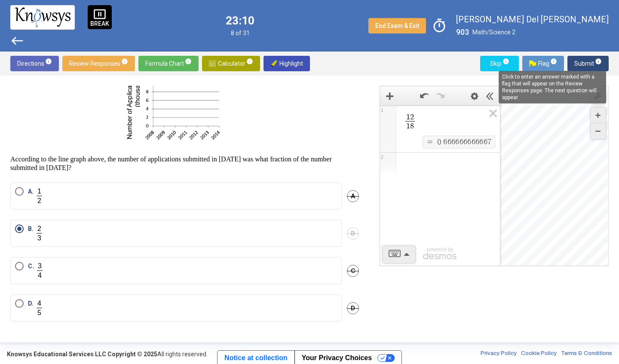
click at [583, 66] on mat-tooltip-component "Click to enter an answer marked with a flag that will appear on the Review Resp…" at bounding box center [551, 87] width 119 height 45
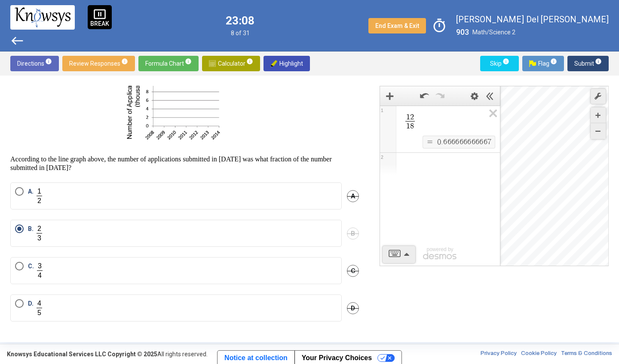
click at [577, 60] on span "Submit info" at bounding box center [587, 63] width 27 height 15
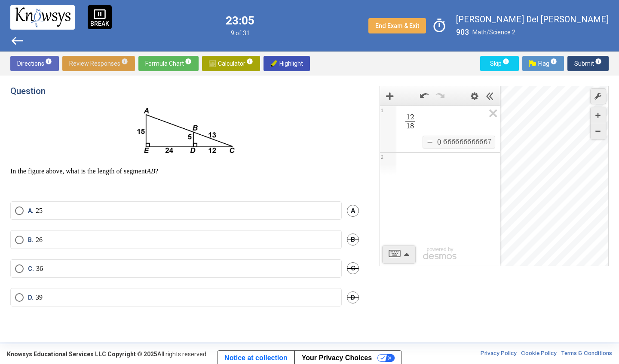
click at [95, 65] on span "Review Responses info" at bounding box center [98, 63] width 59 height 15
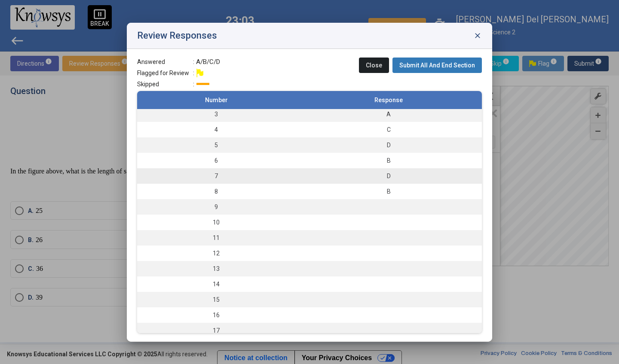
scroll to position [33, 0]
click at [266, 210] on td "9" at bounding box center [216, 207] width 158 height 15
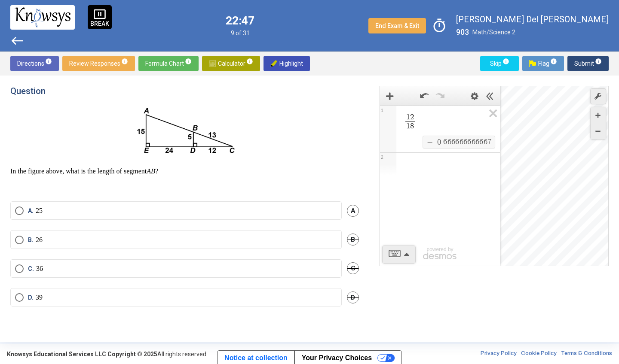
click at [131, 207] on label "A. 25" at bounding box center [176, 211] width 322 height 9
click at [577, 64] on span "Submit info" at bounding box center [587, 63] width 27 height 15
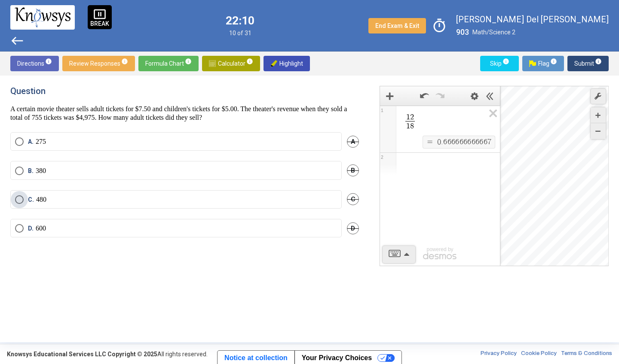
click at [287, 202] on label "C. 480" at bounding box center [176, 199] width 322 height 9
click at [583, 61] on span "Submit info" at bounding box center [587, 63] width 27 height 15
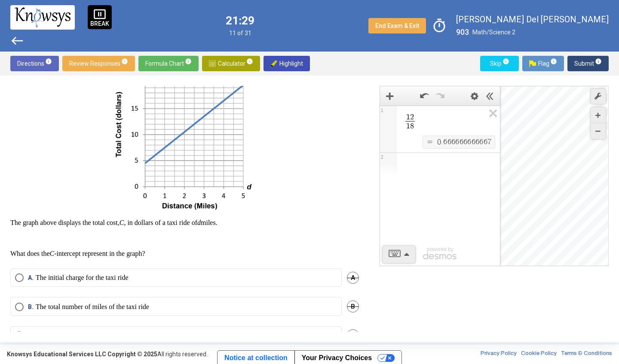
scroll to position [88, 0]
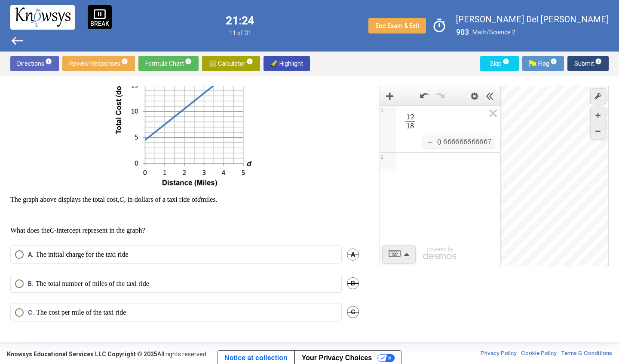
click at [222, 256] on label "A. The initial charge for the taxi ride" at bounding box center [176, 254] width 322 height 9
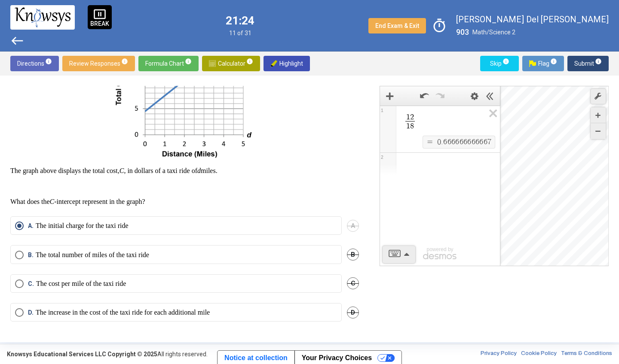
scroll to position [117, 0]
click at [223, 287] on label "C. The cost per mile of the taxi ride" at bounding box center [176, 284] width 322 height 9
click at [580, 60] on span "Submit info" at bounding box center [587, 63] width 27 height 15
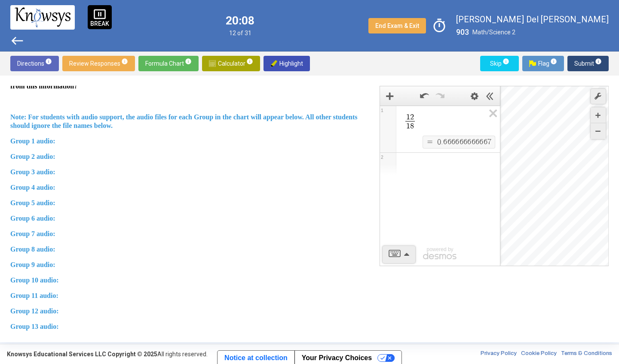
scroll to position [351, 0]
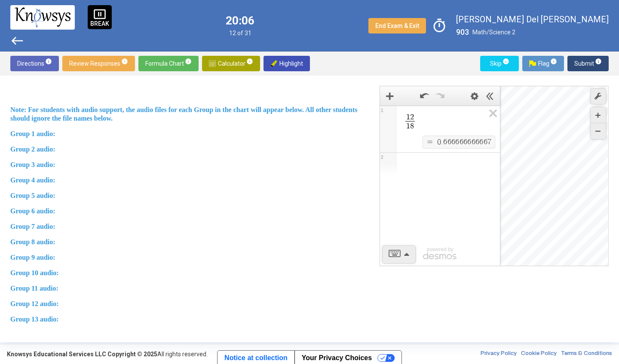
click at [46, 137] on span "Group 1 audio:" at bounding box center [32, 133] width 45 height 7
click at [76, 138] on p "Group 1 audio:" at bounding box center [184, 134] width 348 height 9
click at [47, 153] on span "Group 2 audio:" at bounding box center [32, 149] width 45 height 7
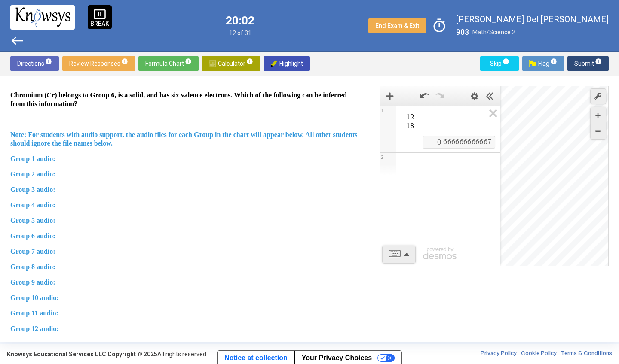
scroll to position [325, 0]
click at [80, 182] on div "Two questions are based on the following information. The modern periodic table…" at bounding box center [184, 115] width 348 height 671
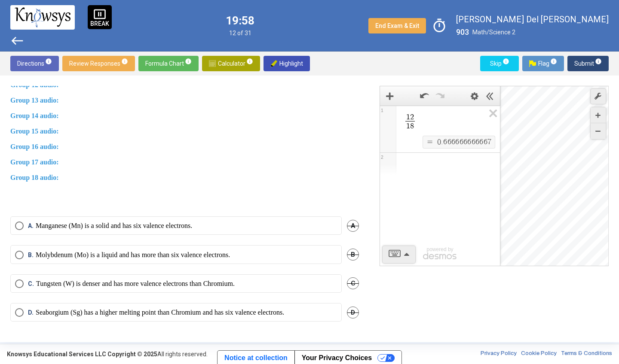
scroll to position [594, 0]
click at [50, 174] on span "Group 18 audio:" at bounding box center [34, 177] width 49 height 7
click at [168, 251] on p "Molybdenum (Mo) is a liquid and has more than six valence electrons." at bounding box center [132, 255] width 194 height 9
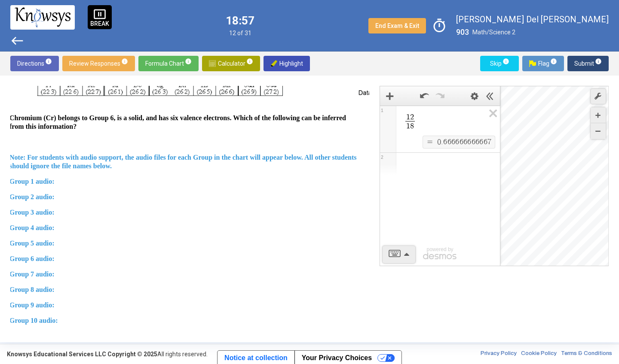
scroll to position [128, 1]
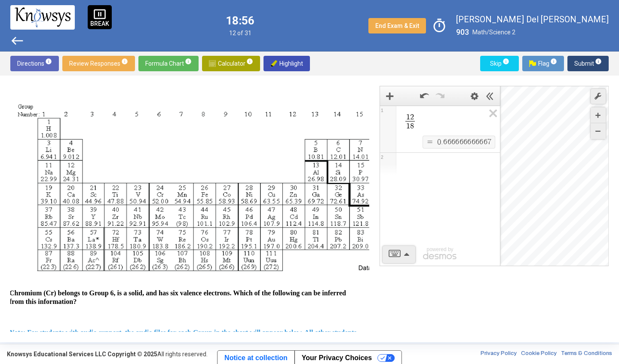
click at [583, 62] on span "Submit info" at bounding box center [587, 63] width 27 height 15
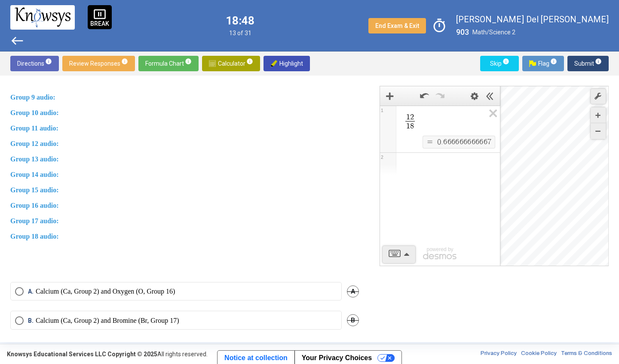
scroll to position [603, 0]
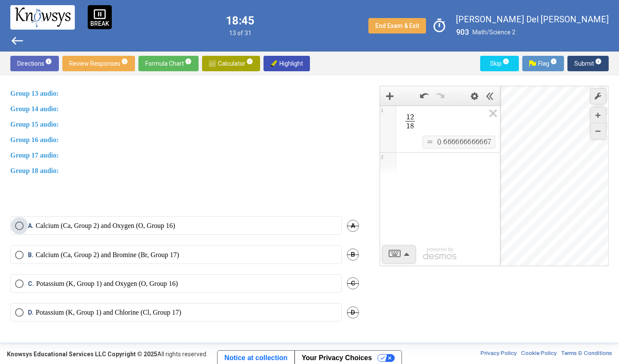
click at [101, 222] on p "Calcium (Ca, Group 2) and Oxygen (O, Group 16)" at bounding box center [105, 226] width 139 height 9
click at [119, 251] on p "Calcium (Ca, Group 2) and Bromine (Br, Group 17)" at bounding box center [108, 255] width 144 height 9
click at [165, 281] on p "Potassium (K, Group 1) and Oxygen (O, Group 16)" at bounding box center [107, 284] width 142 height 9
click at [577, 60] on span "Submit info" at bounding box center [587, 63] width 27 height 15
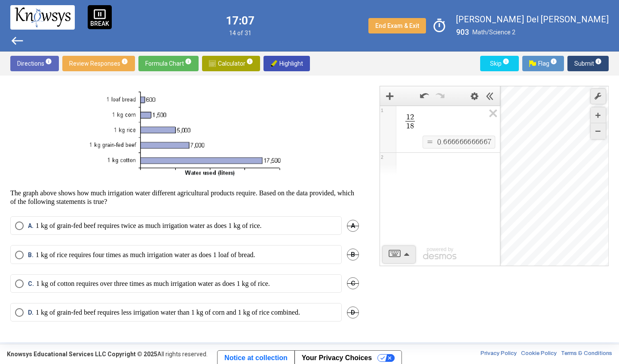
scroll to position [32, 0]
click at [208, 285] on p "1 kg of cotton requires over three times as much irrigation water as does 1 kg …" at bounding box center [153, 284] width 234 height 9
click at [486, 118] on icon "Expression List" at bounding box center [489, 116] width 19 height 20
click at [464, 121] on span "Math Input:" at bounding box center [444, 118] width 82 height 10
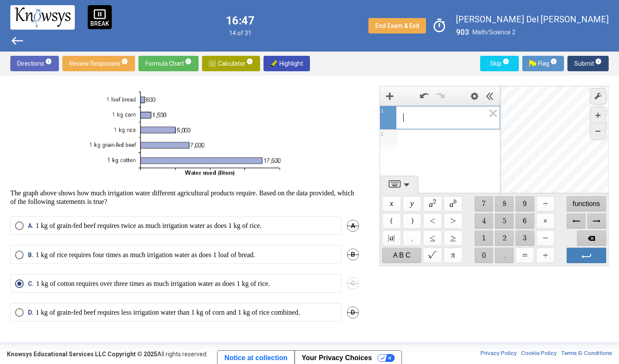
click at [506, 217] on span "$$ 5" at bounding box center [504, 221] width 19 height 15
click at [549, 221] on span "$$ ×" at bounding box center [545, 221] width 19 height 15
click at [174, 313] on p "1 kg of grain-fed beef requires less irrigation water than 1 kg of corn and 1 k…" at bounding box center [168, 312] width 264 height 9
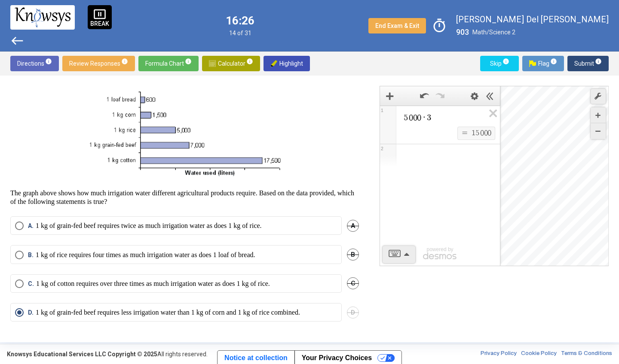
click at [102, 288] on mat-radio-button "C. 1 kg of cotton requires over three times as much irrigation water as does 1 …" at bounding box center [175, 284] width 331 height 18
click at [100, 284] on p "1 kg of cotton requires over three times as much irrigation water as does 1 kg …" at bounding box center [153, 284] width 234 height 9
click at [449, 122] on span "5 0 0 0 · 3" at bounding box center [444, 118] width 82 height 10
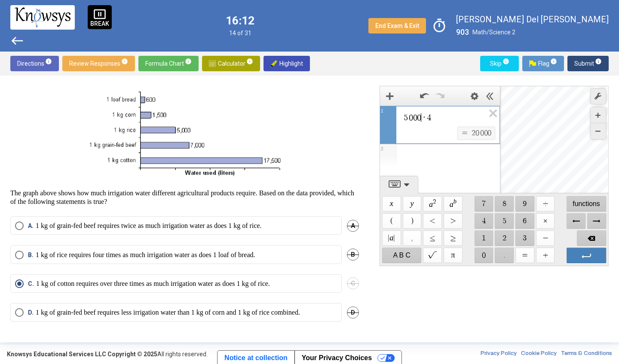
click at [421, 116] on span "0" at bounding box center [419, 117] width 4 height 9
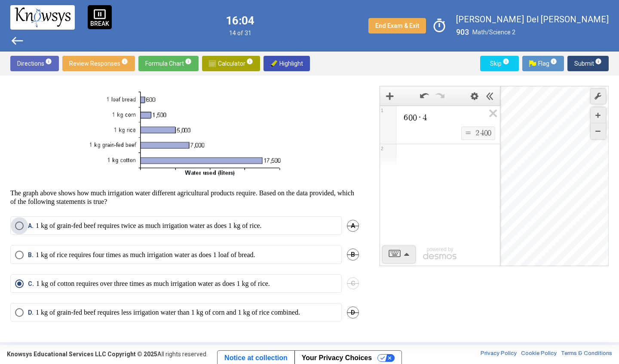
click at [171, 226] on p "1 kg of grain-fed beef requires twice as much irrigation water as does 1 kg of …" at bounding box center [149, 226] width 226 height 9
click at [176, 257] on p "1 kg of rice requires four times as much irrigation water as does 1 loaf of bre…" at bounding box center [146, 255] width 220 height 9
click at [579, 65] on span "Submit info" at bounding box center [587, 63] width 27 height 15
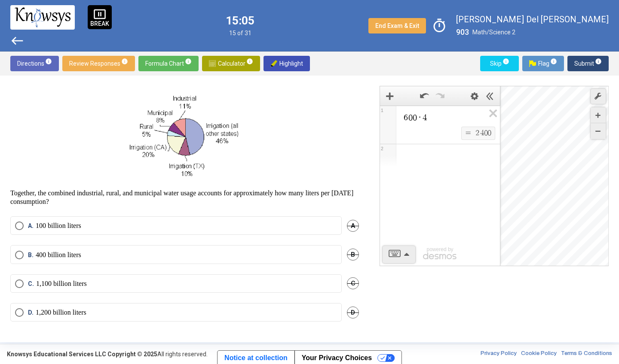
scroll to position [46, 0]
click at [98, 228] on label "A. 100 billion liters" at bounding box center [176, 226] width 322 height 9
click at [577, 67] on span "Submit info" at bounding box center [587, 63] width 27 height 15
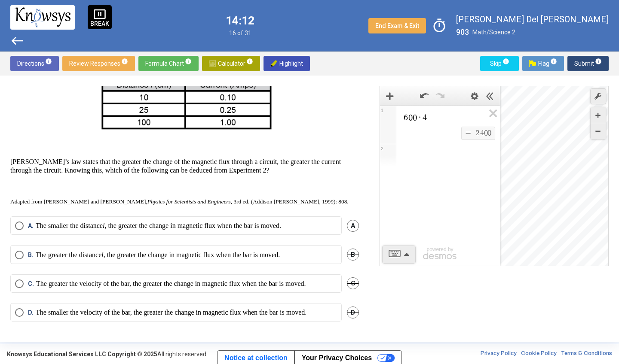
scroll to position [376, 0]
click at [159, 230] on p "The smaller the distance l , the greater the change in magnetic flux when the b…" at bounding box center [158, 226] width 245 height 9
click at [217, 251] on p "The greater the distance l , the greater the change in magnetic flux when the b…" at bounding box center [158, 255] width 244 height 9
click at [576, 66] on span "Submit info" at bounding box center [587, 63] width 27 height 15
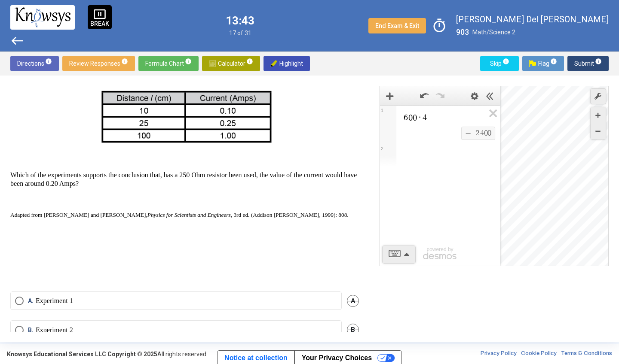
scroll to position [364, 0]
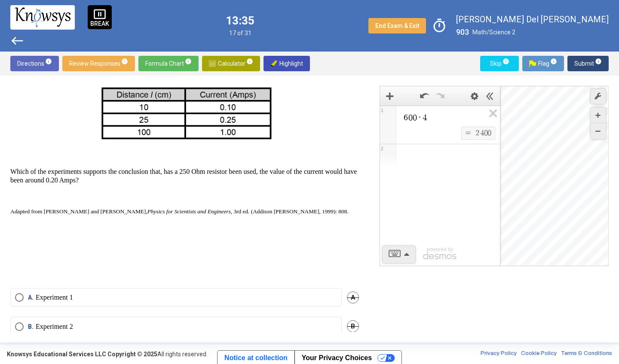
drag, startPoint x: 284, startPoint y: 183, endPoint x: 159, endPoint y: 228, distance: 132.6
click at [159, 228] on div "Two questions are based on the following information. [PERSON_NAME]’s law state…" at bounding box center [184, 8] width 348 height 537
click at [122, 232] on p at bounding box center [184, 227] width 348 height 9
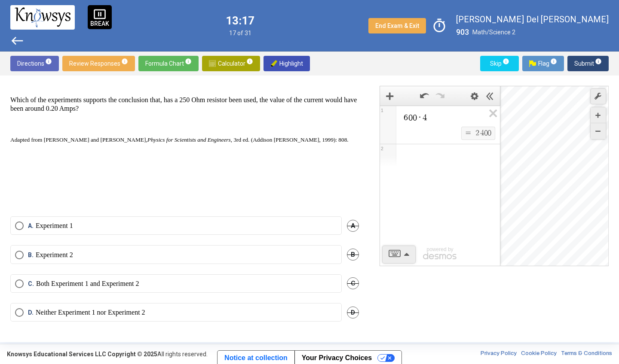
scroll to position [445, 0]
click at [88, 285] on p "Both Experiment 1 and Experiment 2" at bounding box center [87, 284] width 103 height 9
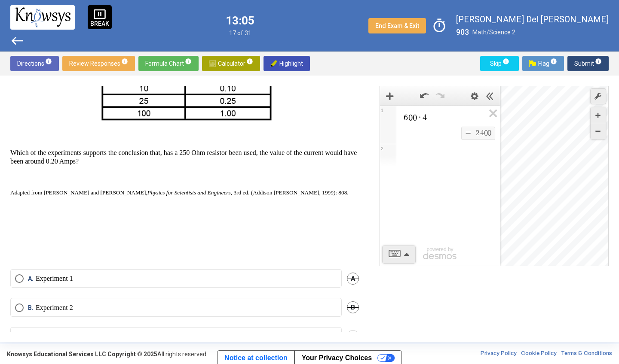
scroll to position [421, 0]
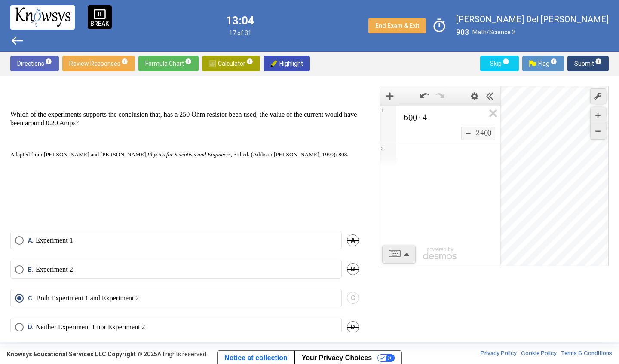
click at [140, 274] on label "B. Experiment 2" at bounding box center [176, 270] width 322 height 9
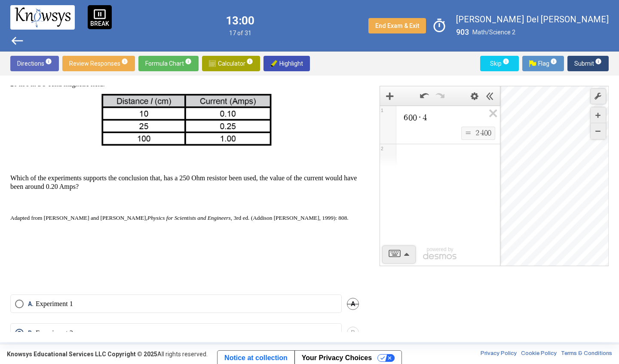
scroll to position [357, 0]
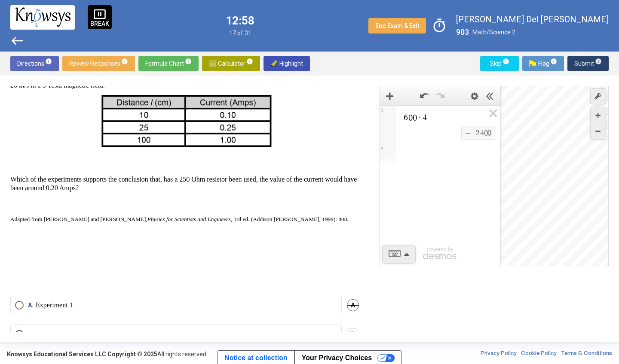
click at [580, 63] on span "Submit info" at bounding box center [587, 63] width 27 height 15
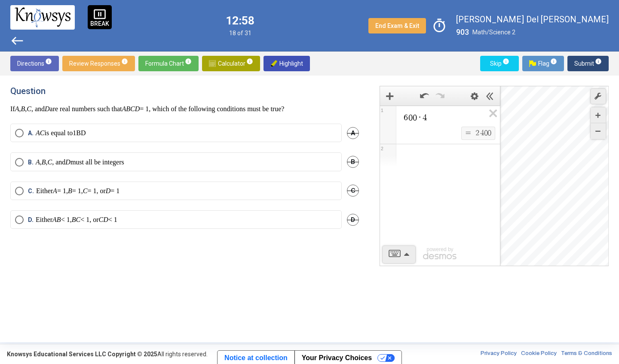
scroll to position [0, 0]
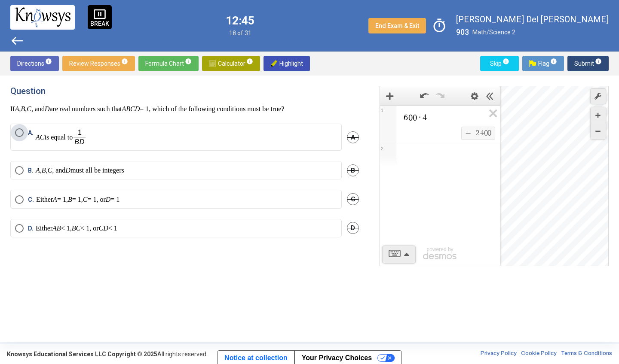
click at [244, 143] on label "A. AC is equal to" at bounding box center [176, 137] width 322 height 18
click at [225, 201] on label "C. Either A = 1, B = 1, C = 1, or D = 1" at bounding box center [176, 199] width 322 height 9
click at [213, 177] on mat-radio-button "B. A , B , C , and D must all be integers" at bounding box center [175, 170] width 331 height 18
click at [214, 173] on label "B. A , B , C , and D must all be integers" at bounding box center [176, 170] width 322 height 9
click at [578, 64] on span "Submit info" at bounding box center [587, 63] width 27 height 15
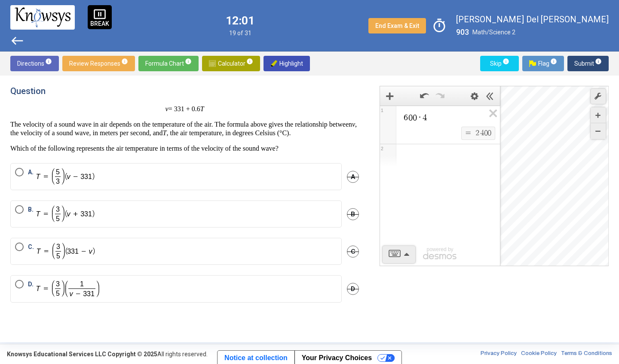
click at [142, 186] on label "A." at bounding box center [176, 177] width 322 height 18
click at [134, 216] on label "B." at bounding box center [176, 214] width 322 height 18
click at [581, 61] on span "Submit info" at bounding box center [587, 63] width 27 height 15
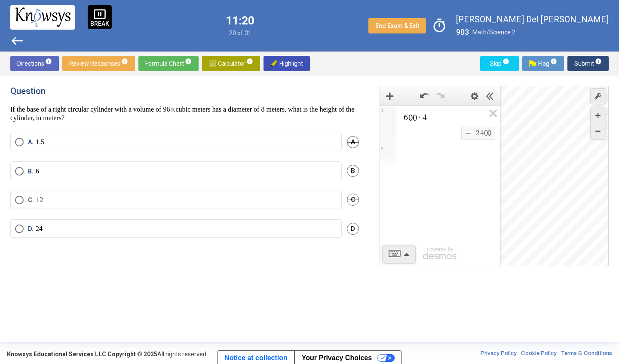
click at [46, 222] on mat-radio-button "D. 24" at bounding box center [175, 229] width 331 height 18
click at [55, 229] on label "D. 24" at bounding box center [176, 229] width 322 height 9
click at [490, 113] on icon "Expression List" at bounding box center [489, 116] width 19 height 20
click at [459, 117] on span "Math Input:" at bounding box center [444, 118] width 82 height 10
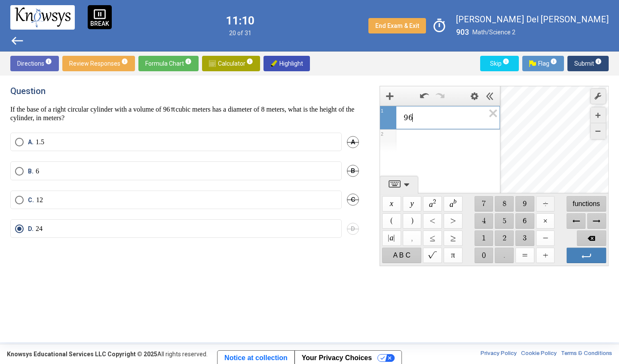
click at [546, 204] on span "$$ ÷" at bounding box center [545, 203] width 19 height 15
click at [499, 203] on span "$$ 8" at bounding box center [504, 203] width 19 height 15
click at [185, 198] on label "C. 12" at bounding box center [176, 200] width 322 height 9
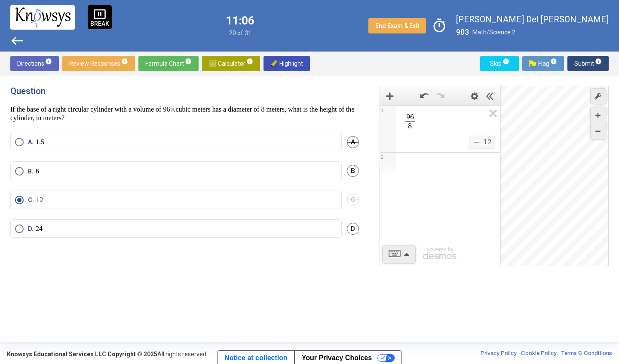
click at [583, 63] on span "Submit info" at bounding box center [587, 63] width 27 height 15
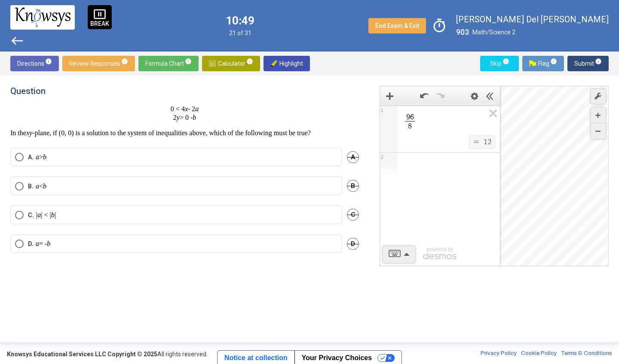
click at [116, 162] on mat-radio-button "A. a > b" at bounding box center [175, 157] width 331 height 18
click at [120, 159] on label "A. a > b" at bounding box center [176, 157] width 322 height 9
click at [177, 190] on label "B. a < b" at bounding box center [176, 186] width 322 height 9
click at [582, 61] on span "Submit info" at bounding box center [587, 63] width 27 height 15
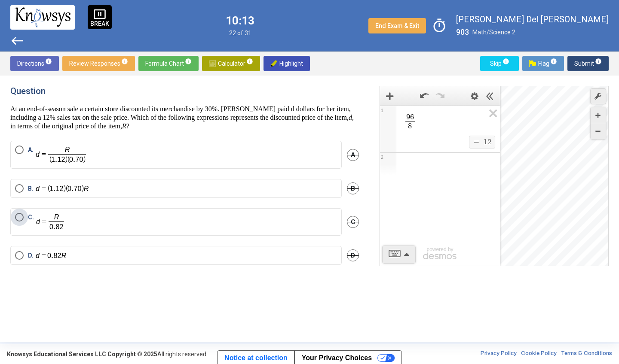
click at [97, 220] on label "C." at bounding box center [176, 222] width 322 height 18
click at [243, 188] on label "B." at bounding box center [176, 188] width 322 height 9
click at [248, 209] on mat-radio-button "C." at bounding box center [175, 221] width 331 height 27
click at [260, 223] on label "C." at bounding box center [176, 222] width 322 height 18
click at [206, 156] on label "A." at bounding box center [176, 155] width 322 height 18
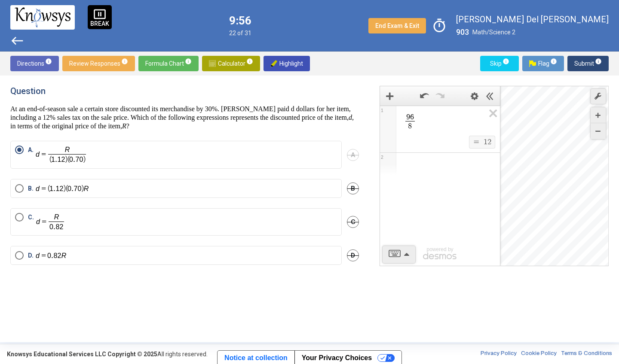
click at [589, 63] on span "Submit info" at bounding box center [587, 63] width 27 height 15
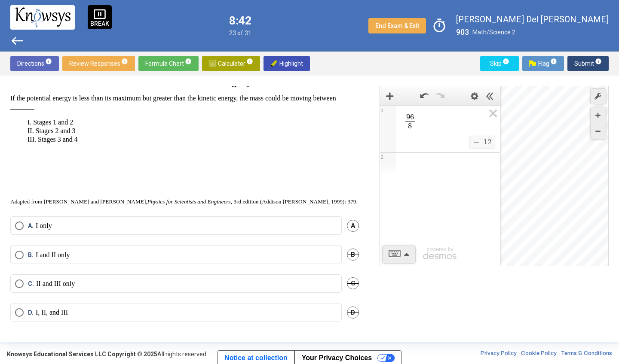
scroll to position [446, 0]
click at [49, 284] on p "II and III only" at bounding box center [55, 284] width 39 height 9
click at [233, 260] on mat-radio-button "B. I and II only" at bounding box center [175, 254] width 331 height 18
click at [234, 255] on label "B. I and II only" at bounding box center [176, 255] width 322 height 9
click at [577, 64] on span "Submit info" at bounding box center [587, 63] width 27 height 15
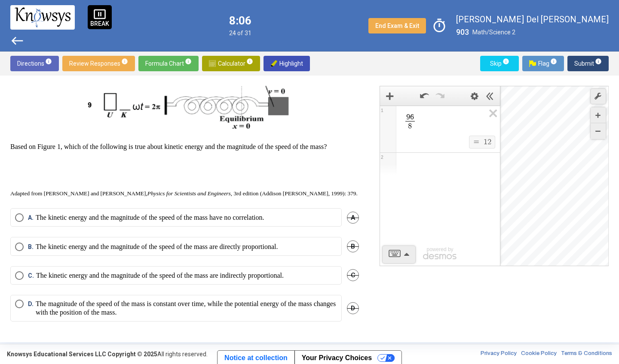
scroll to position [422, 0]
click at [183, 249] on p "The kinetic energy and the magnitude of the speed of the mass are directly prop…" at bounding box center [157, 247] width 242 height 9
click at [90, 310] on p "The magnitude of the speed of the mass is constant over time, while the potenti…" at bounding box center [186, 308] width 301 height 17
click at [581, 60] on span "Submit info" at bounding box center [587, 63] width 27 height 15
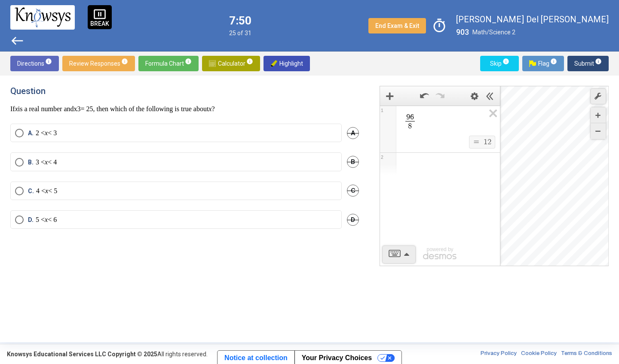
scroll to position [0, 0]
click at [83, 220] on label "D. 5 < x < 6" at bounding box center [176, 221] width 322 height 9
click at [581, 65] on span "Submit info" at bounding box center [587, 63] width 27 height 15
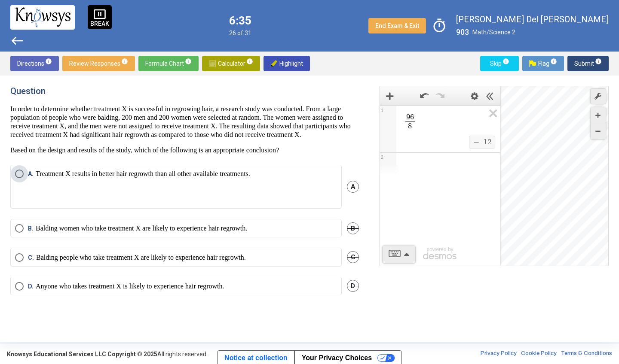
click at [221, 200] on p "Treatment X results in better hair regrowth than all other available treatments." at bounding box center [143, 187] width 214 height 34
click at [247, 233] on p "Balding women who take treatment X are likely to experience hair regrowth." at bounding box center [141, 228] width 211 height 9
click at [583, 56] on span "Submit info" at bounding box center [587, 63] width 27 height 15
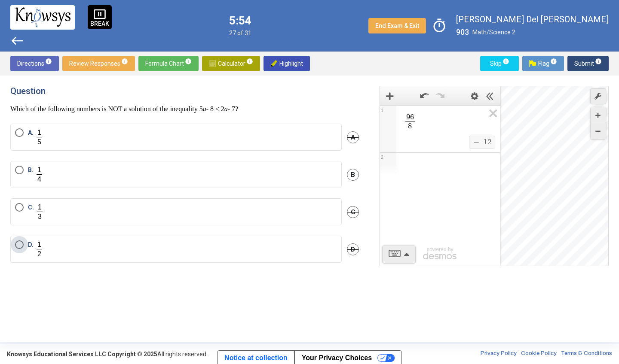
click at [223, 247] on label "D." at bounding box center [176, 250] width 322 height 18
click at [575, 66] on span "Submit info" at bounding box center [587, 63] width 27 height 15
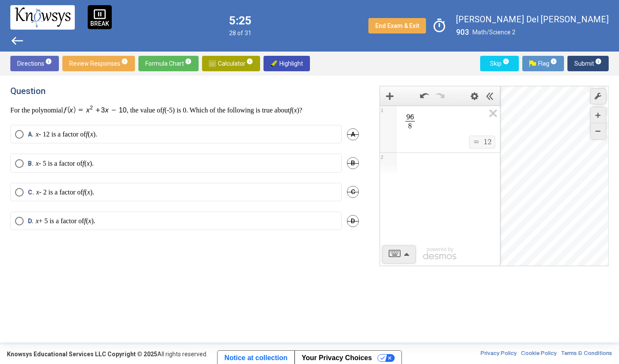
click at [228, 138] on label "A. x - 12 is a factor of f ( x )." at bounding box center [176, 134] width 322 height 9
click at [198, 164] on label "B. x - 5 is a factor of f ( x )." at bounding box center [176, 163] width 322 height 9
click at [578, 59] on span "Submit info" at bounding box center [587, 63] width 27 height 15
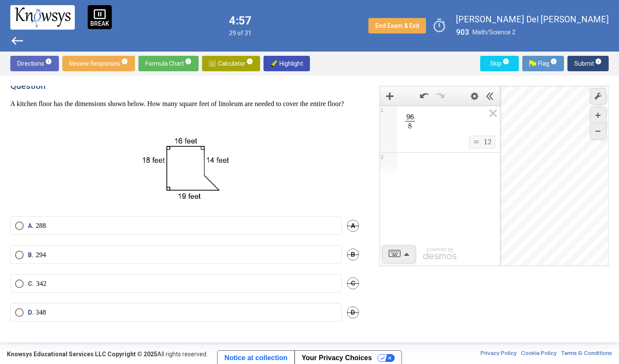
scroll to position [14, 0]
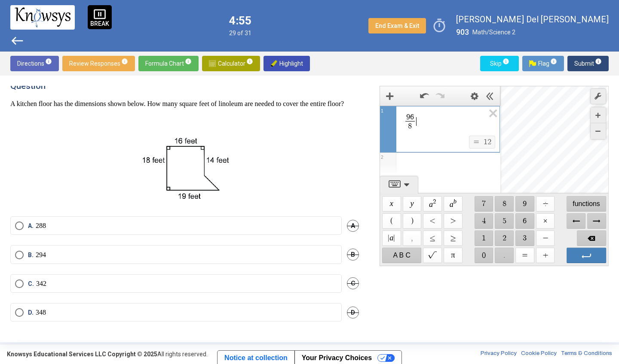
click at [422, 127] on span "9 6 8 ​ ​" at bounding box center [444, 122] width 82 height 19
click at [542, 252] on span "$$ +" at bounding box center [545, 255] width 19 height 15
click at [542, 251] on span "$$ +" at bounding box center [545, 255] width 19 height 15
click at [574, 222] on span "Left Arrow" at bounding box center [576, 221] width 19 height 15
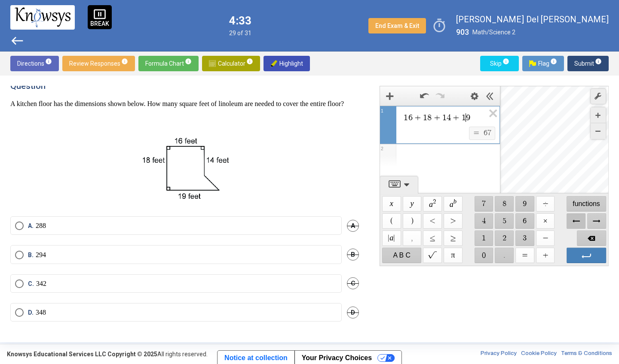
click at [574, 222] on span "Left Arrow" at bounding box center [576, 221] width 19 height 15
click at [599, 223] on span "Right Arrow" at bounding box center [596, 221] width 19 height 15
click at [597, 233] on span "Backspace" at bounding box center [591, 238] width 29 height 15
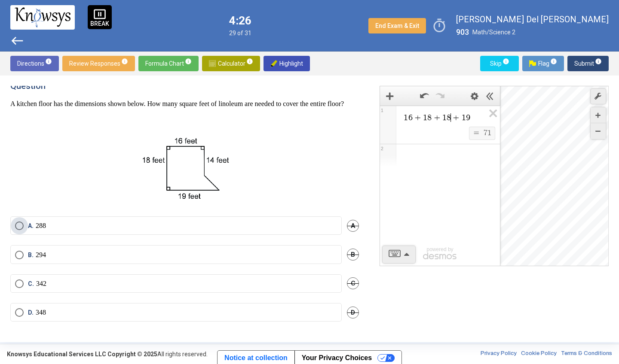
click at [254, 222] on label "A. 288" at bounding box center [176, 226] width 322 height 9
click at [582, 61] on span "Submit info" at bounding box center [587, 63] width 27 height 15
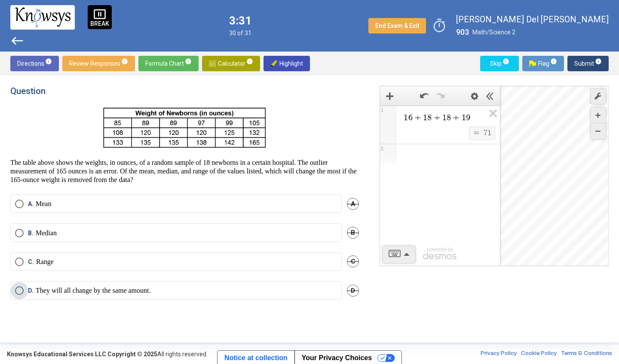
click at [140, 290] on p "They will all change by the same amount." at bounding box center [93, 291] width 115 height 9
click at [580, 63] on span "Submit info" at bounding box center [587, 63] width 27 height 15
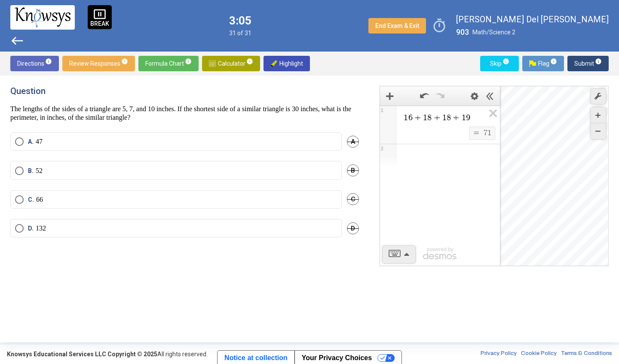
click at [31, 231] on span "D." at bounding box center [32, 228] width 8 height 9
click at [583, 59] on span "Submit info" at bounding box center [587, 63] width 27 height 15
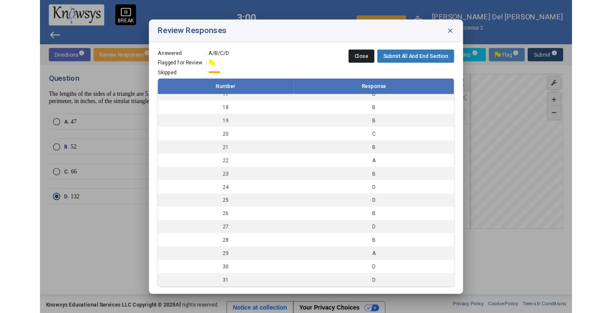
scroll to position [256, 0]
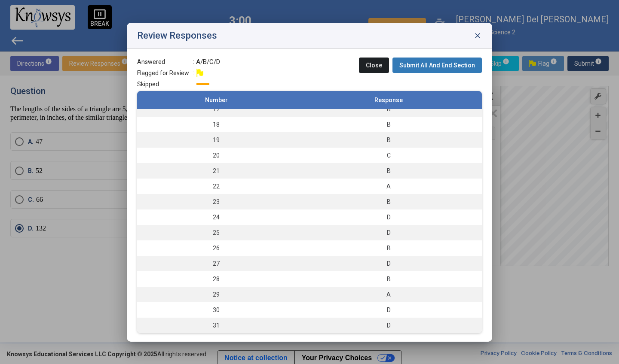
click at [433, 66] on span "Submit All And End Section" at bounding box center [437, 65] width 76 height 7
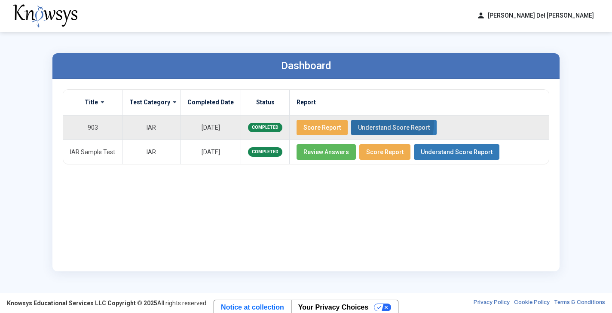
click at [367, 122] on button "Understand Score Report" at bounding box center [394, 127] width 86 height 15
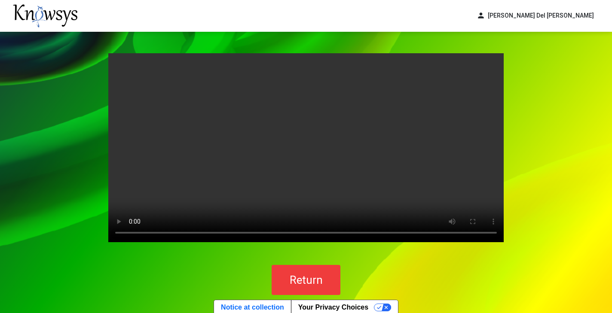
click at [303, 153] on video "Your browser does not support the video tag." at bounding box center [305, 147] width 395 height 189
click at [320, 282] on span "Return" at bounding box center [306, 279] width 33 height 13
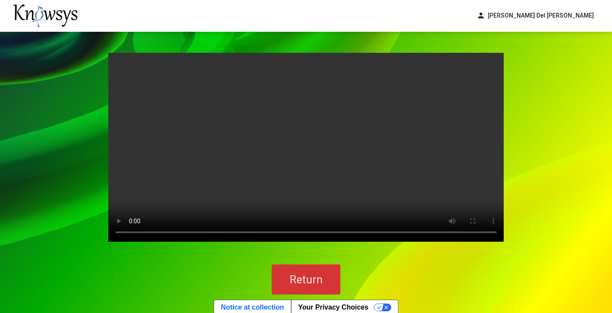
click at [295, 277] on span "Return" at bounding box center [306, 279] width 33 height 13
click at [30, 18] on img at bounding box center [45, 15] width 64 height 23
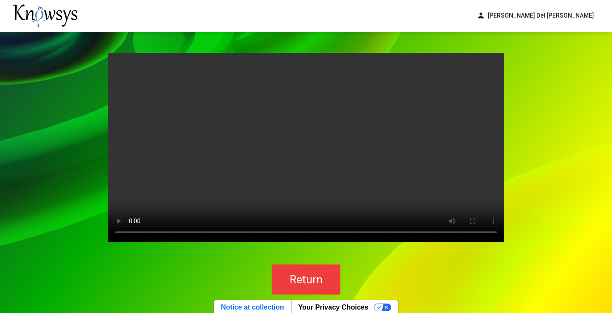
click at [30, 18] on img at bounding box center [45, 15] width 64 height 23
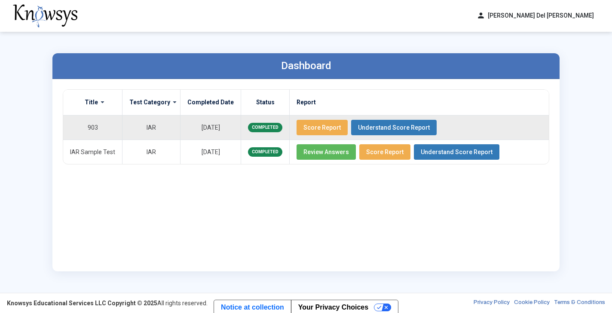
click at [391, 125] on span "Understand Score Report" at bounding box center [394, 127] width 72 height 7
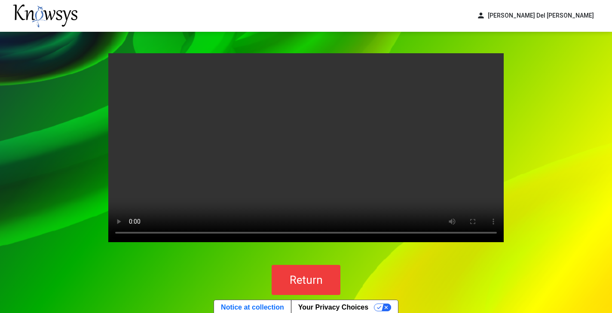
click at [305, 151] on video "Your browser does not support the video tag." at bounding box center [305, 147] width 395 height 189
click at [119, 63] on video "Your browser does not support the video tag." at bounding box center [305, 147] width 395 height 189
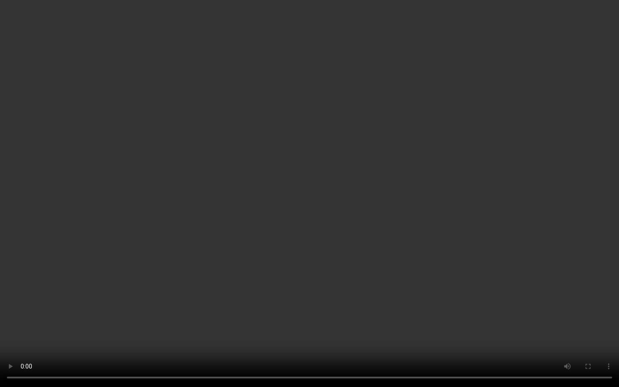
click at [305, 313] on video "Your browser does not support the video tag." at bounding box center [309, 193] width 619 height 387
click at [306, 313] on video "Your browser does not support the video tag." at bounding box center [309, 193] width 619 height 387
click at [309, 313] on video "Your browser does not support the video tag." at bounding box center [309, 193] width 619 height 387
drag, startPoint x: 277, startPoint y: 366, endPoint x: 303, endPoint y: 362, distance: 26.5
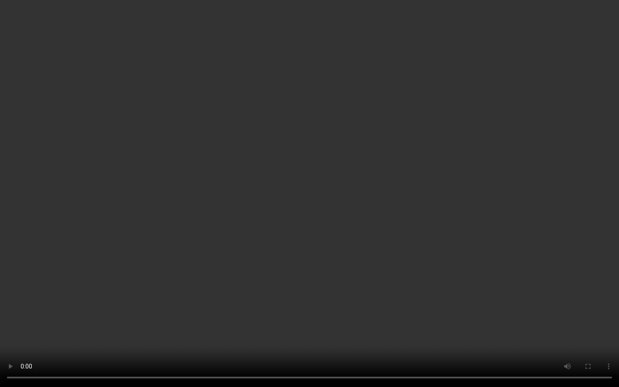
click at [303, 313] on video "Your browser does not support the video tag." at bounding box center [309, 193] width 619 height 387
drag, startPoint x: 310, startPoint y: 369, endPoint x: 413, endPoint y: 358, distance: 103.7
click at [414, 313] on video "Your browser does not support the video tag." at bounding box center [309, 193] width 619 height 387
click at [384, 313] on video "Your browser does not support the video tag." at bounding box center [309, 193] width 619 height 387
